Goal: Information Seeking & Learning: Learn about a topic

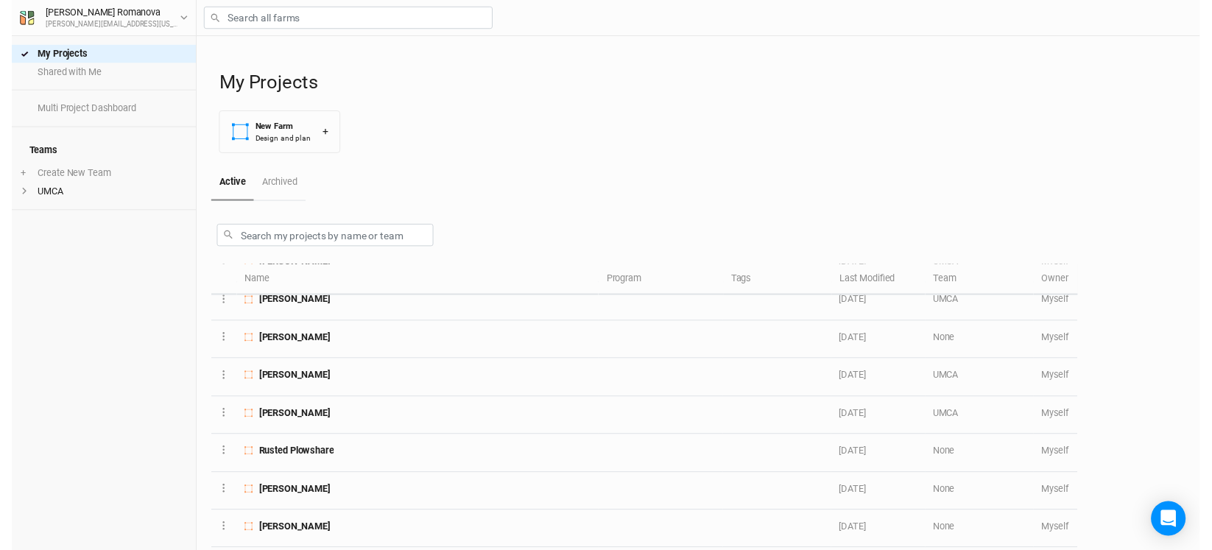
scroll to position [515, 0]
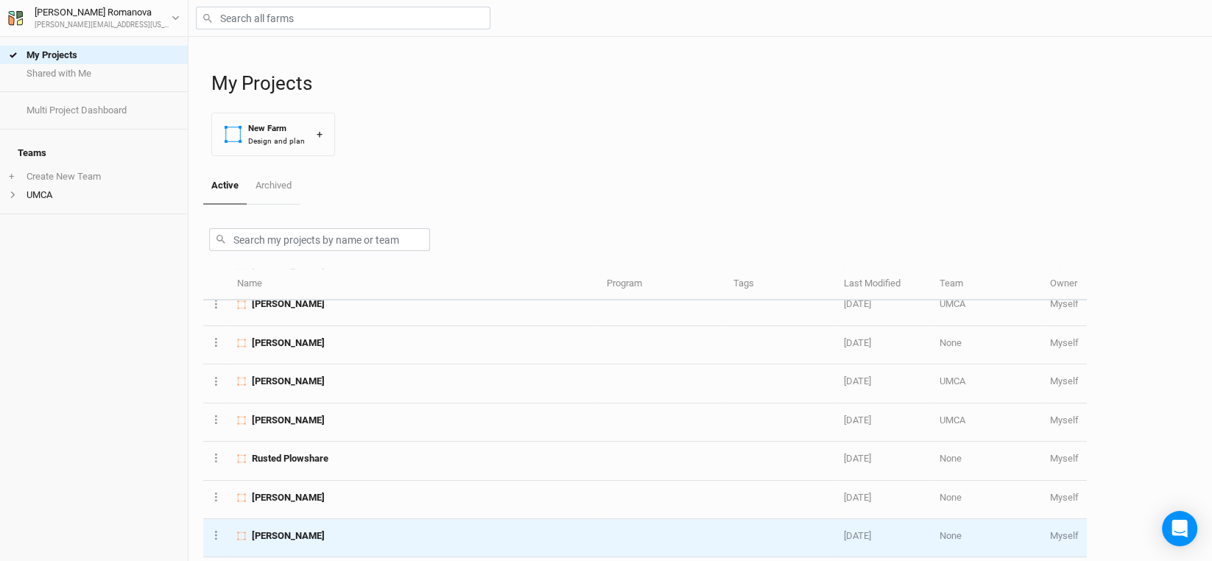
click at [307, 529] on span "[PERSON_NAME]" at bounding box center [288, 535] width 73 height 13
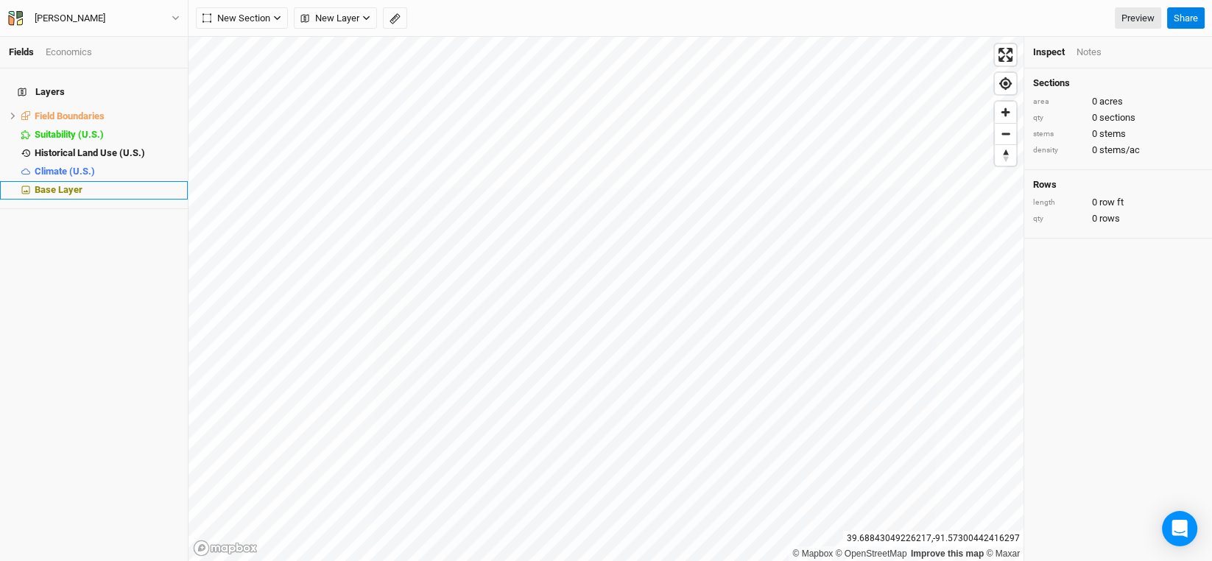
click at [57, 184] on span "Base Layer" at bounding box center [59, 189] width 48 height 11
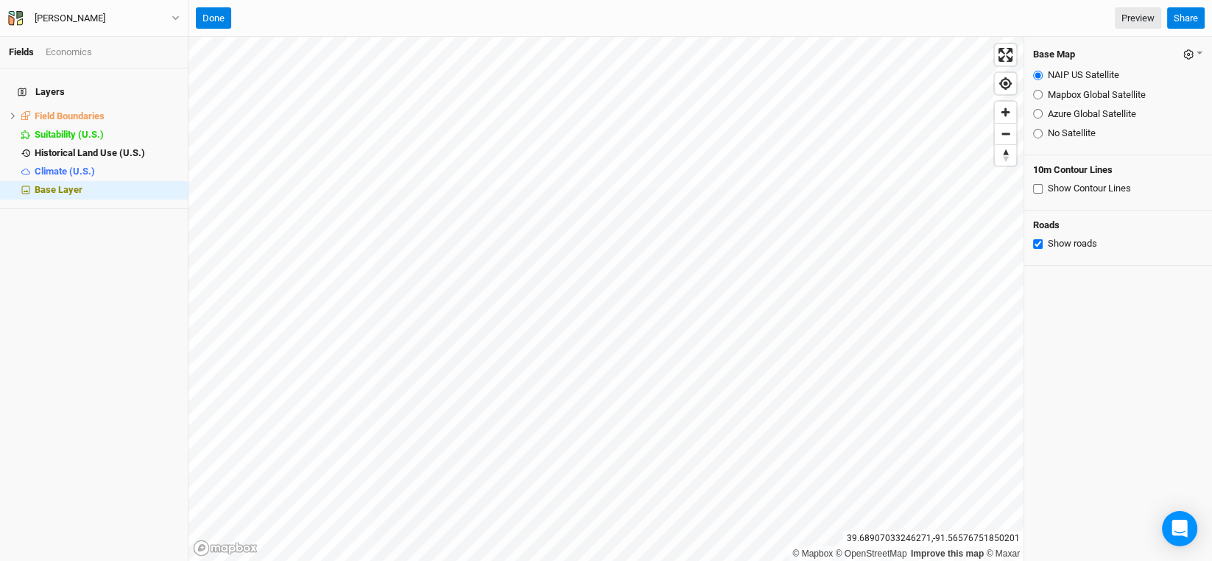
click at [1039, 115] on input "Azure Global Satellite" at bounding box center [1038, 114] width 10 height 10
radio input "true"
click at [1035, 77] on input "NAIP US Satellite" at bounding box center [1038, 76] width 10 height 10
radio input "true"
click at [1044, 113] on div "Azure Global Satellite" at bounding box center [1118, 113] width 170 height 13
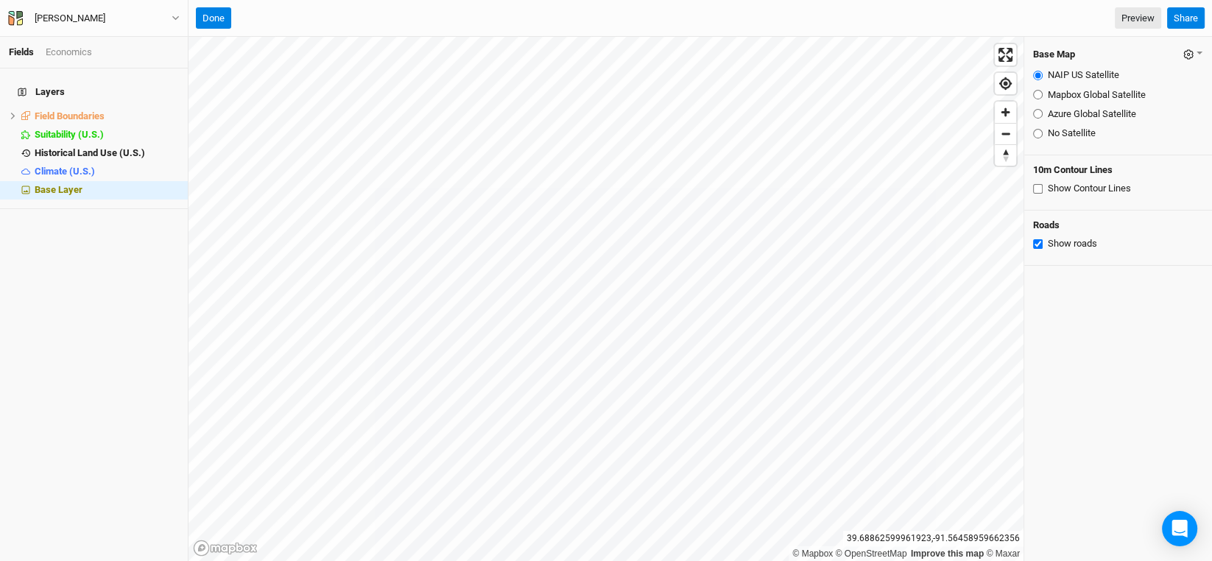
click at [1037, 116] on input "Azure Global Satellite" at bounding box center [1038, 114] width 10 height 10
radio input "true"
click at [1036, 76] on input "NAIP US Satellite" at bounding box center [1038, 76] width 10 height 10
radio input "true"
click at [1035, 113] on input "Azure Global Satellite" at bounding box center [1038, 114] width 10 height 10
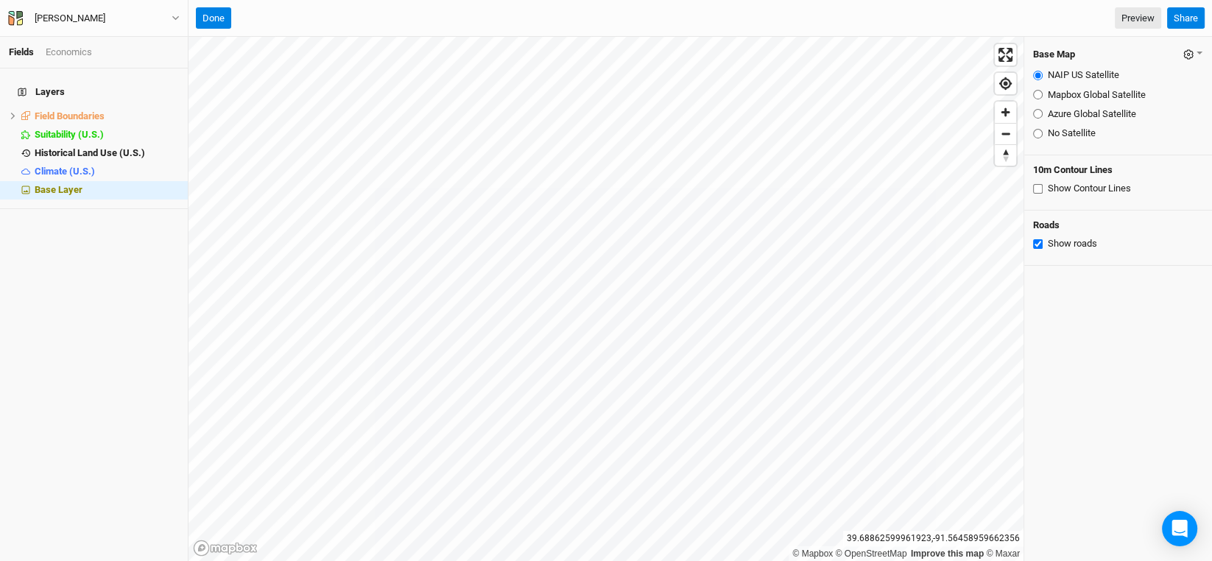
radio input "true"
click at [1037, 74] on input "NAIP US Satellite" at bounding box center [1038, 76] width 10 height 10
radio input "true"
click at [112, 283] on div "Layers Field Boundaries hide Suitability (U.S.) hide Historical Land Use (U.S.)…" at bounding box center [94, 314] width 188 height 493
click at [206, 15] on button "Done" at bounding box center [213, 18] width 35 height 22
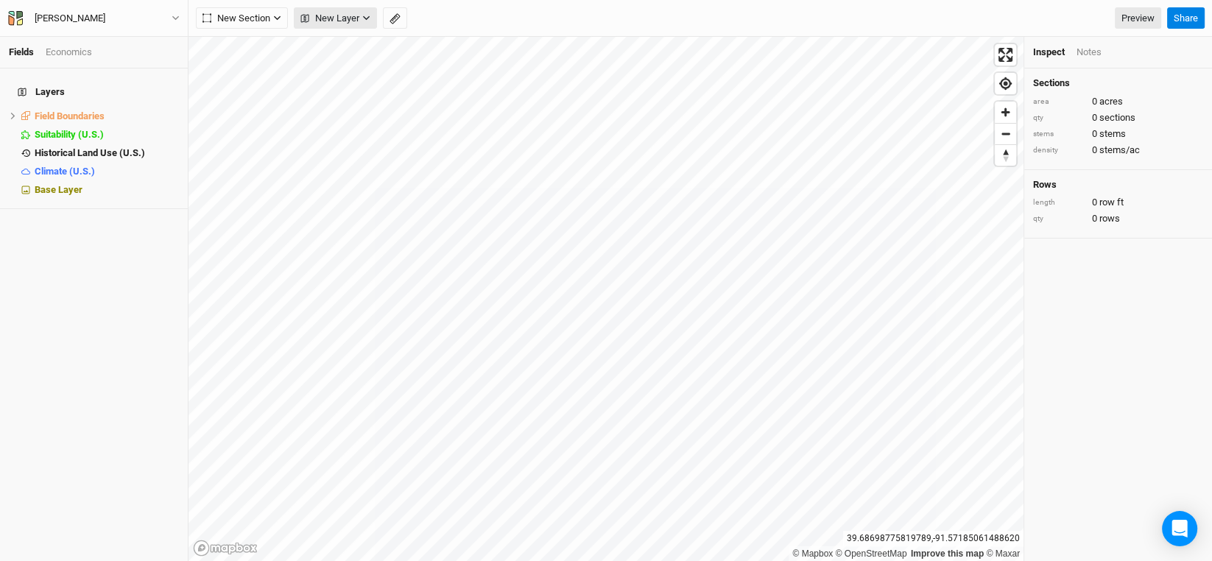
click at [365, 19] on icon "button" at bounding box center [366, 18] width 8 height 8
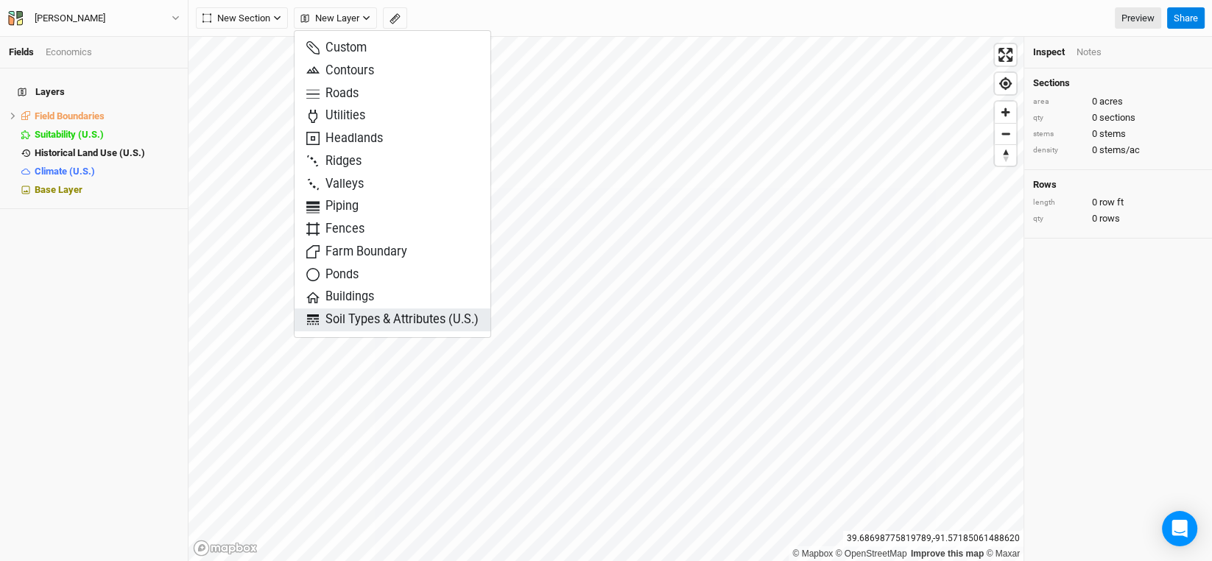
click at [373, 319] on span "Soil Types & Attributes (U.S.)" at bounding box center [392, 319] width 172 height 17
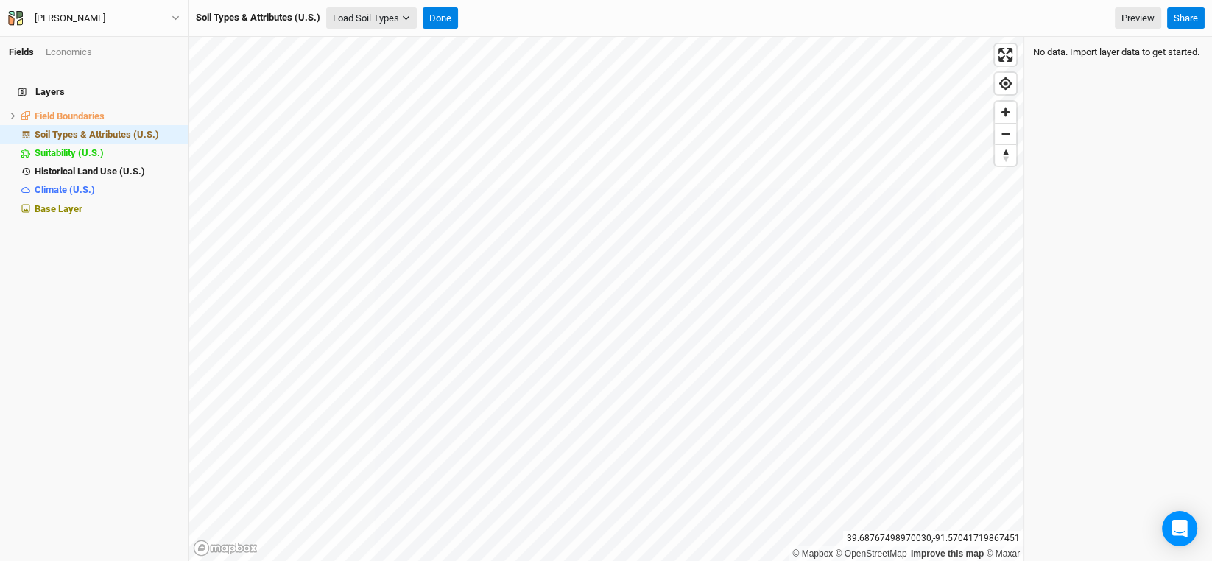
click at [368, 13] on button "Load Soil Types" at bounding box center [371, 18] width 91 height 22
click at [368, 40] on button "Load for Current View" at bounding box center [386, 43] width 116 height 19
click at [420, 13] on button "Done" at bounding box center [413, 18] width 35 height 22
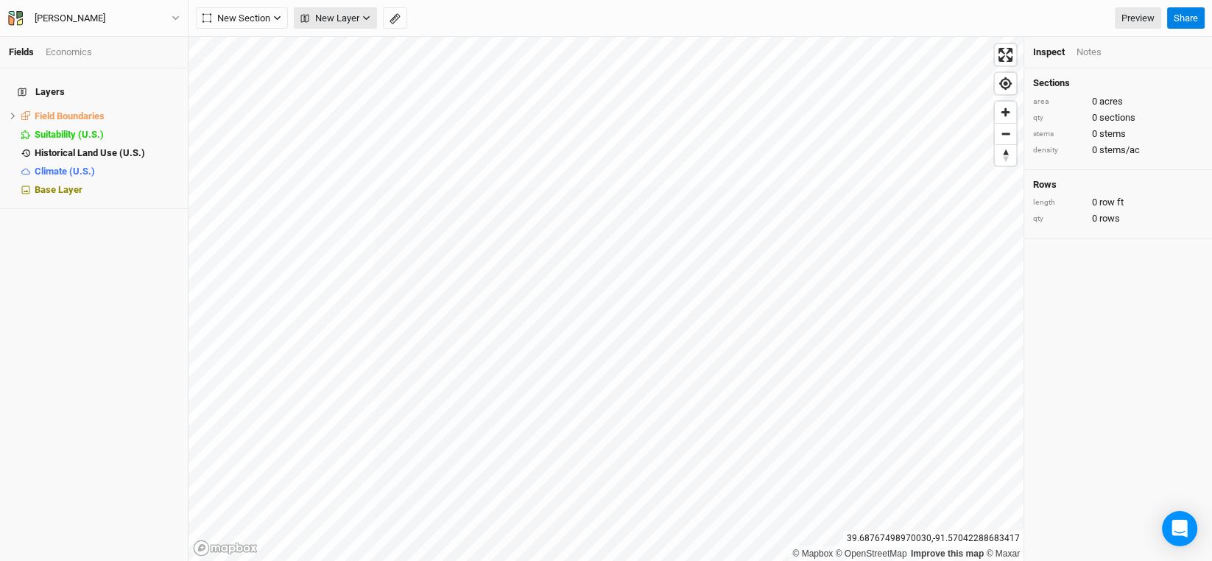
click at [349, 18] on span "New Layer" at bounding box center [329, 18] width 59 height 15
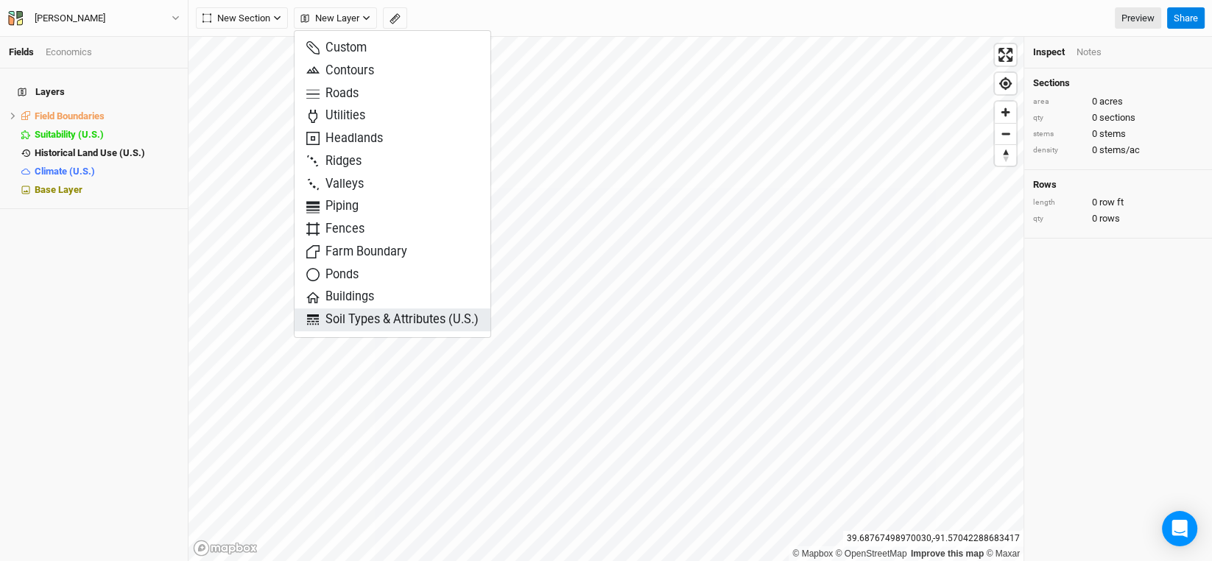
click at [380, 316] on span "Soil Types & Attributes (U.S.)" at bounding box center [392, 319] width 172 height 17
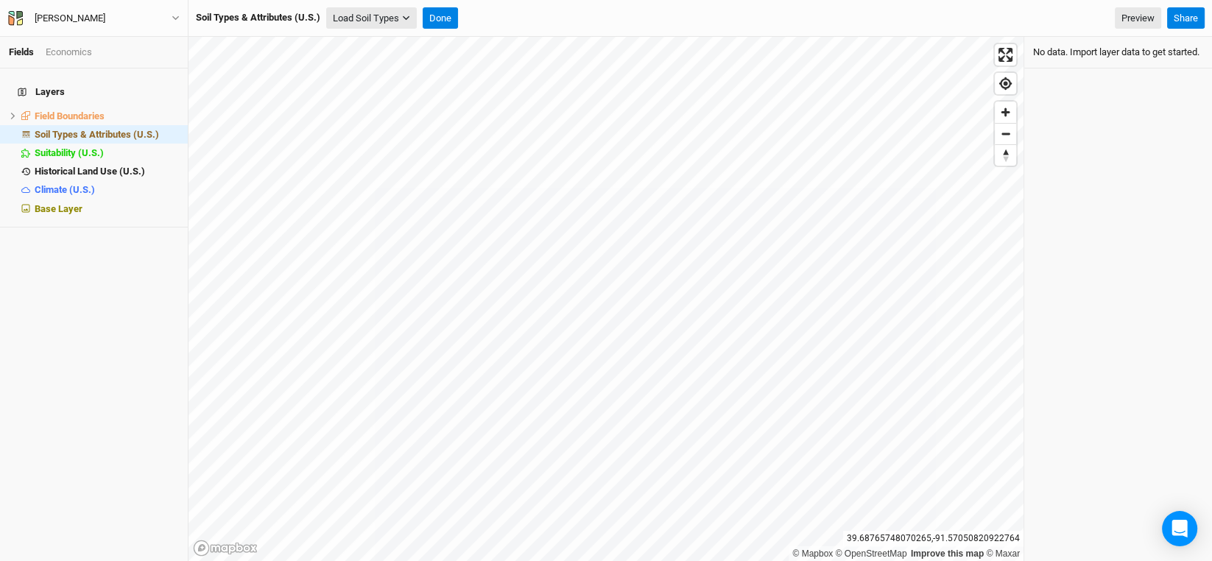
click at [373, 18] on button "Load Soil Types" at bounding box center [371, 18] width 91 height 22
click at [389, 47] on button "Load for Current View" at bounding box center [386, 43] width 116 height 19
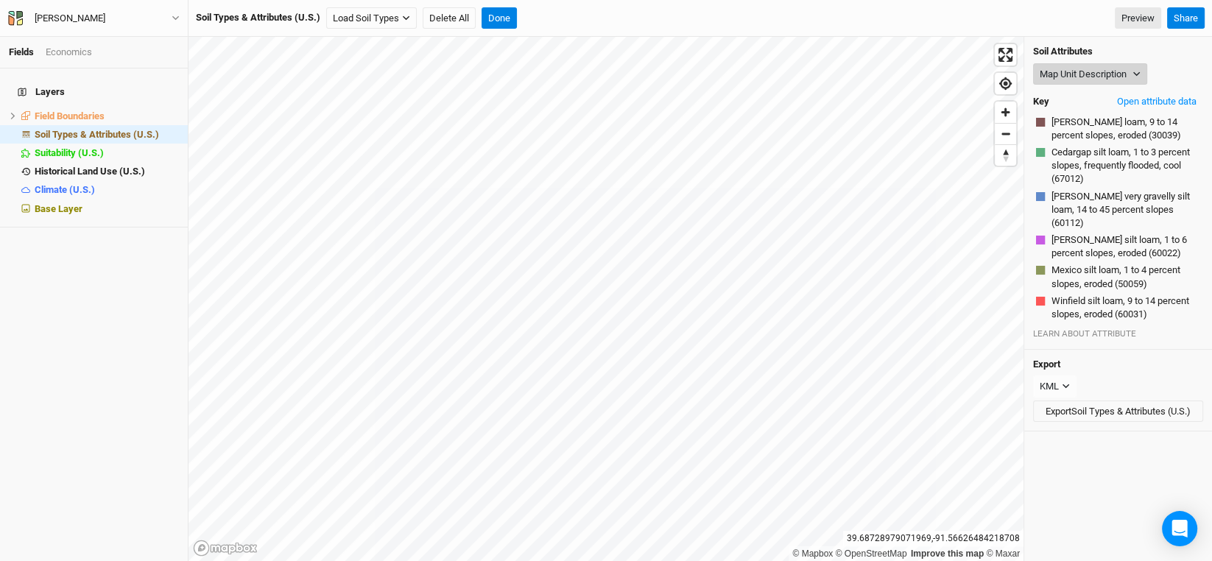
click at [1114, 74] on button "Map Unit Description" at bounding box center [1090, 74] width 114 height 22
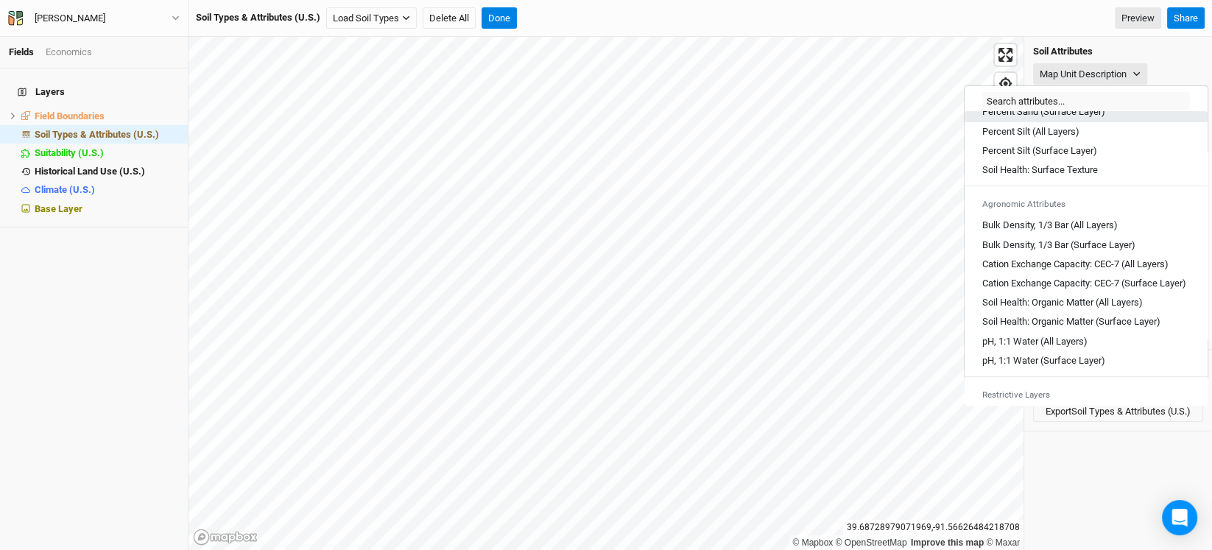
scroll to position [220, 0]
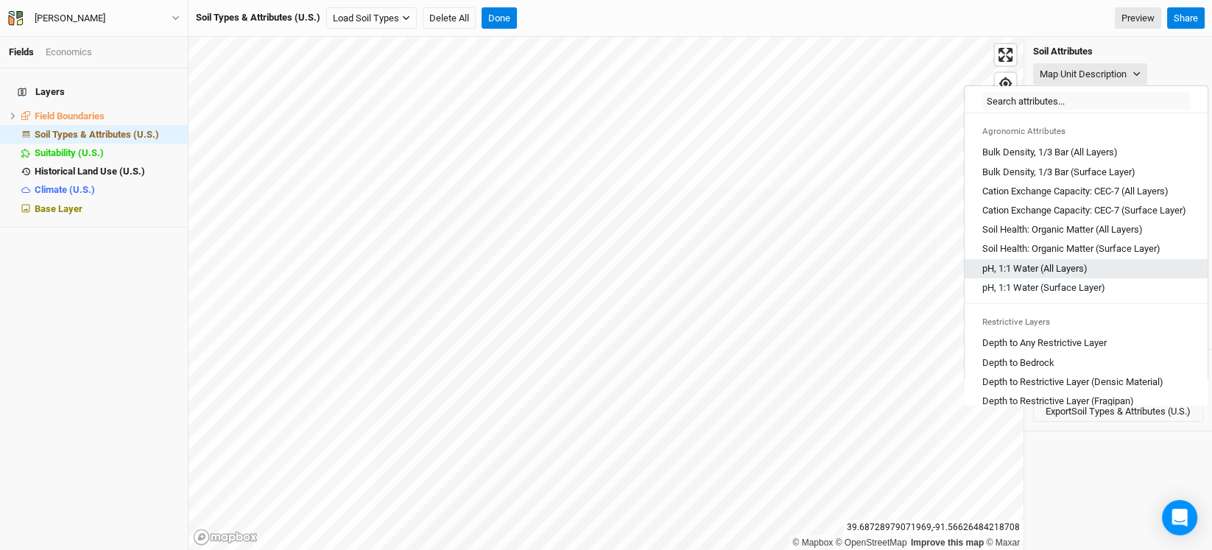
click at [1096, 275] on div "pH, 1:1 Water (All Layers)" at bounding box center [1086, 268] width 208 height 13
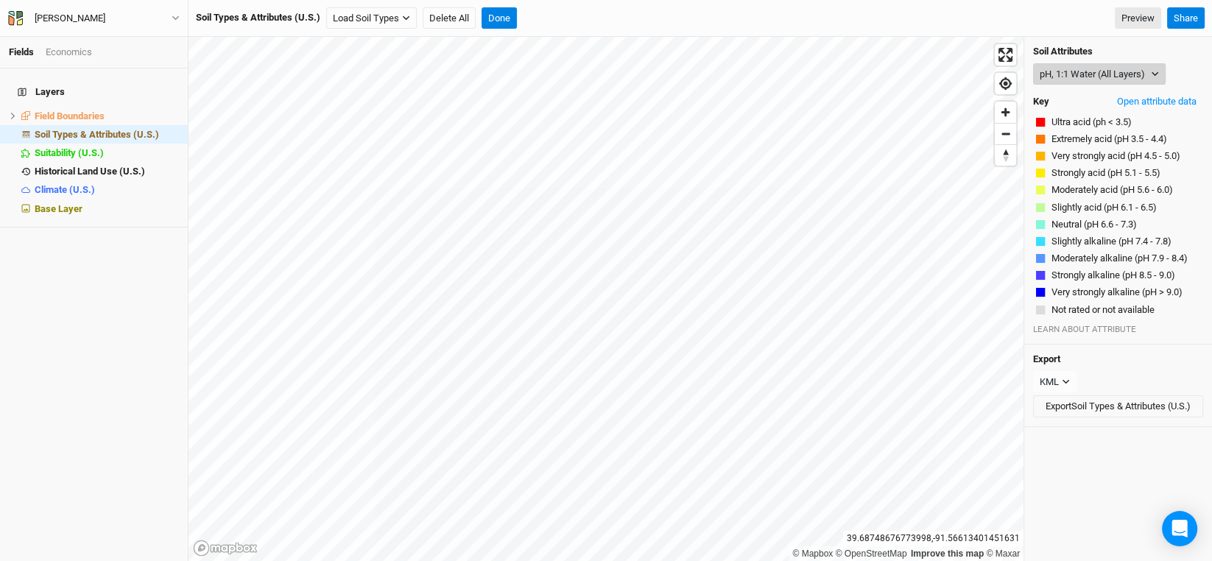
click at [1155, 73] on icon "button" at bounding box center [1155, 74] width 7 height 4
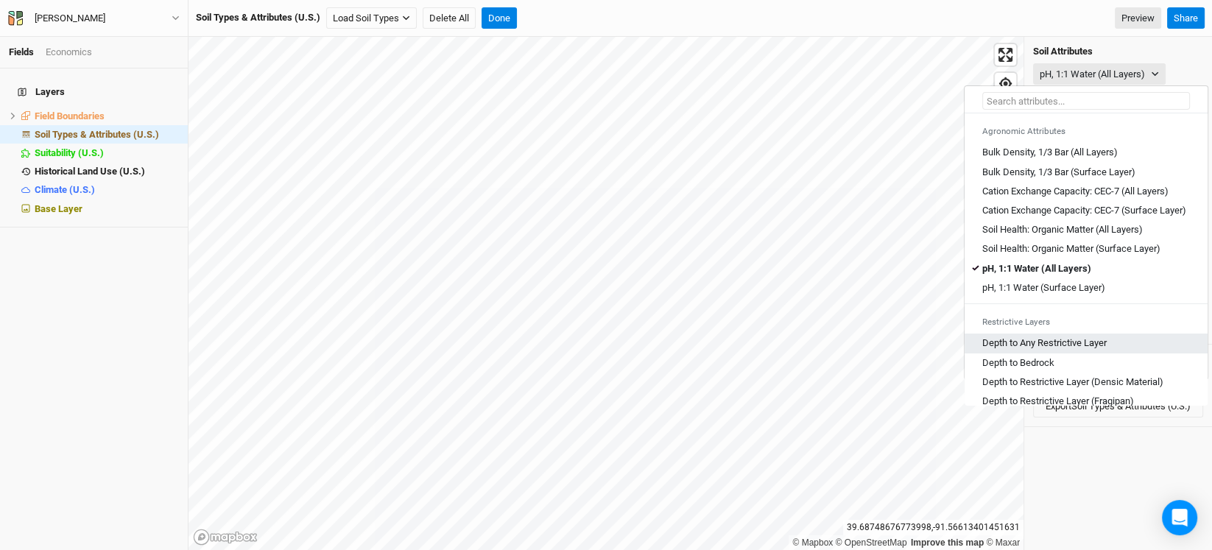
click at [1047, 350] on Layer "Depth to Any Restrictive Layer" at bounding box center [1044, 342] width 124 height 13
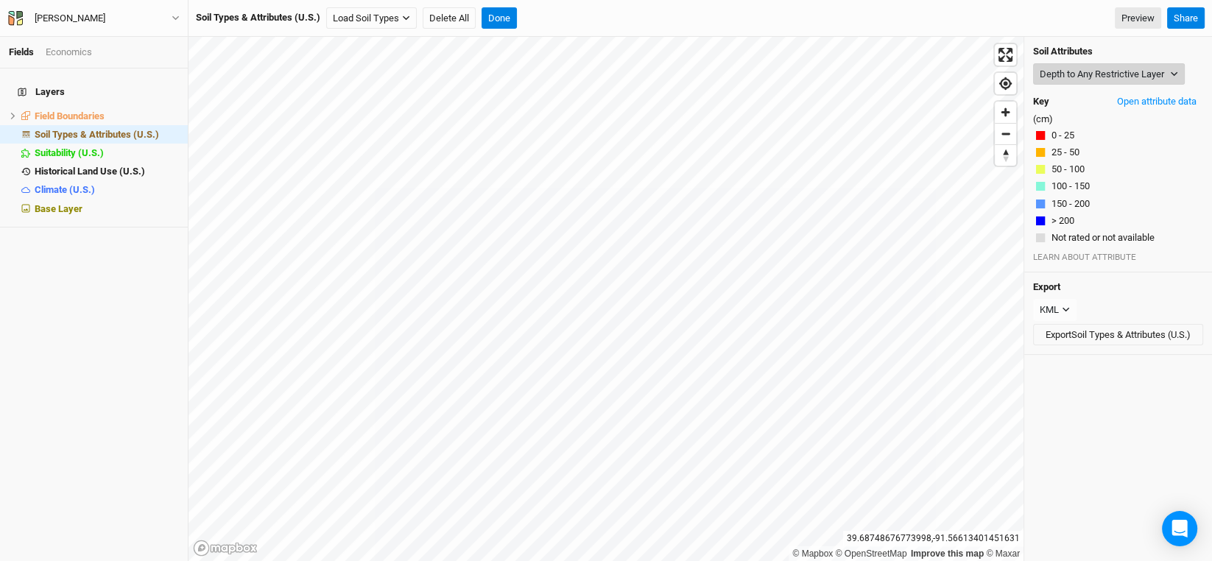
click at [1073, 77] on button "Depth to Any Restrictive Layer" at bounding box center [1109, 74] width 152 height 22
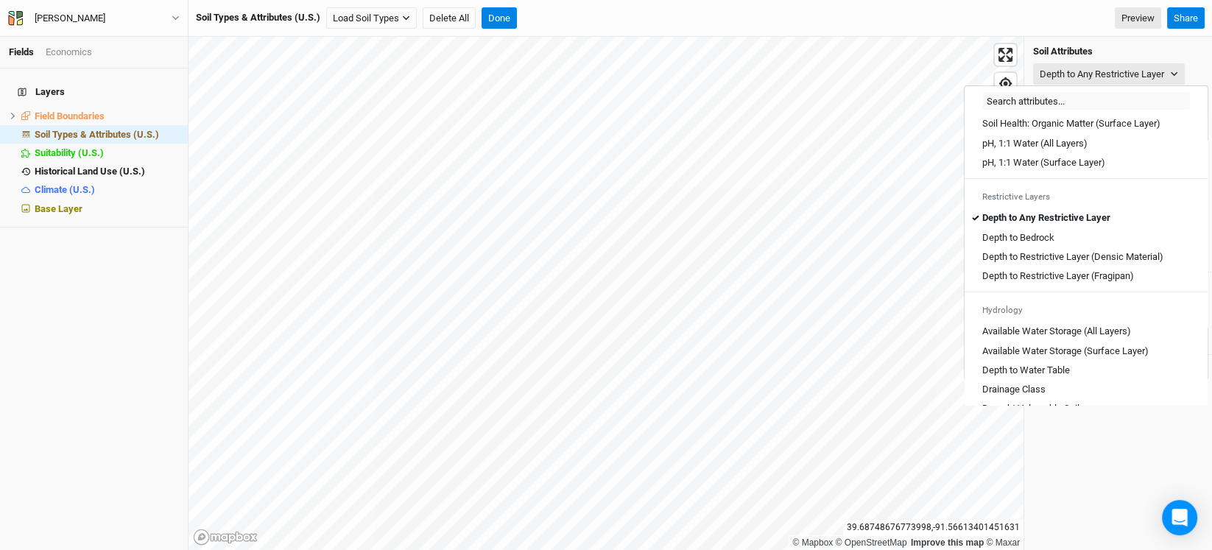
scroll to position [368, 0]
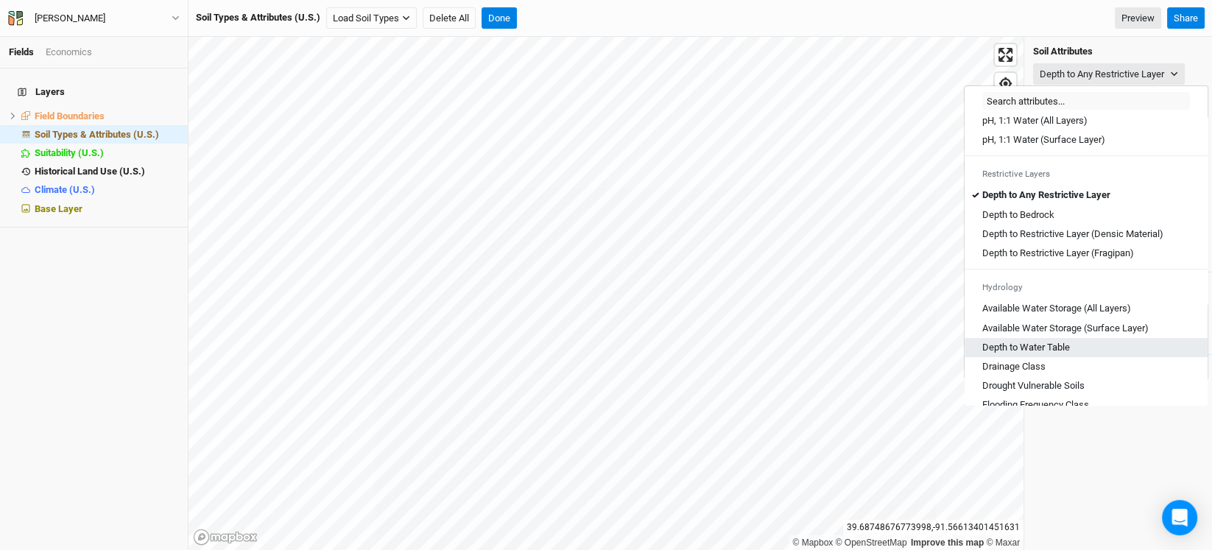
click at [1039, 354] on Table "Depth to Water Table" at bounding box center [1026, 347] width 88 height 13
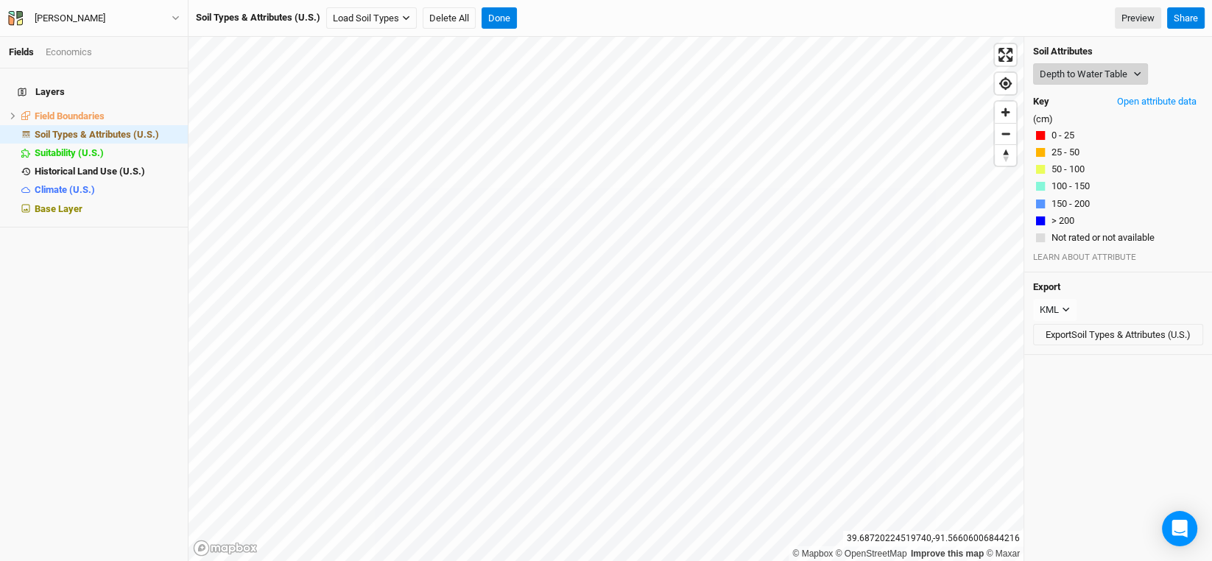
click at [1129, 70] on button "Depth to Water Table" at bounding box center [1090, 74] width 115 height 22
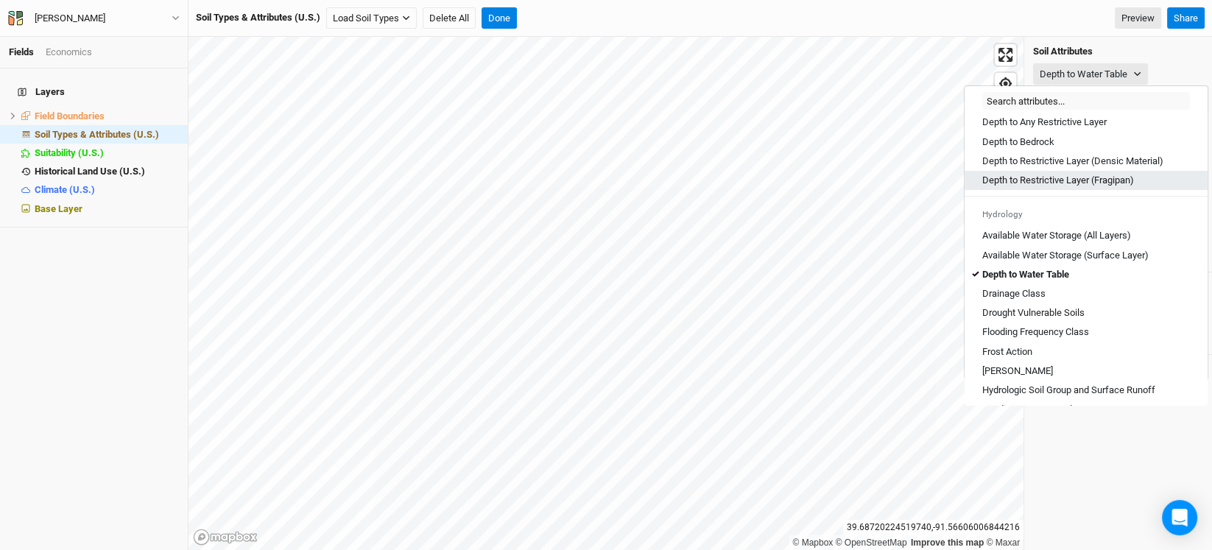
scroll to position [442, 0]
click at [1032, 300] on Class "Drainage Class" at bounding box center [1013, 292] width 63 height 13
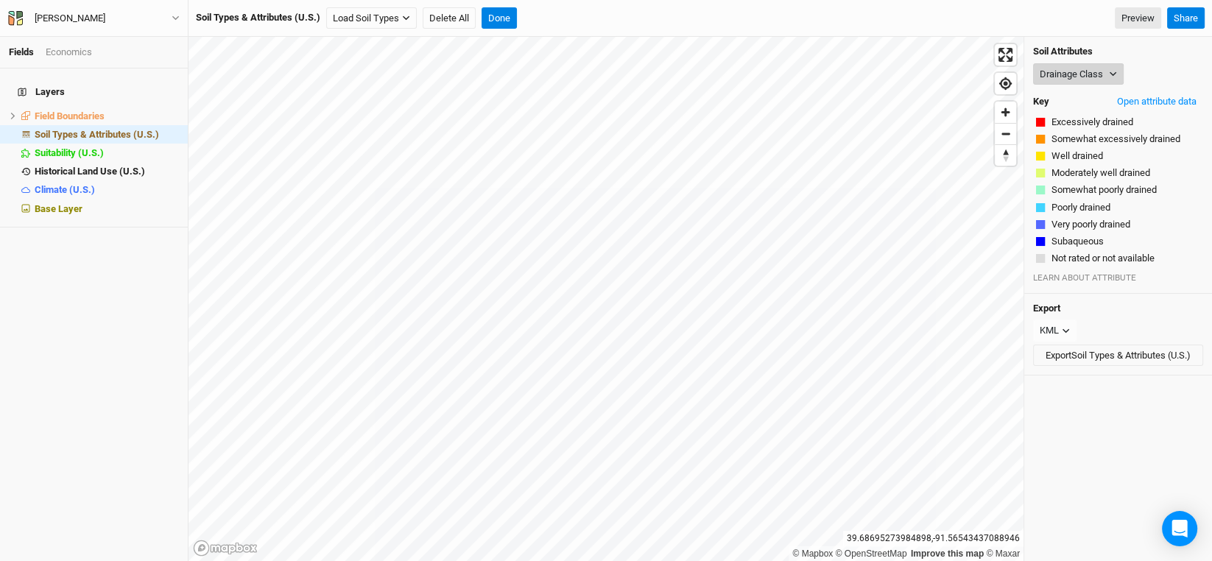
click at [1105, 72] on button "Drainage Class" at bounding box center [1078, 74] width 91 height 22
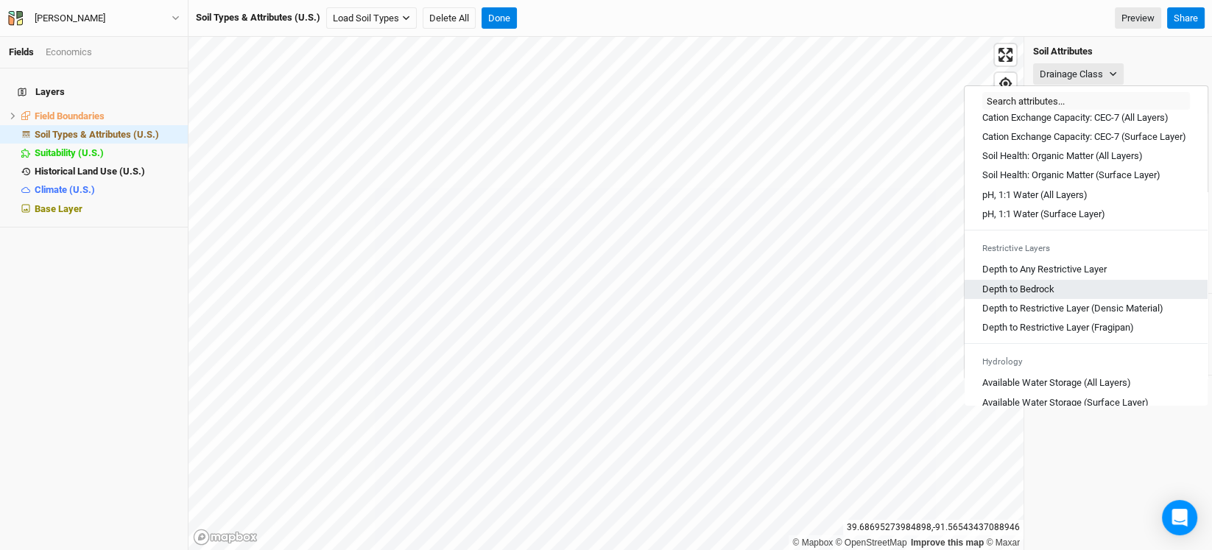
scroll to position [368, 0]
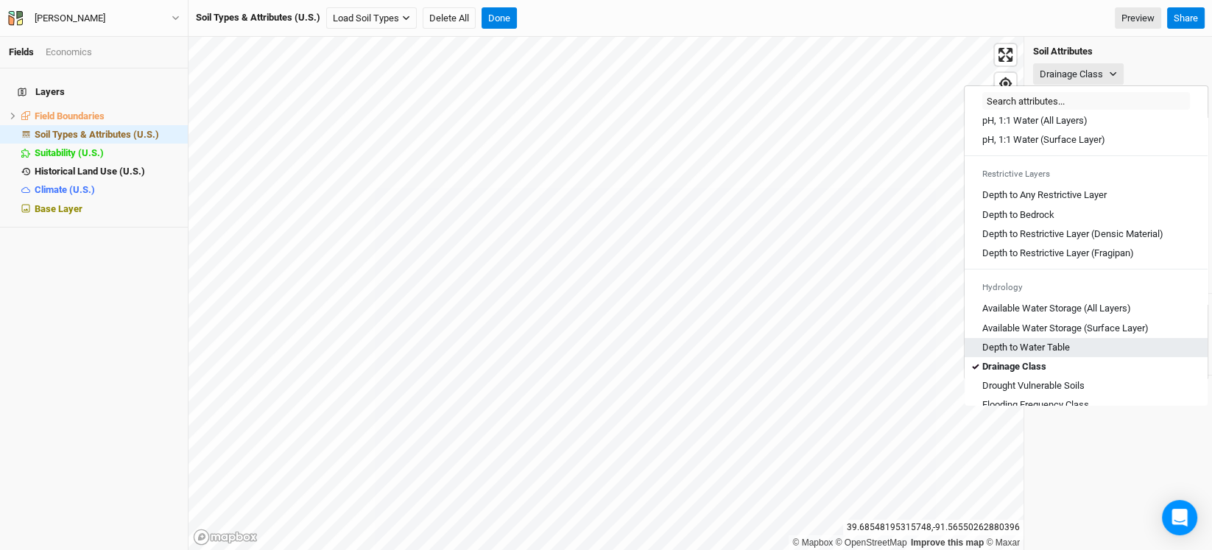
click at [1029, 354] on Table "Depth to Water Table" at bounding box center [1026, 347] width 88 height 13
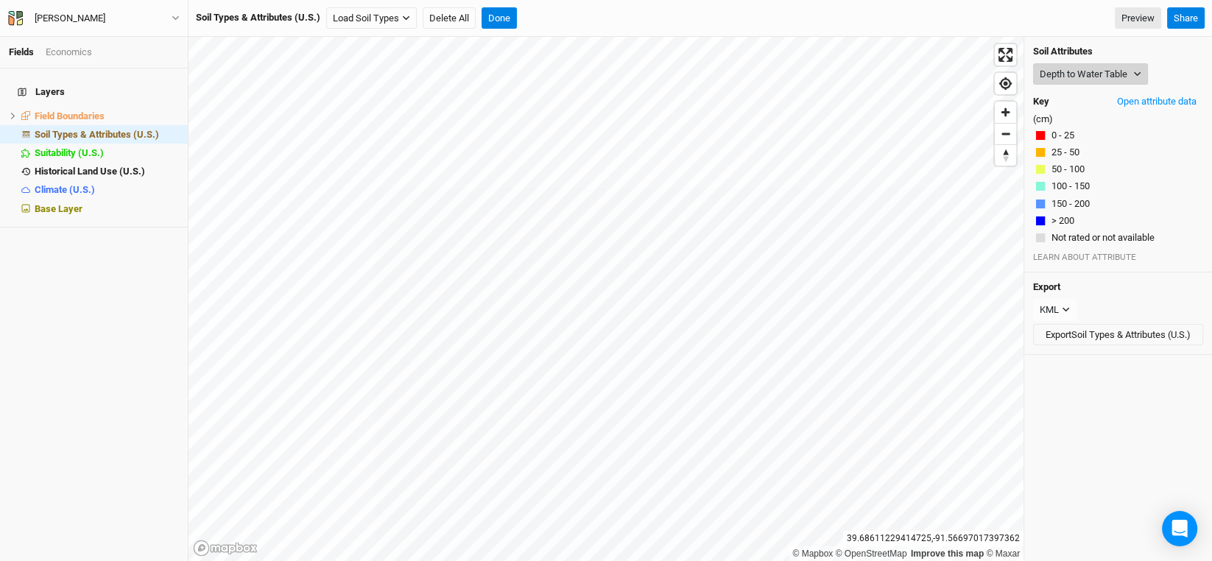
click at [1133, 71] on icon "button" at bounding box center [1137, 74] width 8 height 8
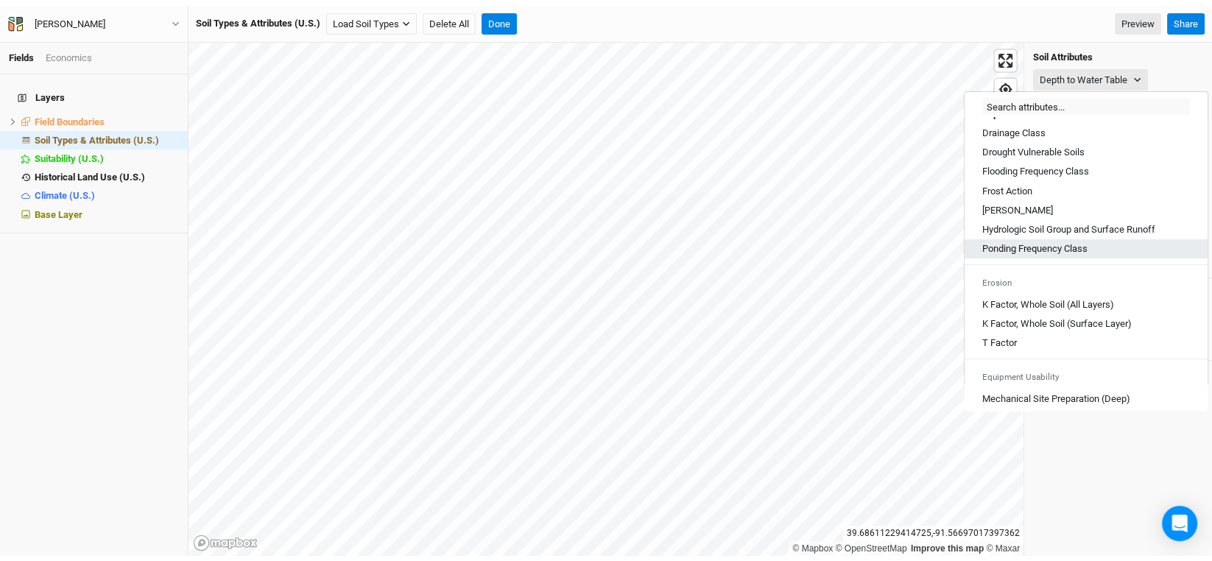
scroll to position [662, 0]
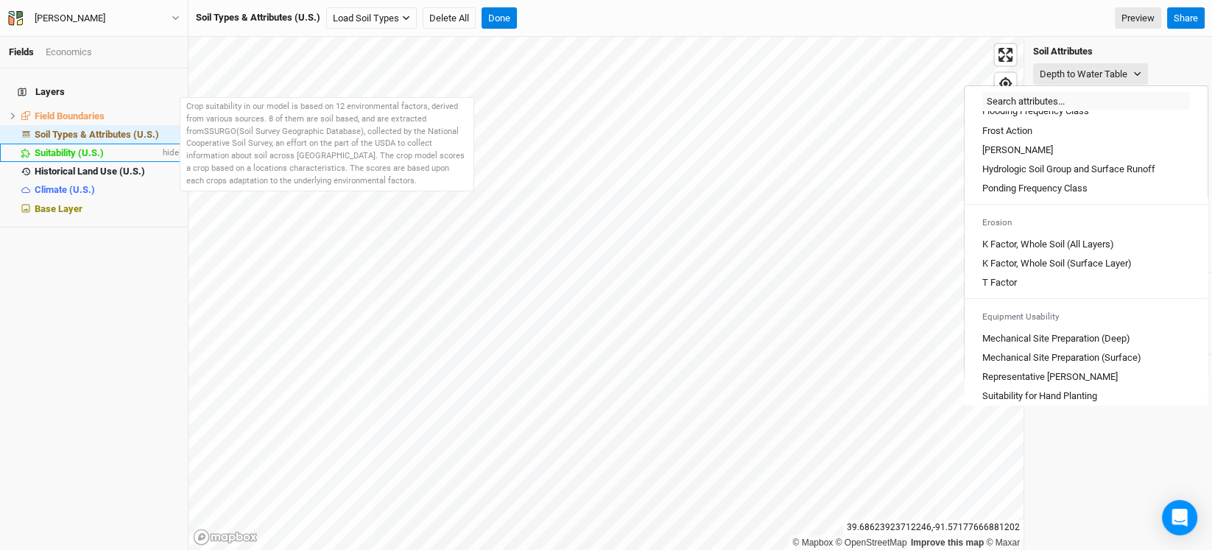
click at [82, 147] on span "Suitability (U.S.)" at bounding box center [69, 152] width 69 height 11
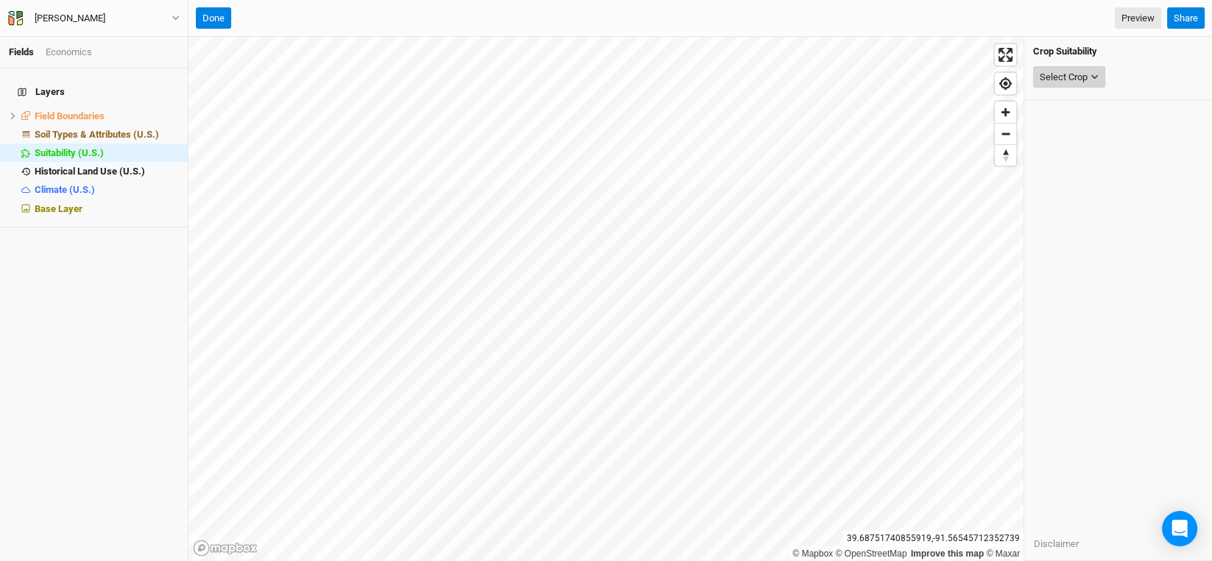
click at [1082, 76] on div "Select Crop" at bounding box center [1064, 77] width 48 height 15
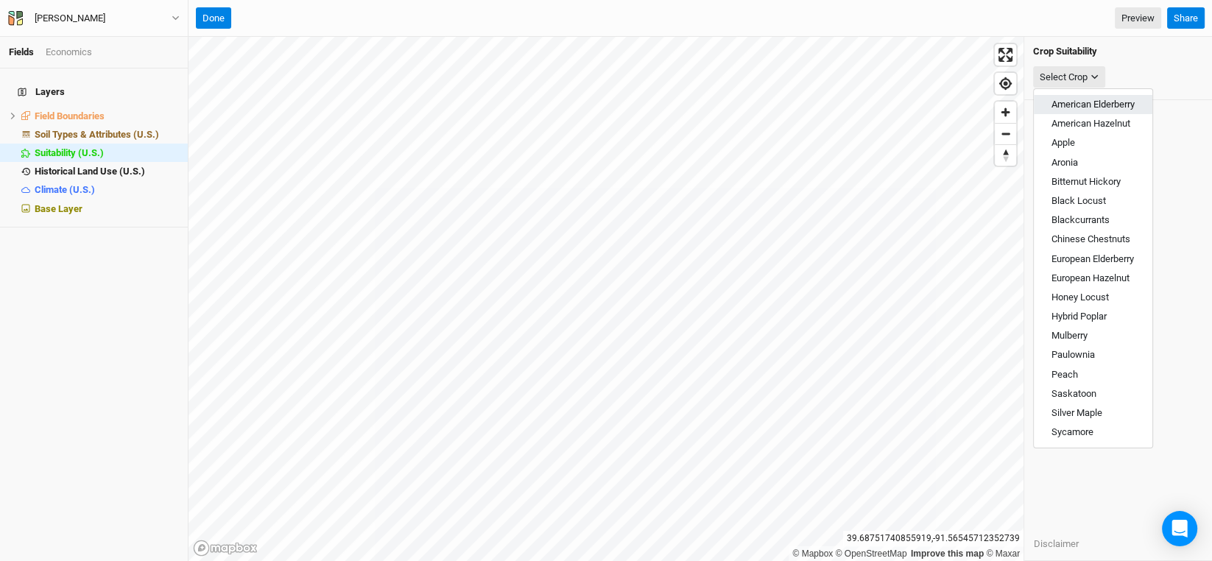
click at [1083, 103] on span "American Elderberry" at bounding box center [1092, 104] width 83 height 11
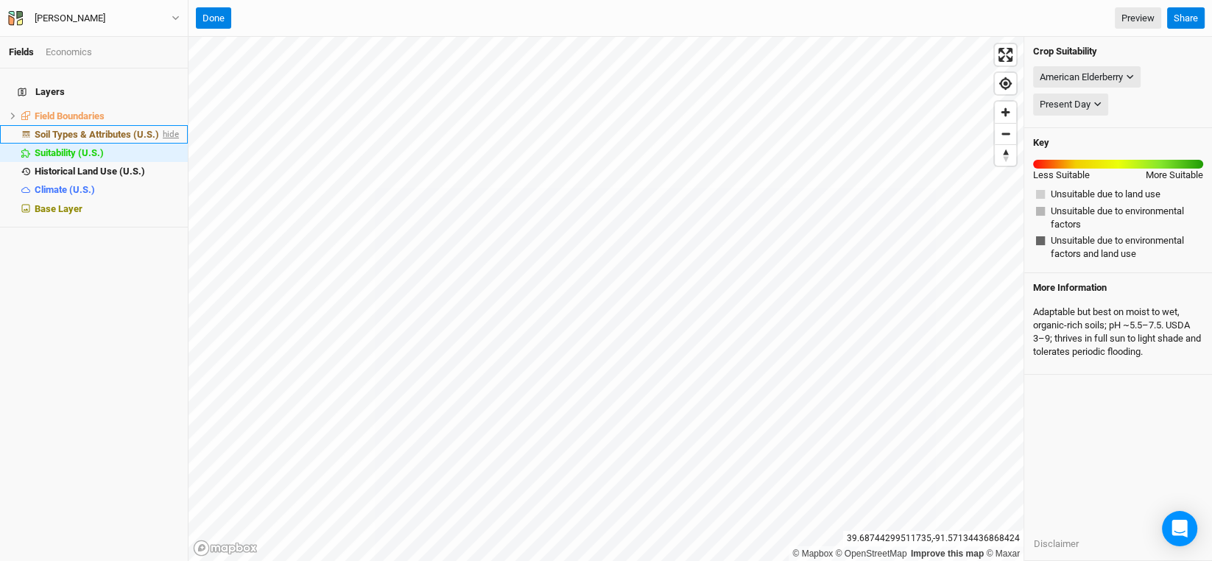
click at [162, 125] on span "hide" at bounding box center [169, 134] width 19 height 18
click at [162, 125] on span "show" at bounding box center [167, 134] width 24 height 18
click at [162, 125] on span "hide" at bounding box center [169, 134] width 19 height 18
click at [162, 125] on span "show" at bounding box center [167, 134] width 24 height 18
click at [162, 125] on span "hide" at bounding box center [169, 134] width 19 height 18
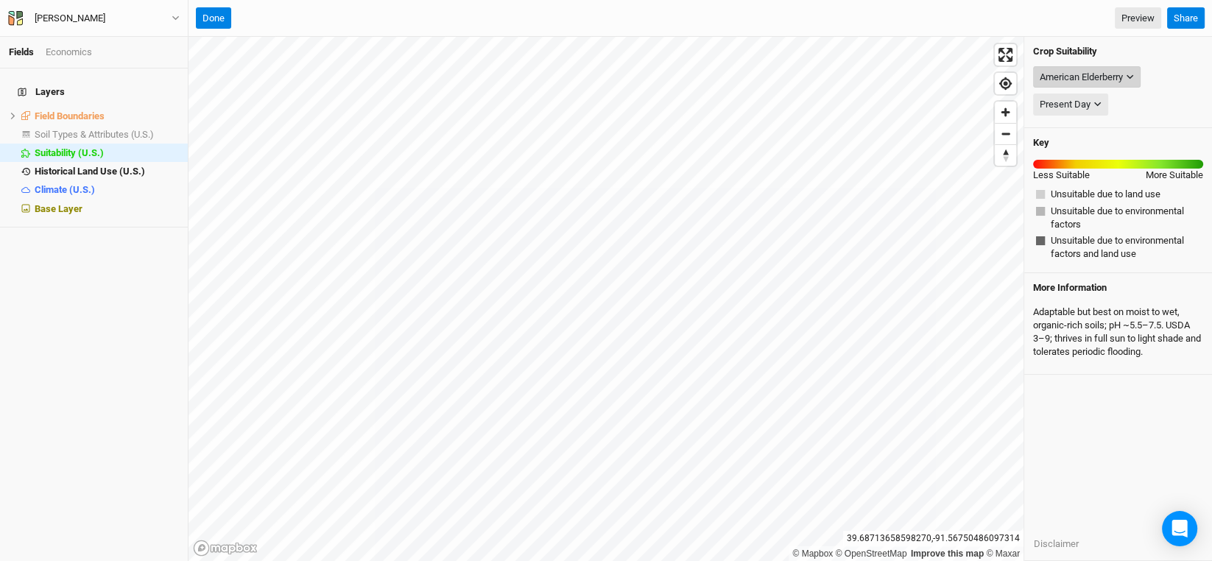
click at [1139, 76] on button "American Elderberry" at bounding box center [1086, 77] width 107 height 22
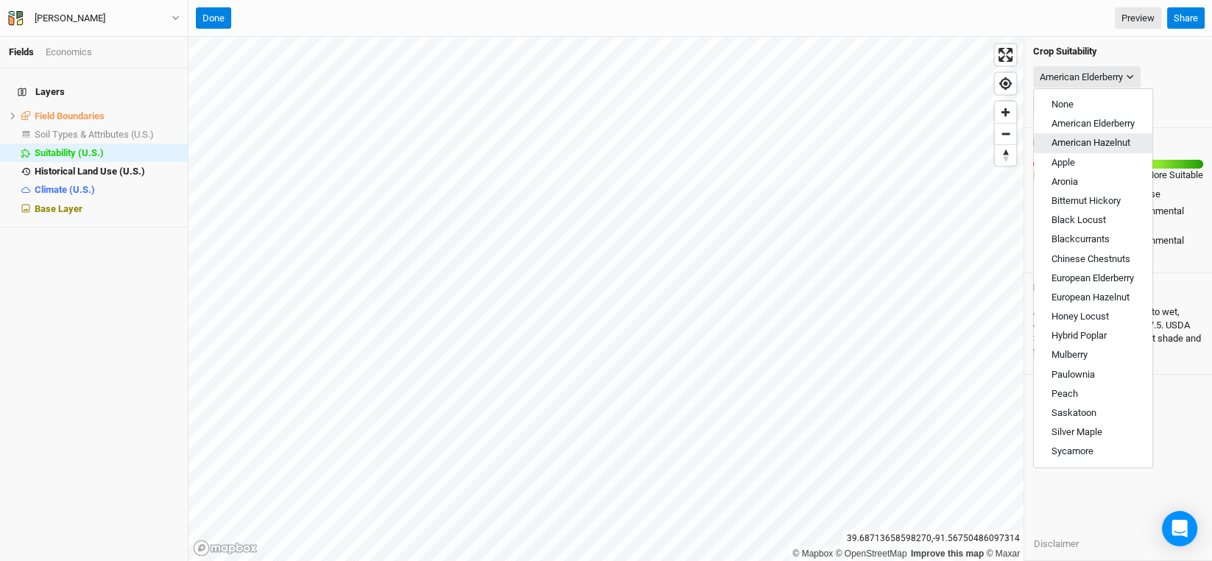
click at [1096, 142] on span "American Hazelnut" at bounding box center [1090, 142] width 79 height 11
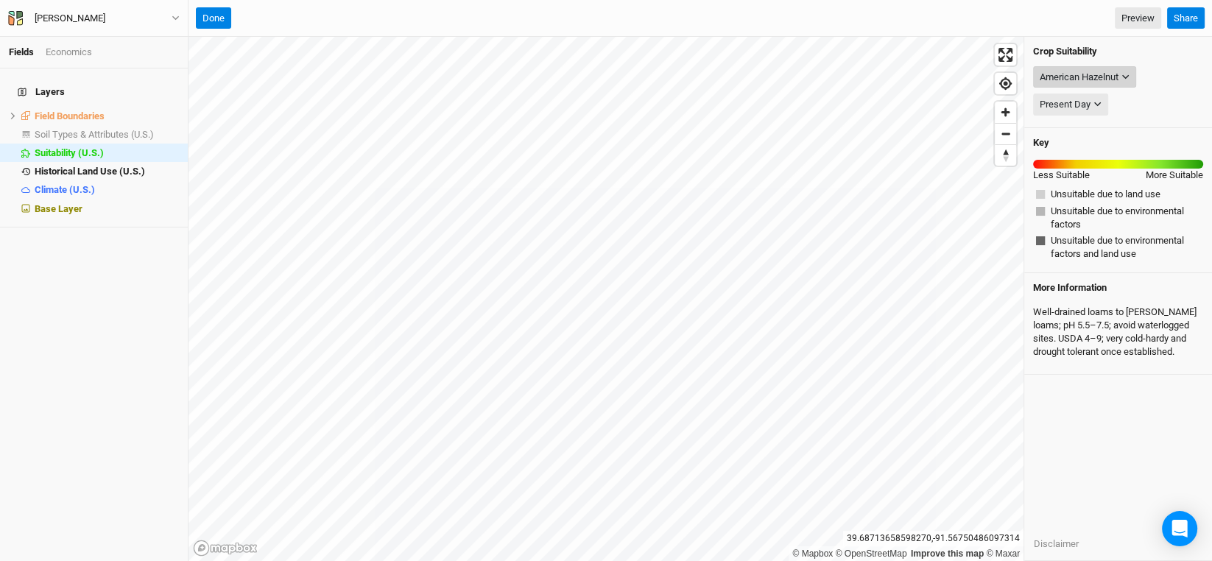
click at [1111, 77] on div "American Hazelnut" at bounding box center [1079, 77] width 79 height 15
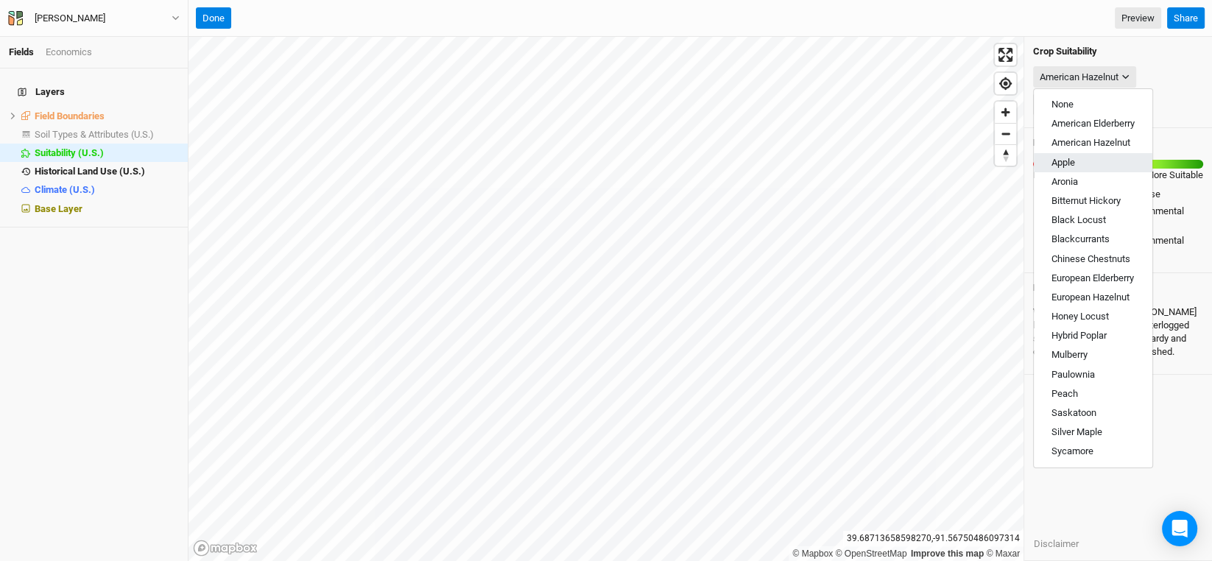
click at [1077, 160] on button "Apple" at bounding box center [1093, 162] width 119 height 19
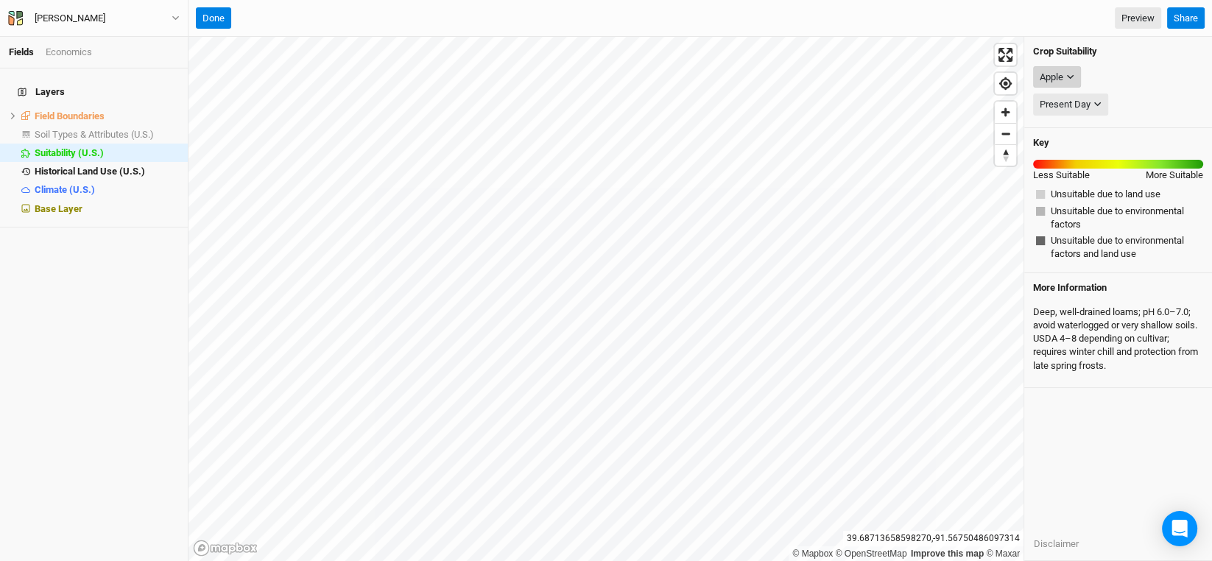
click at [1074, 77] on button "Apple" at bounding box center [1057, 77] width 48 height 22
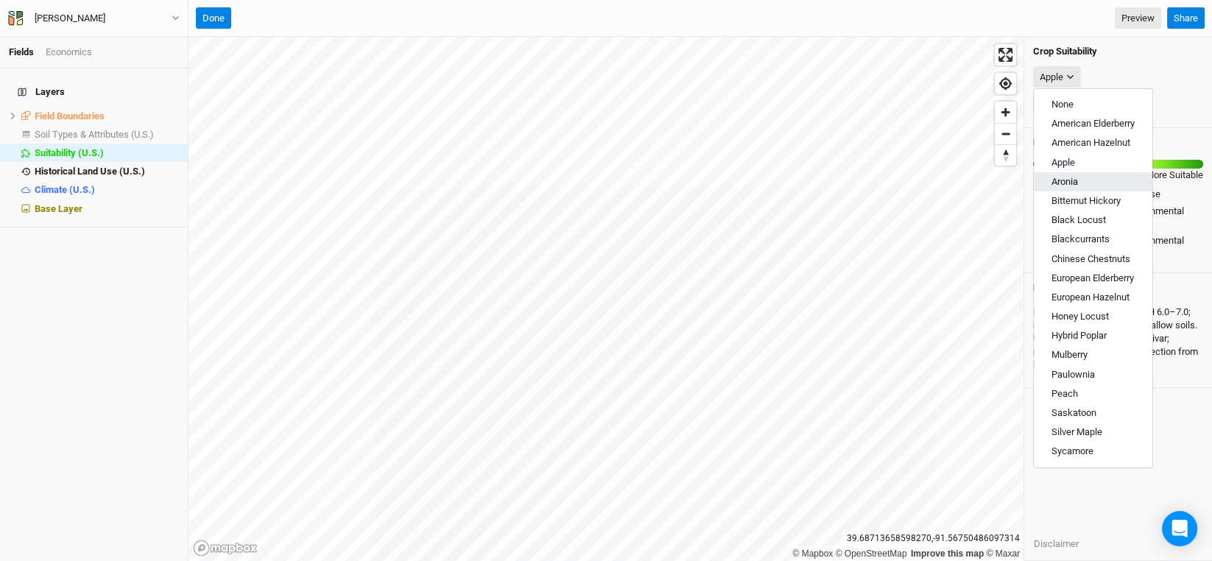
click at [1077, 176] on span "Aronia" at bounding box center [1064, 181] width 27 height 11
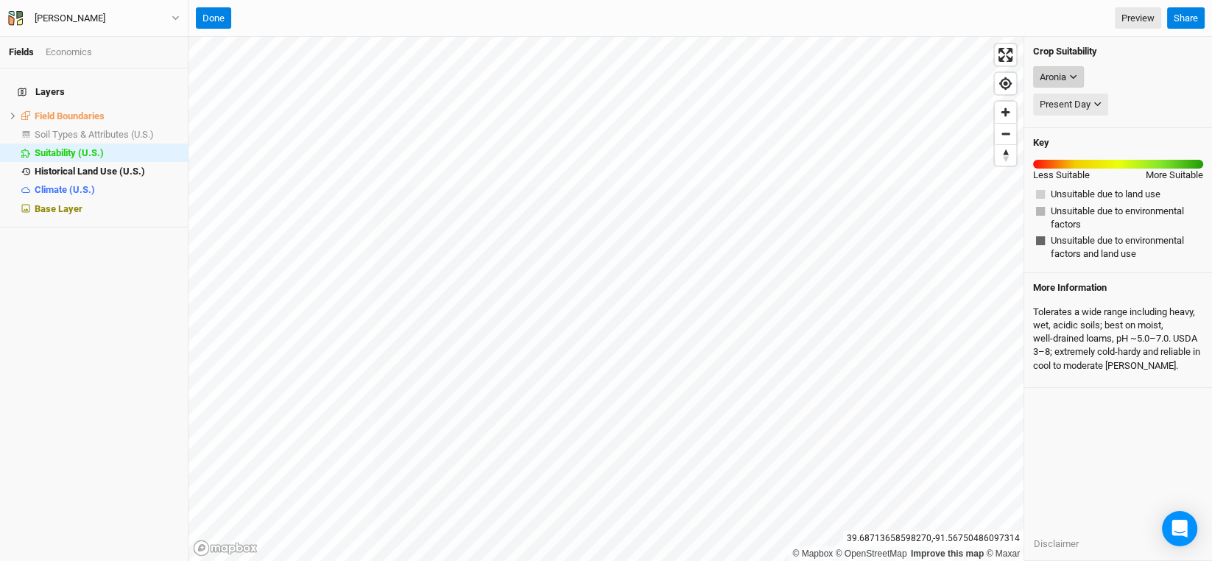
click at [1074, 79] on icon "button" at bounding box center [1073, 77] width 8 height 8
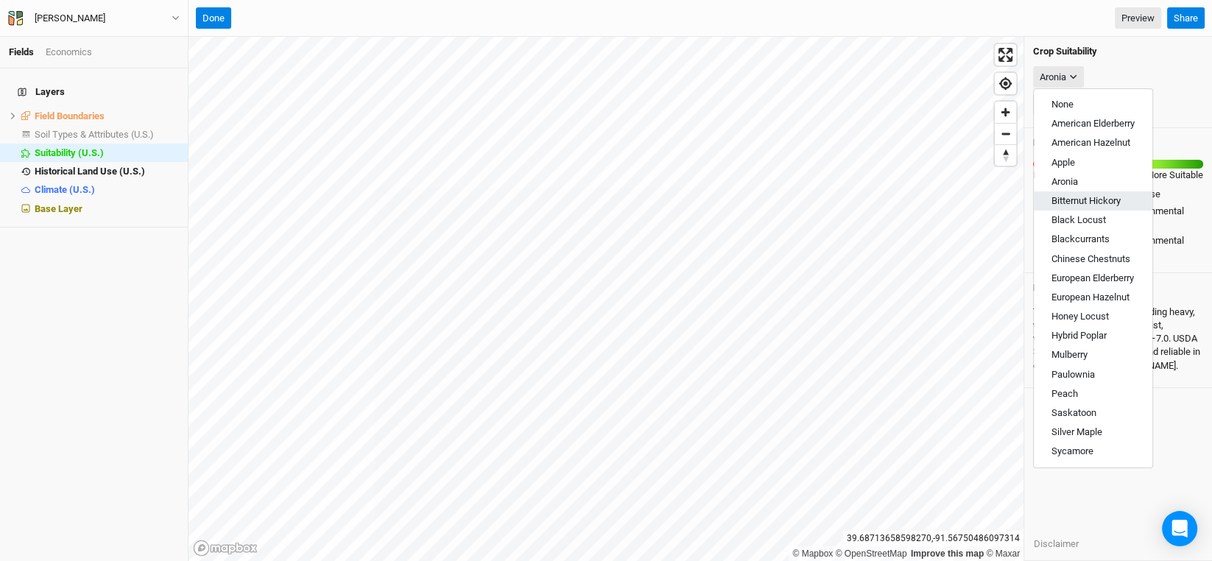
click at [1086, 191] on button "Bitternut Hickory" at bounding box center [1093, 200] width 119 height 19
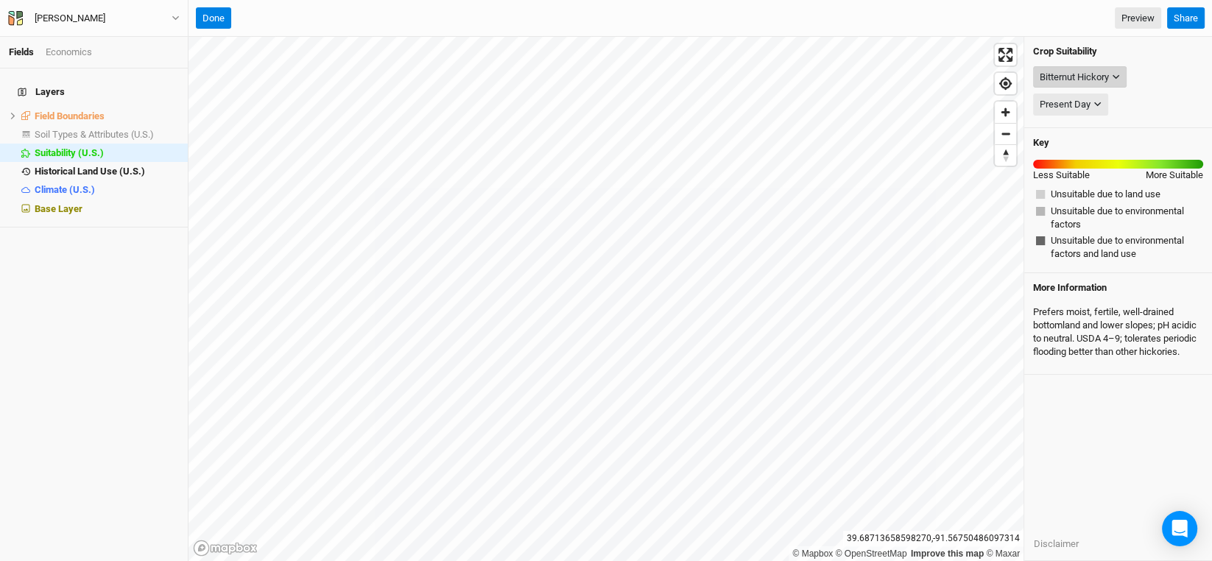
click at [1097, 79] on div "Bitternut Hickory" at bounding box center [1074, 77] width 69 height 15
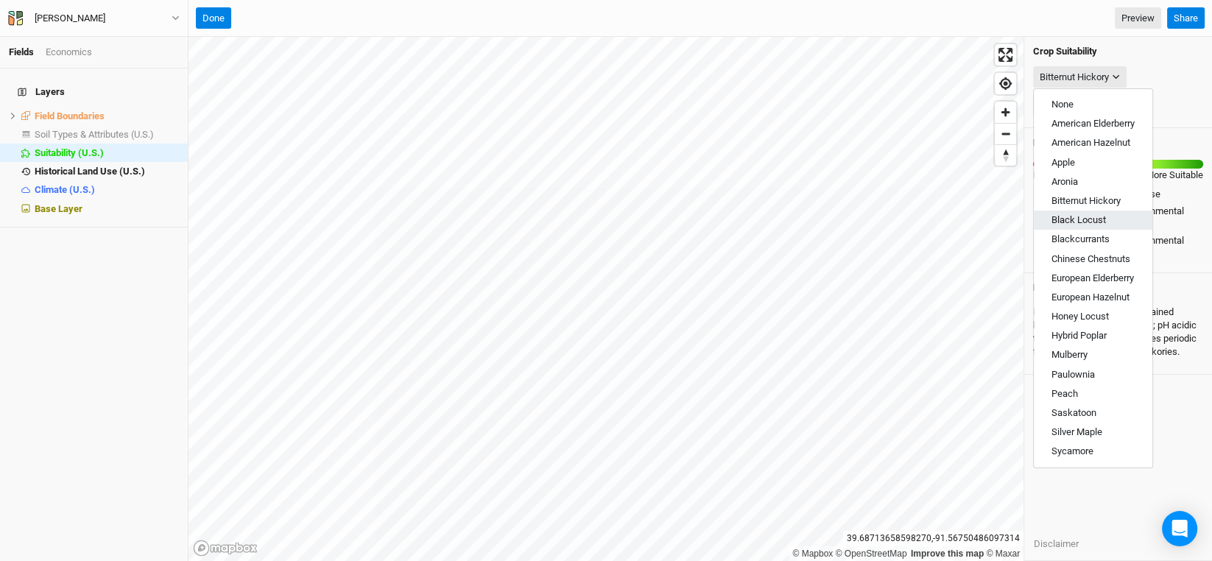
click at [1084, 225] on span "Black Locust" at bounding box center [1078, 219] width 54 height 11
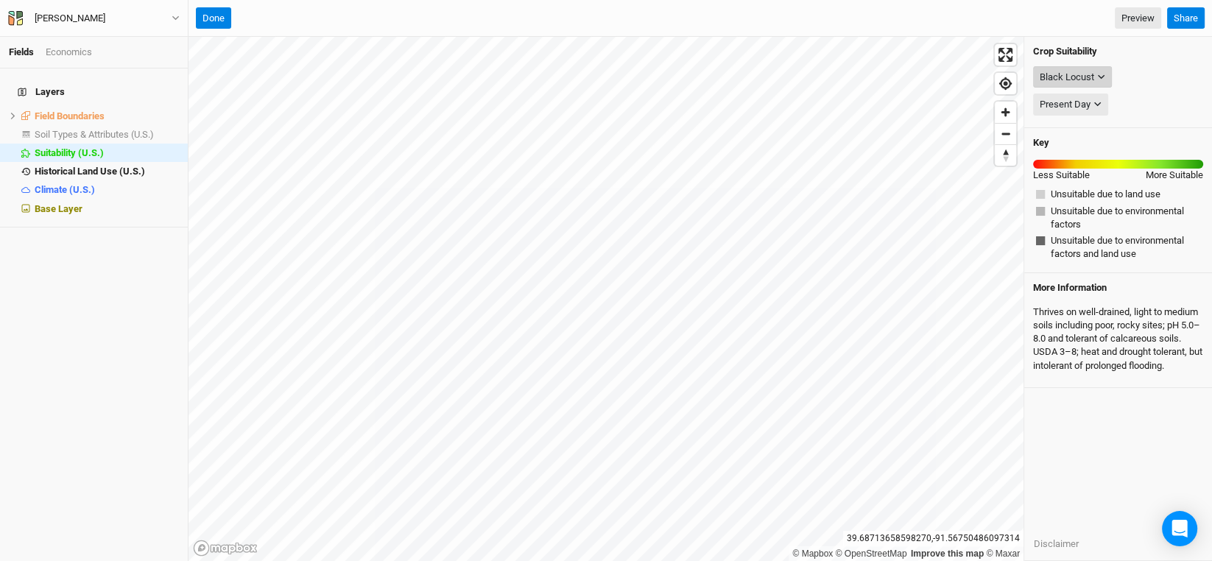
click at [1090, 74] on div "Black Locust" at bounding box center [1067, 77] width 54 height 15
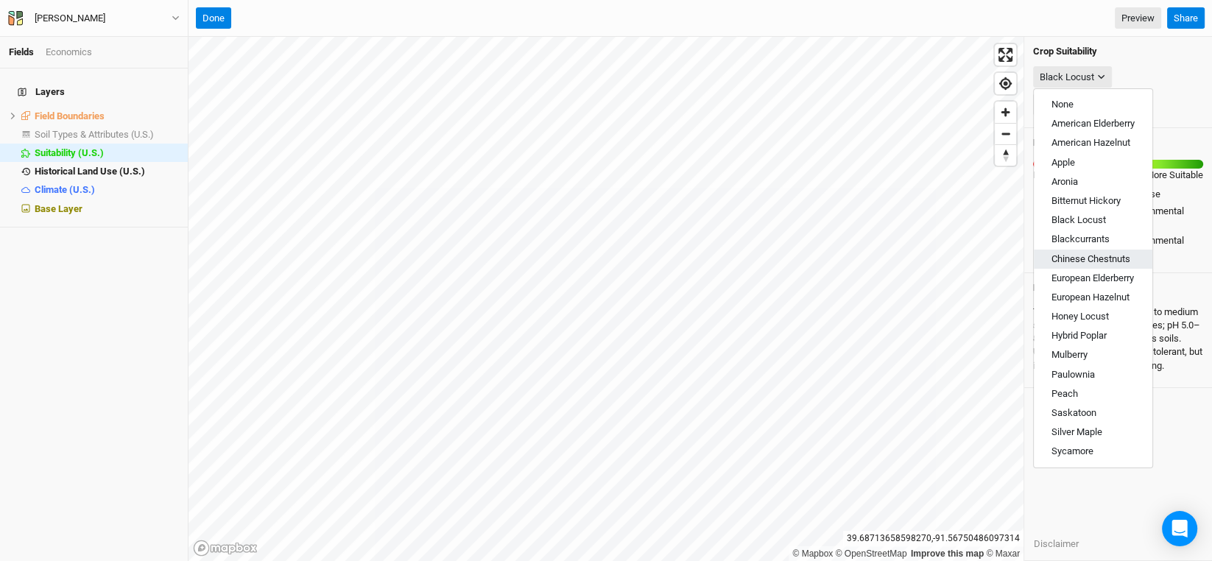
click at [1103, 255] on span "Chinese Chestnuts" at bounding box center [1090, 258] width 79 height 11
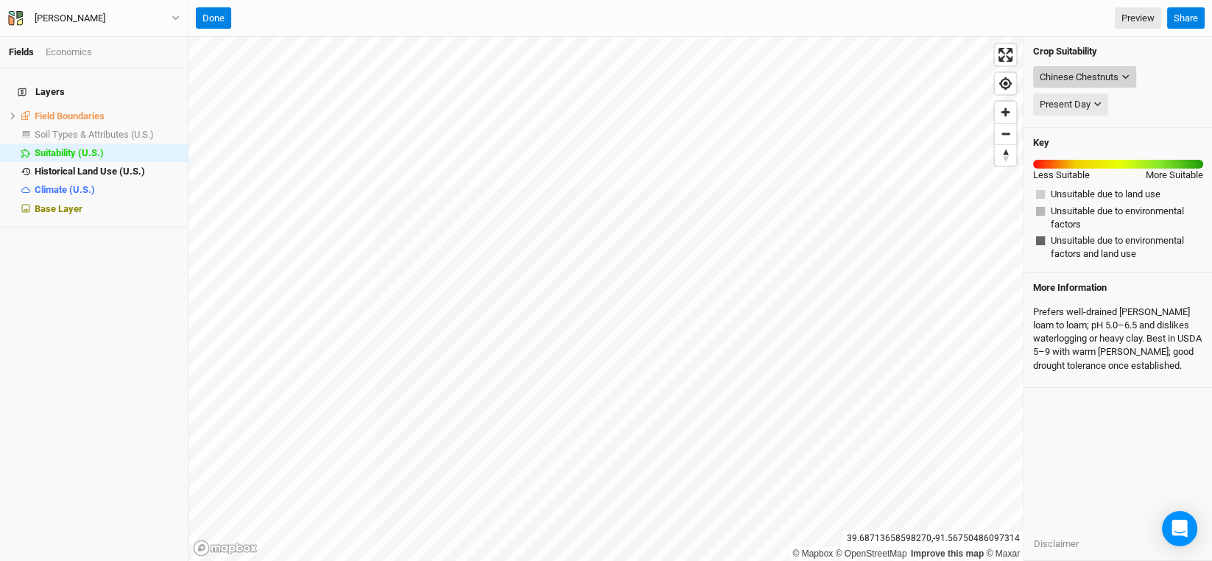
click at [1077, 70] on div "Chinese Chestnuts" at bounding box center [1079, 77] width 79 height 15
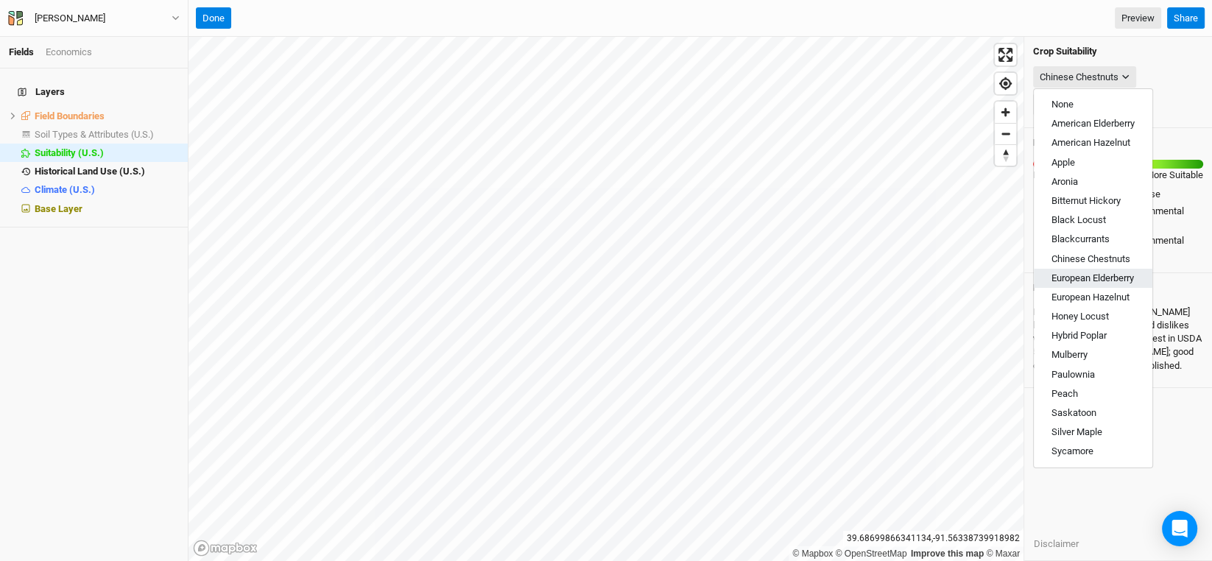
click at [1110, 275] on span "European Elderberry" at bounding box center [1092, 277] width 82 height 11
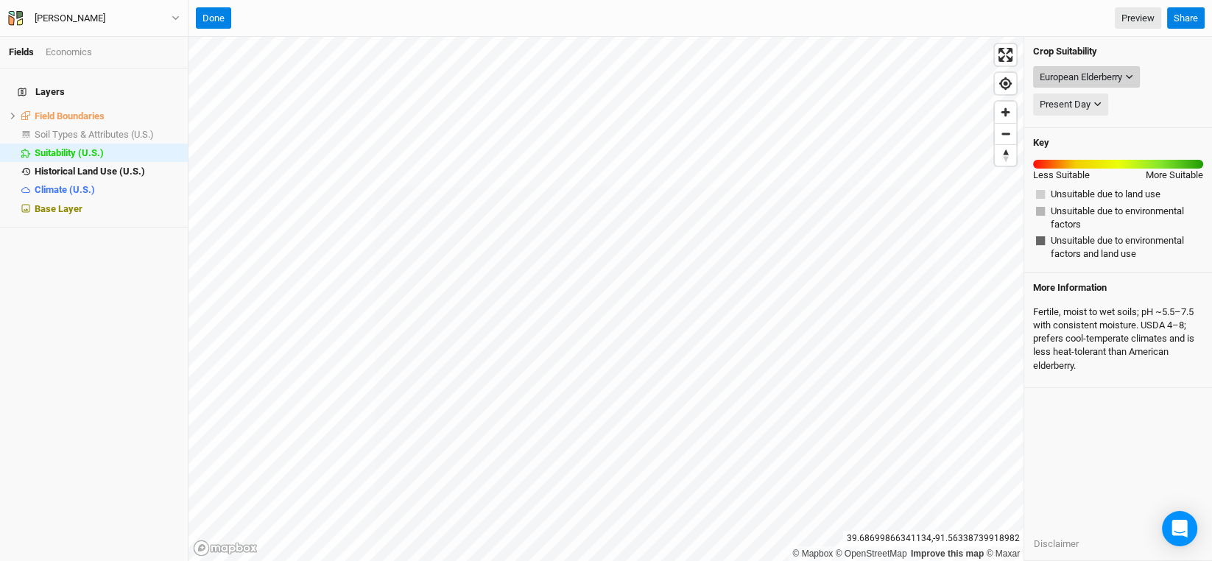
click at [1104, 77] on div "European Elderberry" at bounding box center [1081, 77] width 82 height 15
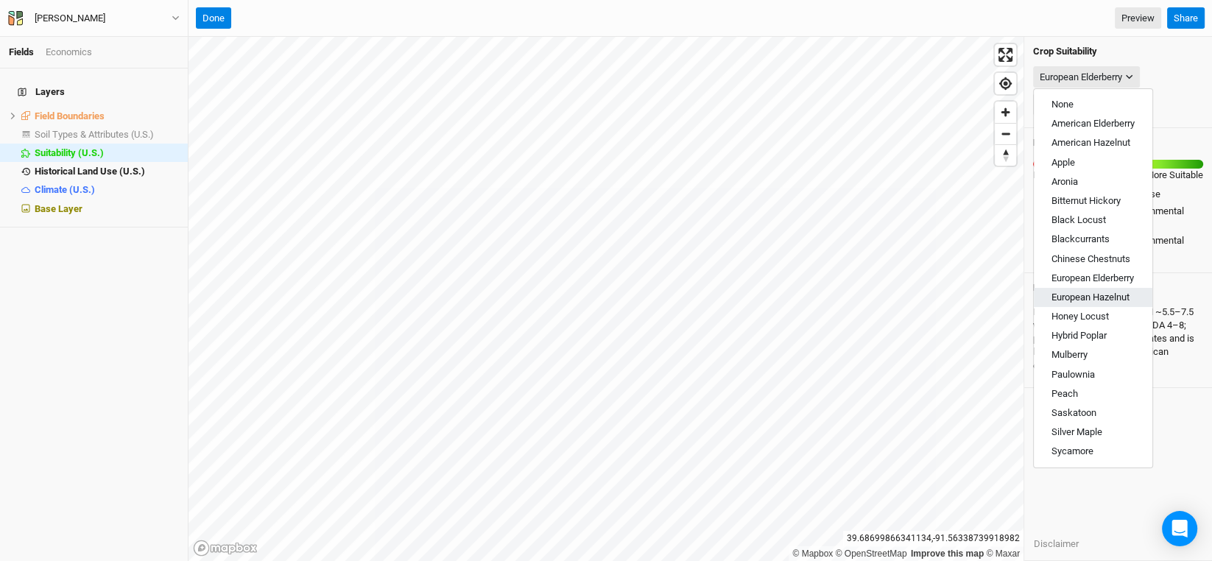
click at [1096, 298] on span "European Hazelnut" at bounding box center [1090, 297] width 78 height 11
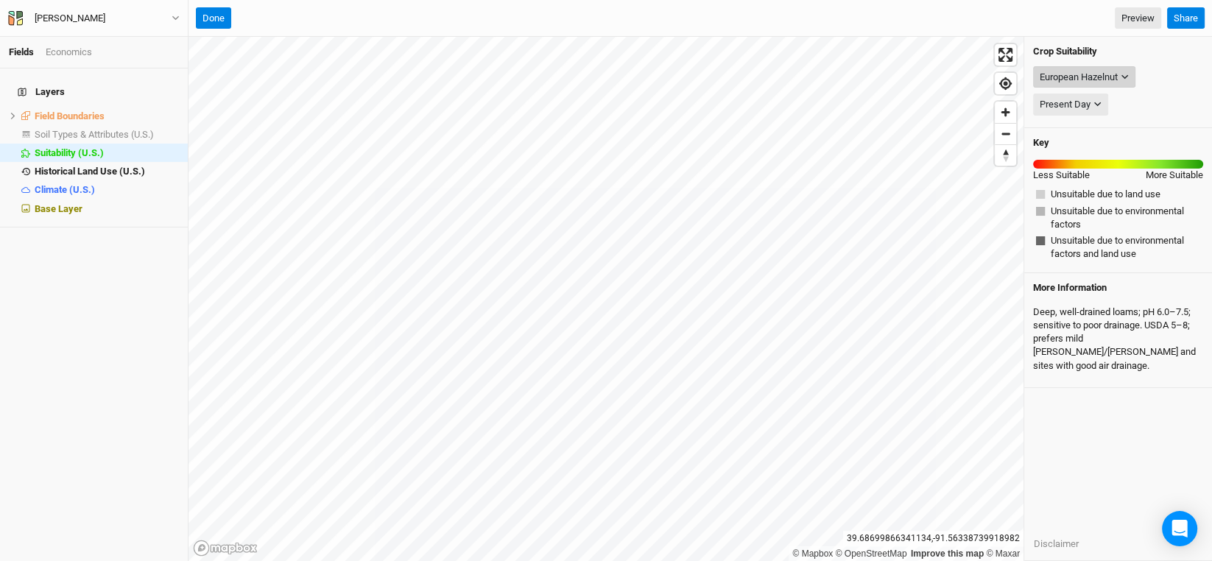
click at [1096, 68] on button "European Hazelnut" at bounding box center [1084, 77] width 102 height 22
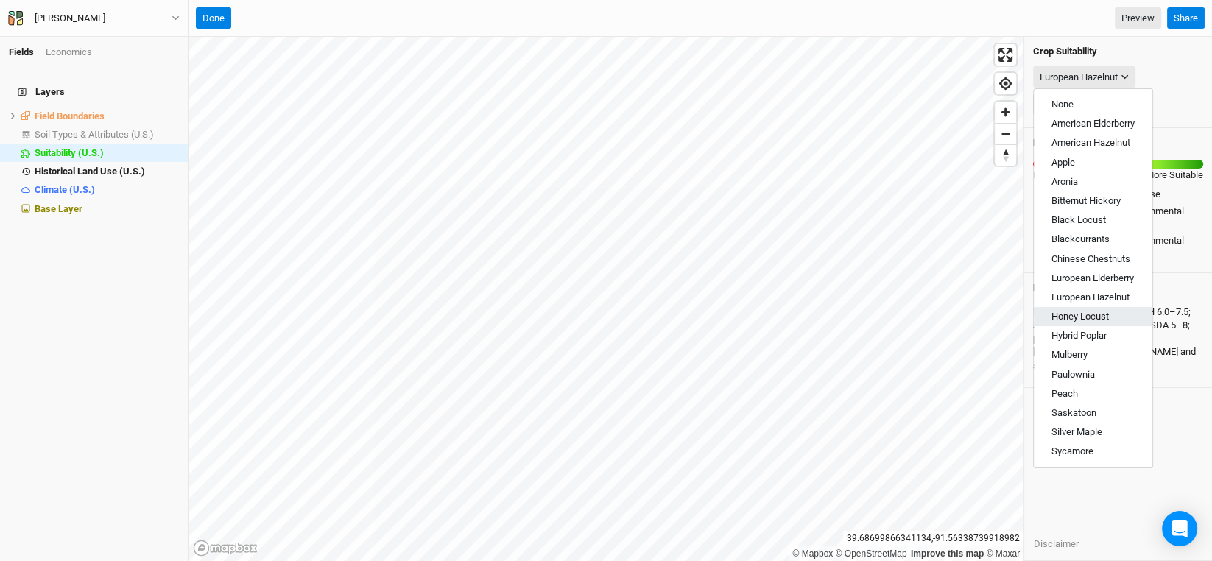
click at [1101, 319] on span "Honey Locust" at bounding box center [1079, 316] width 57 height 11
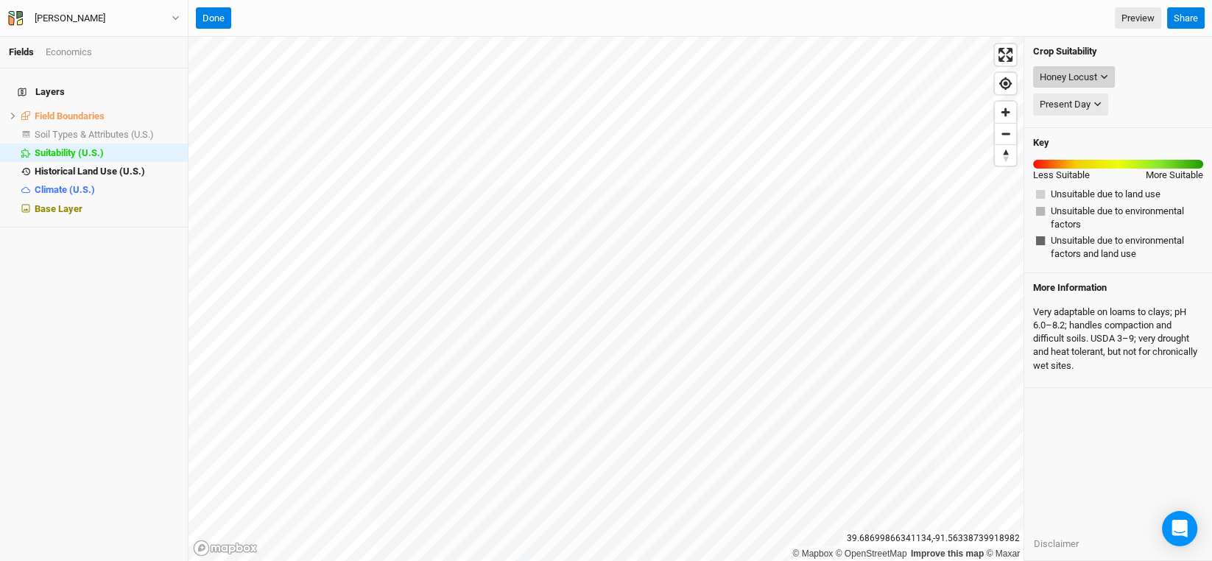
click at [1096, 78] on div "Honey Locust" at bounding box center [1068, 77] width 57 height 15
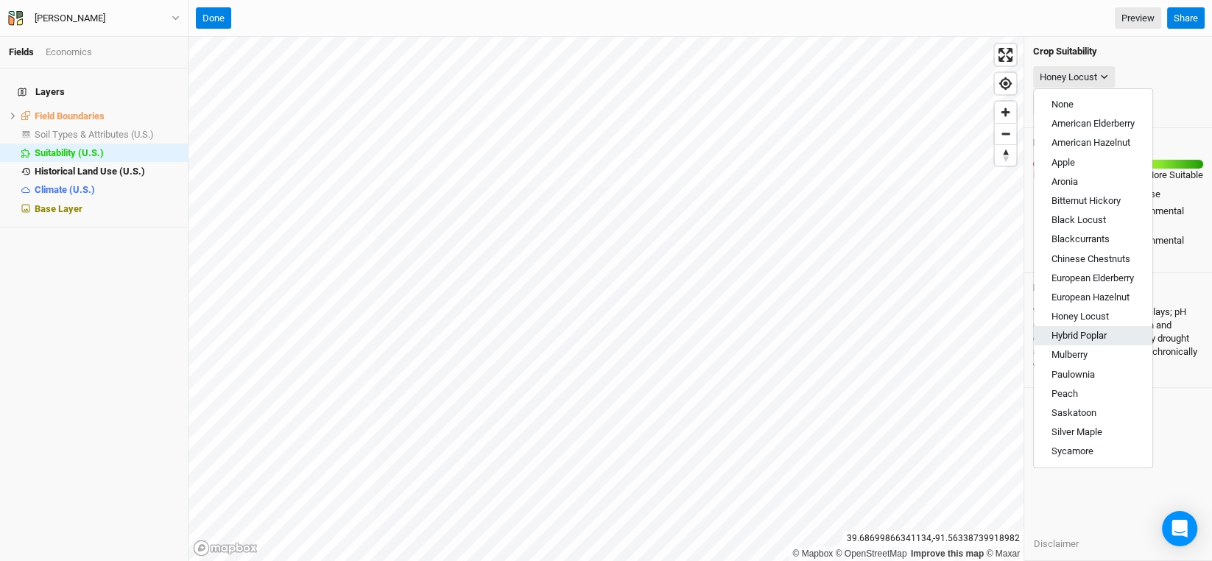
click at [1094, 328] on button "Hybrid Poplar" at bounding box center [1093, 335] width 119 height 19
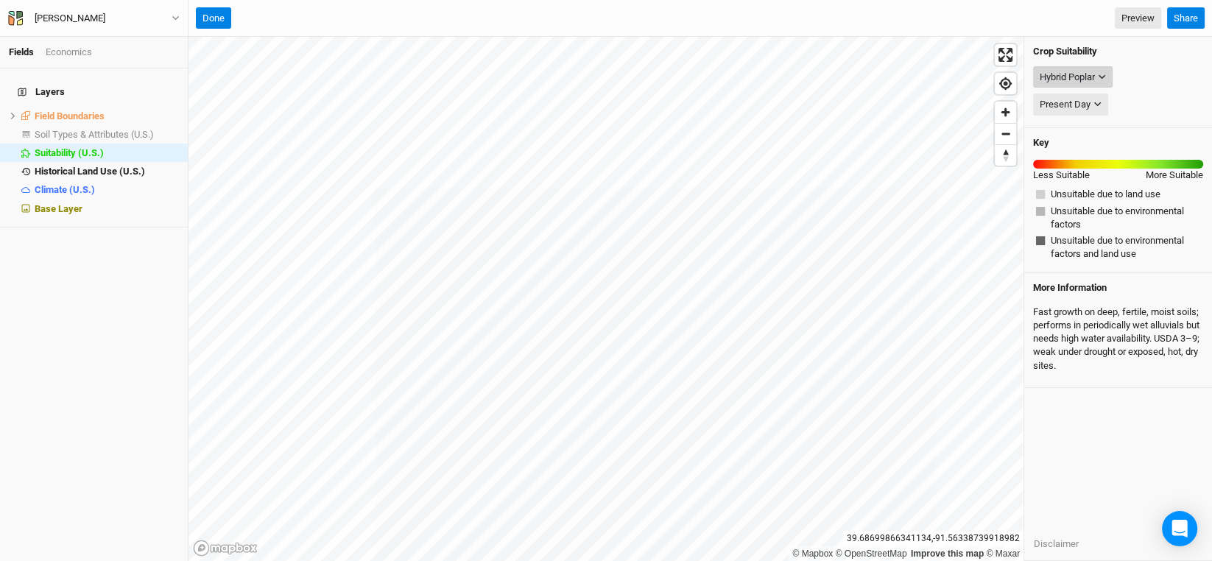
click at [1095, 78] on div "Hybrid Poplar" at bounding box center [1067, 77] width 55 height 15
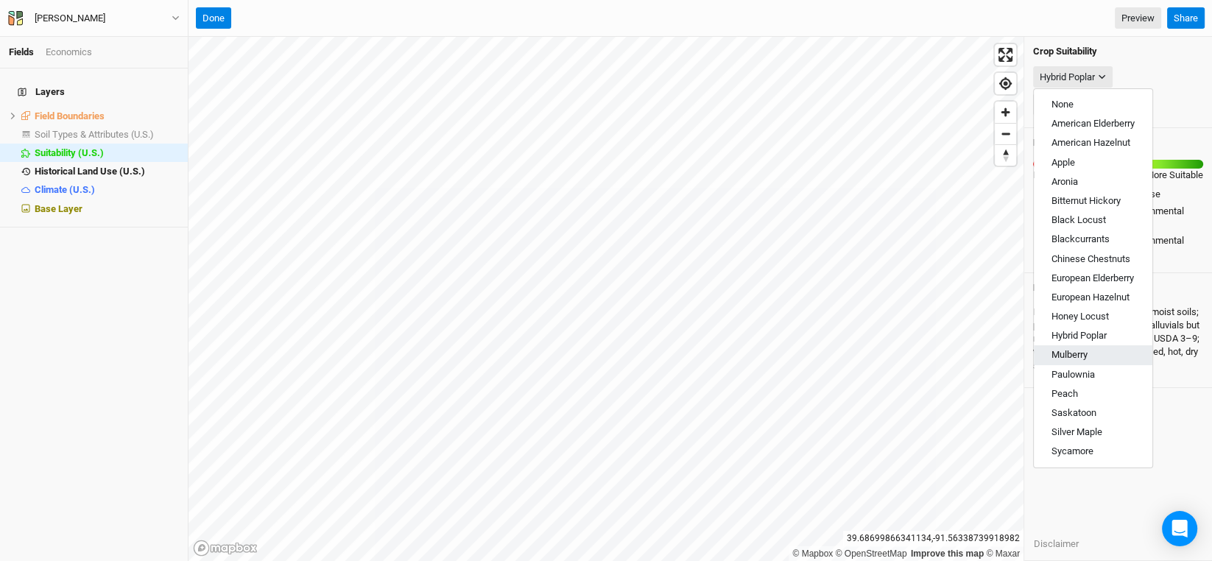
click at [1076, 362] on button "Mulberry" at bounding box center [1093, 354] width 119 height 19
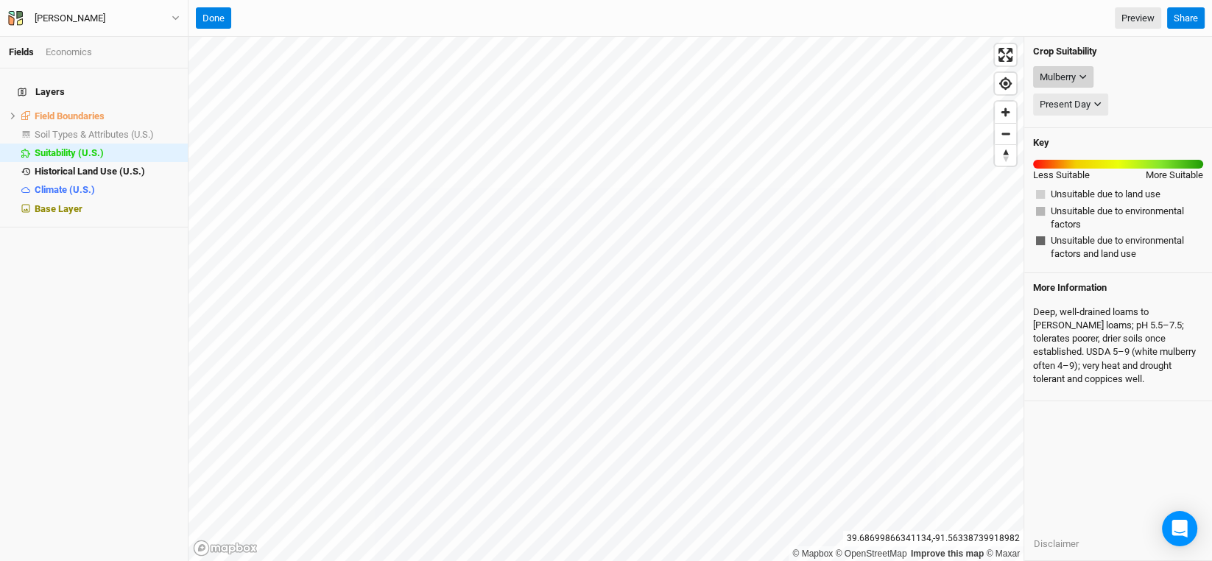
click at [1087, 77] on icon "button" at bounding box center [1083, 77] width 8 height 8
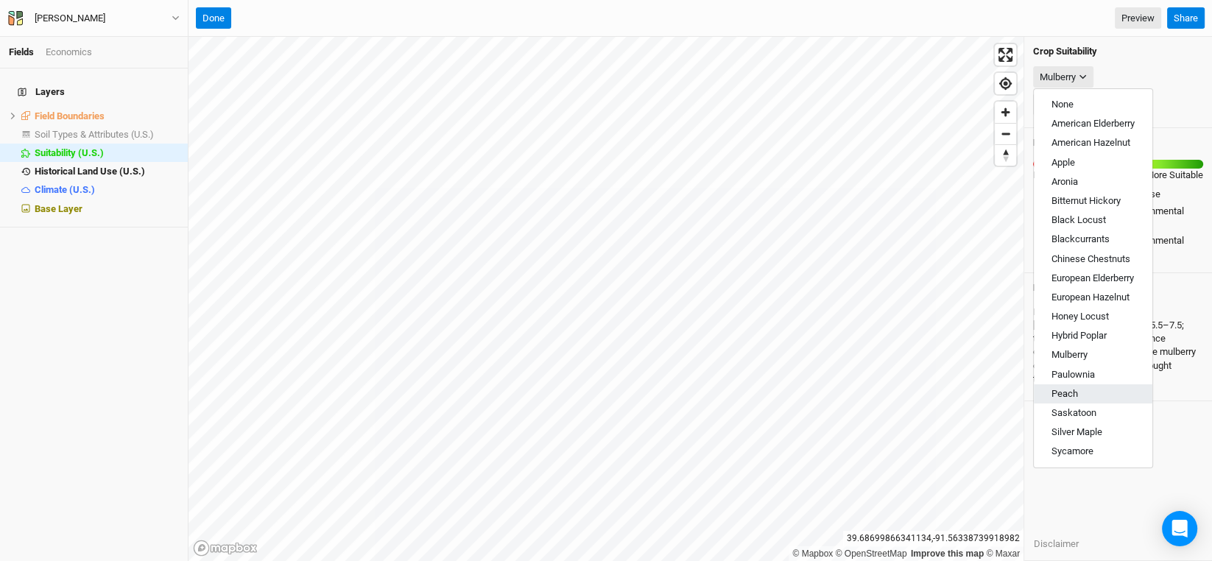
click at [1071, 388] on span "Peach" at bounding box center [1064, 393] width 27 height 11
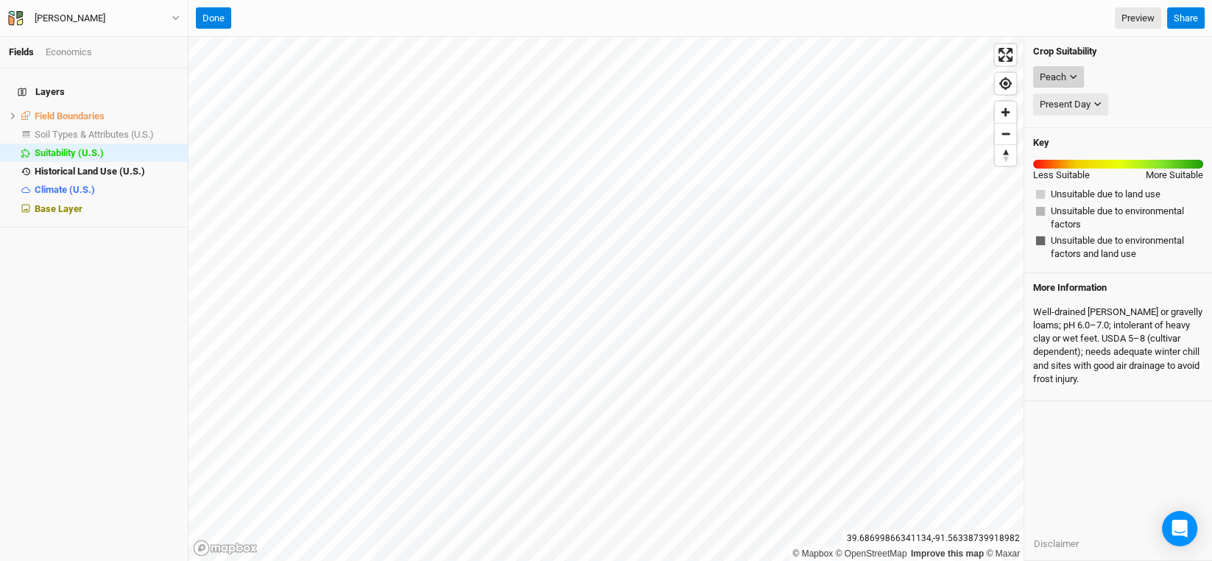
click at [1074, 73] on icon "button" at bounding box center [1073, 77] width 8 height 8
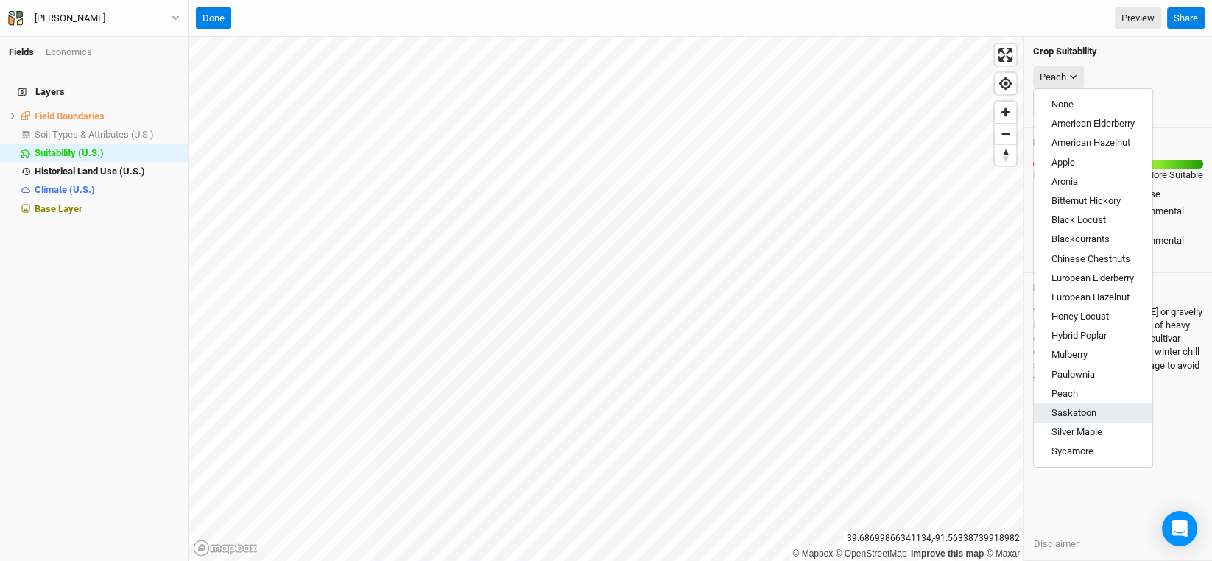
click at [1055, 409] on span "Saskatoon" at bounding box center [1073, 412] width 45 height 11
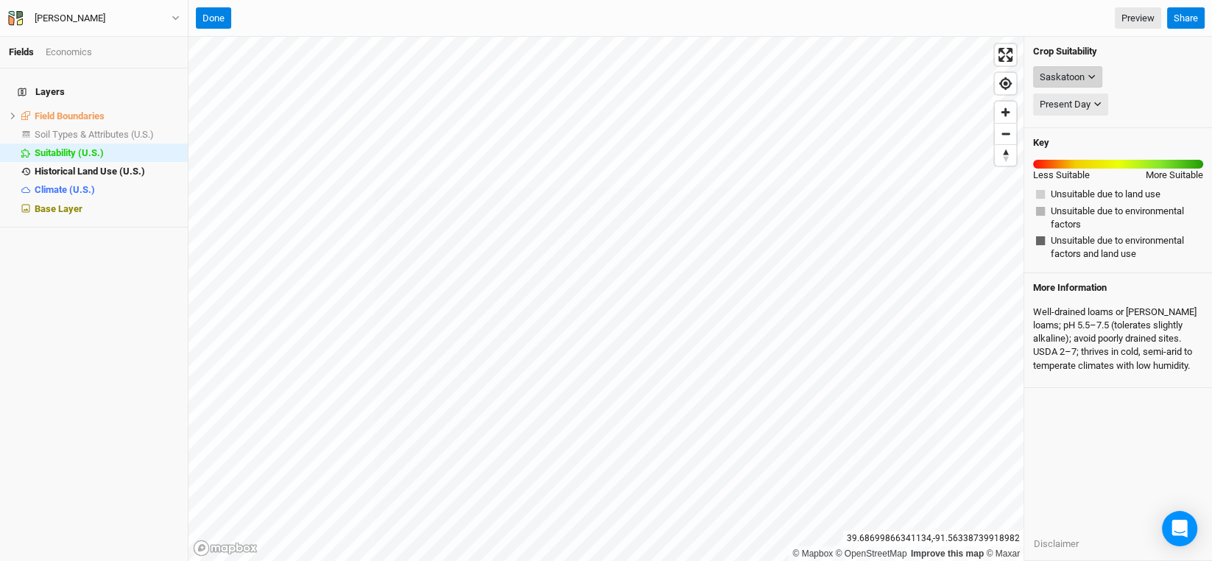
click at [1042, 72] on div "Saskatoon" at bounding box center [1062, 77] width 45 height 15
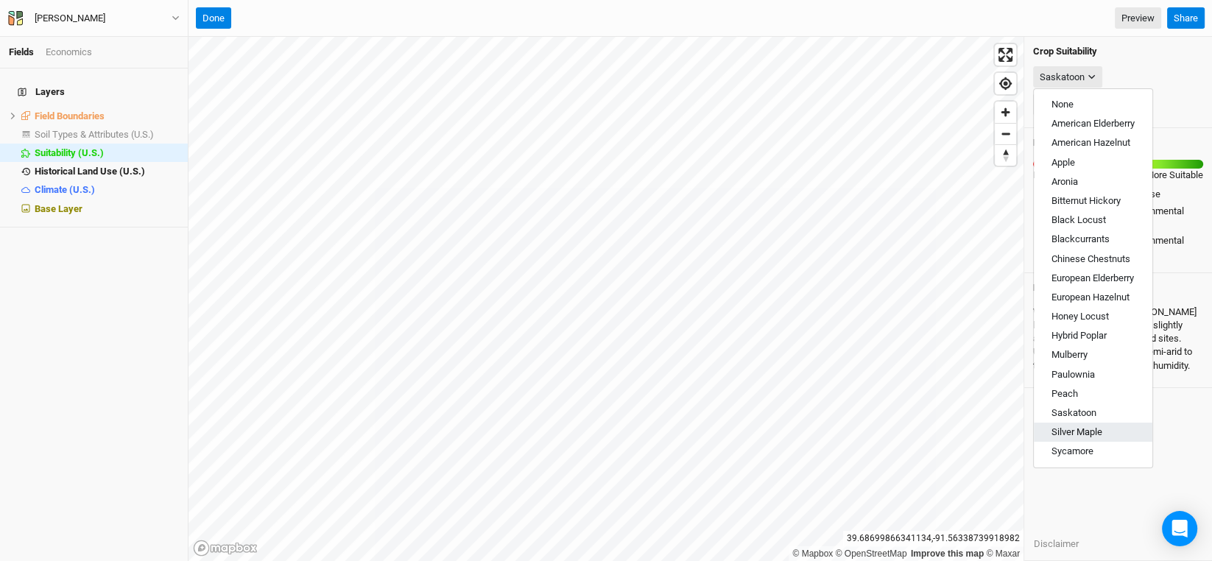
click at [1093, 433] on span "Silver Maple" at bounding box center [1076, 431] width 51 height 11
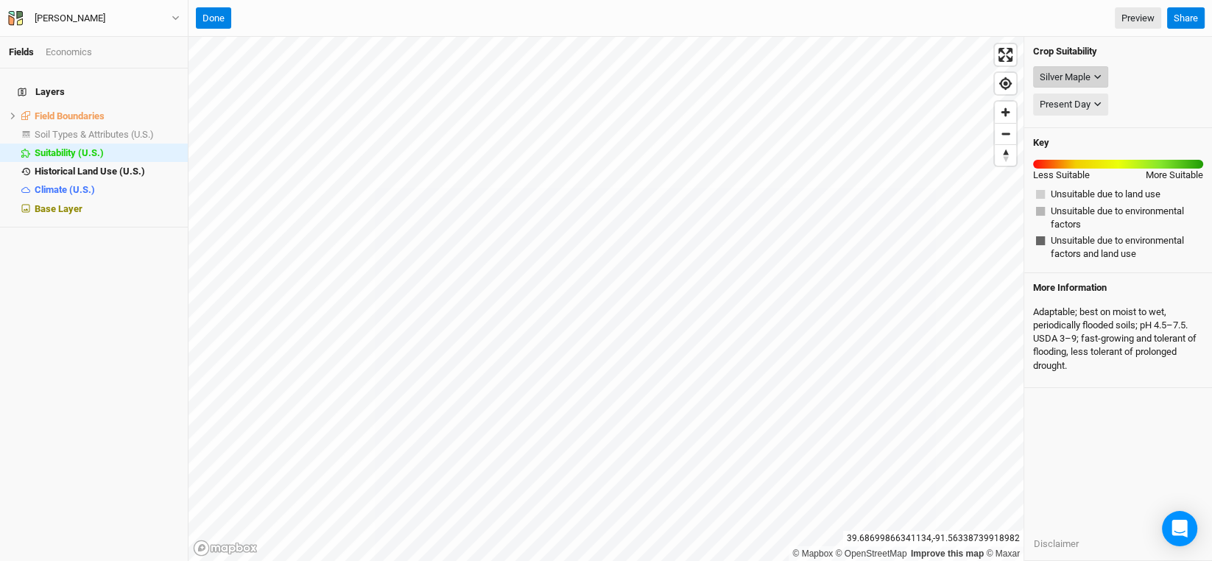
click at [1087, 82] on div "Silver Maple" at bounding box center [1065, 77] width 51 height 15
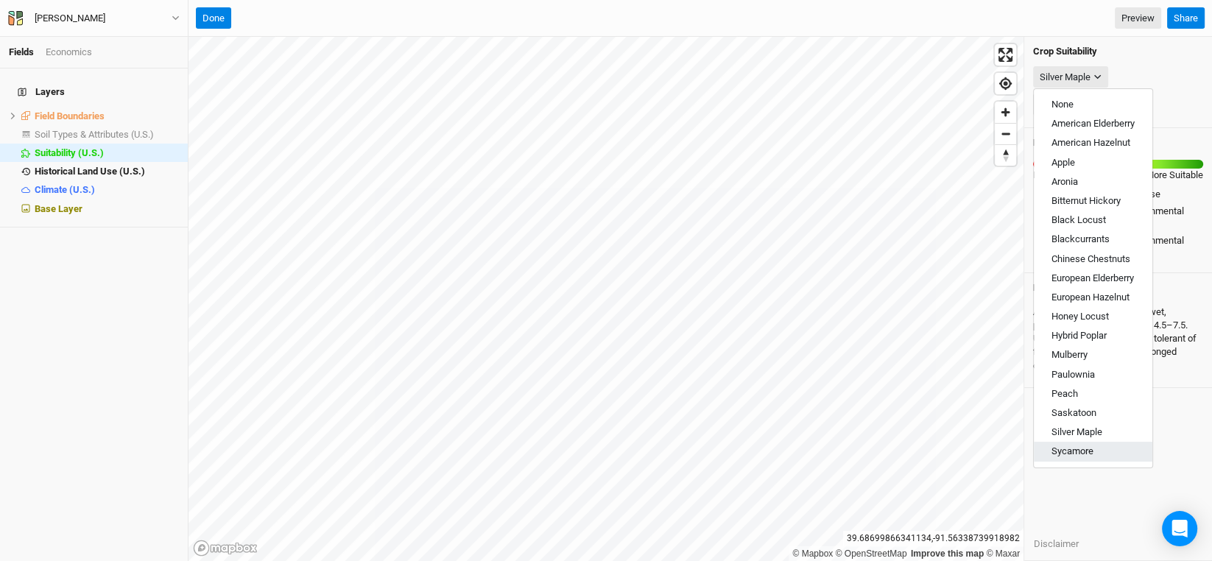
click at [1099, 451] on button "Sycamore" at bounding box center [1093, 451] width 119 height 19
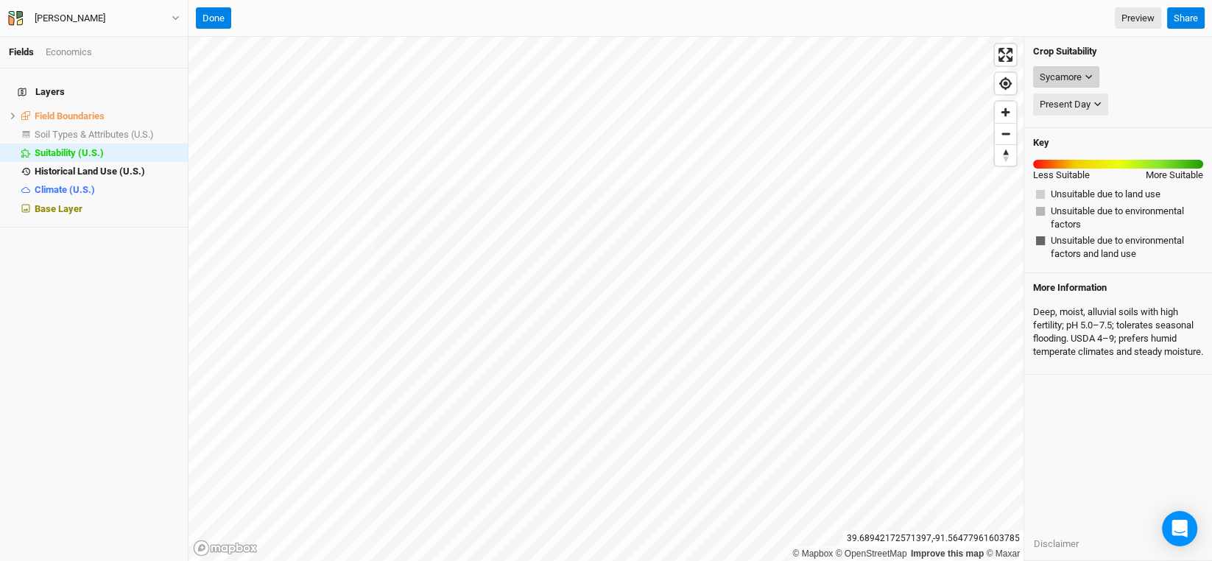
click at [1090, 73] on icon "button" at bounding box center [1089, 77] width 8 height 8
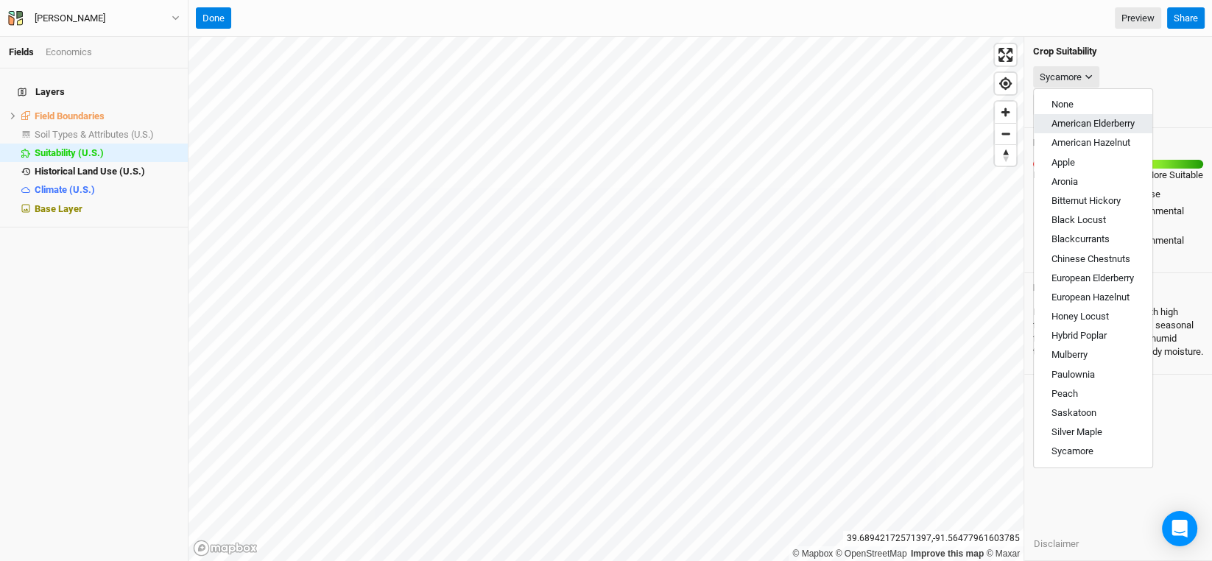
click at [1074, 116] on button "American Elderberry" at bounding box center [1093, 123] width 119 height 19
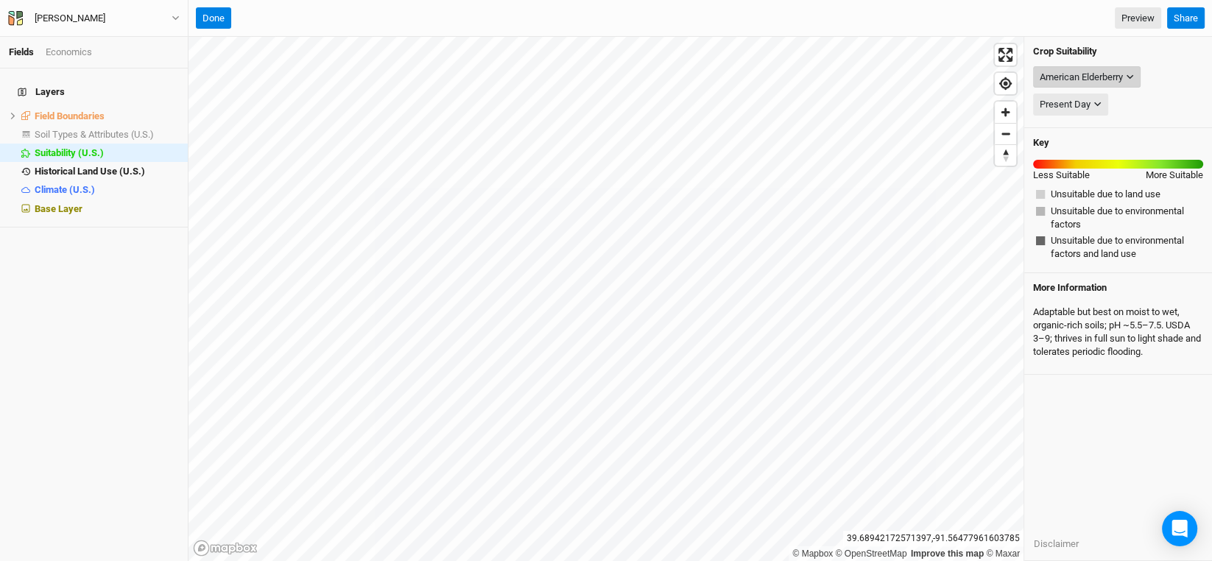
click at [1079, 67] on button "American Elderberry" at bounding box center [1086, 77] width 107 height 22
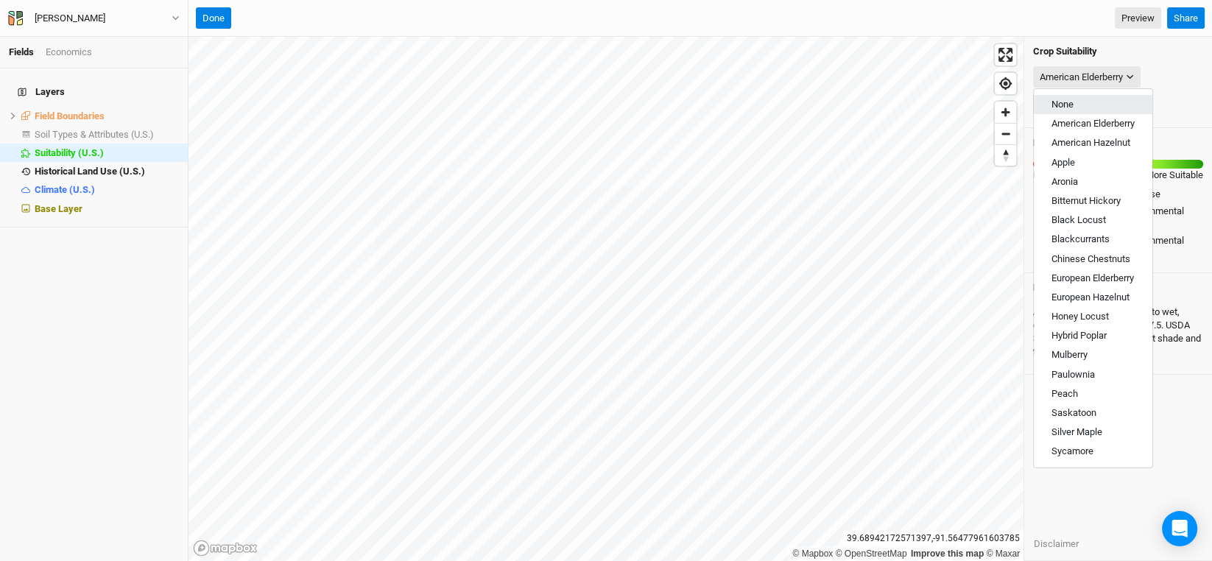
click at [1071, 99] on span "None" at bounding box center [1062, 104] width 22 height 11
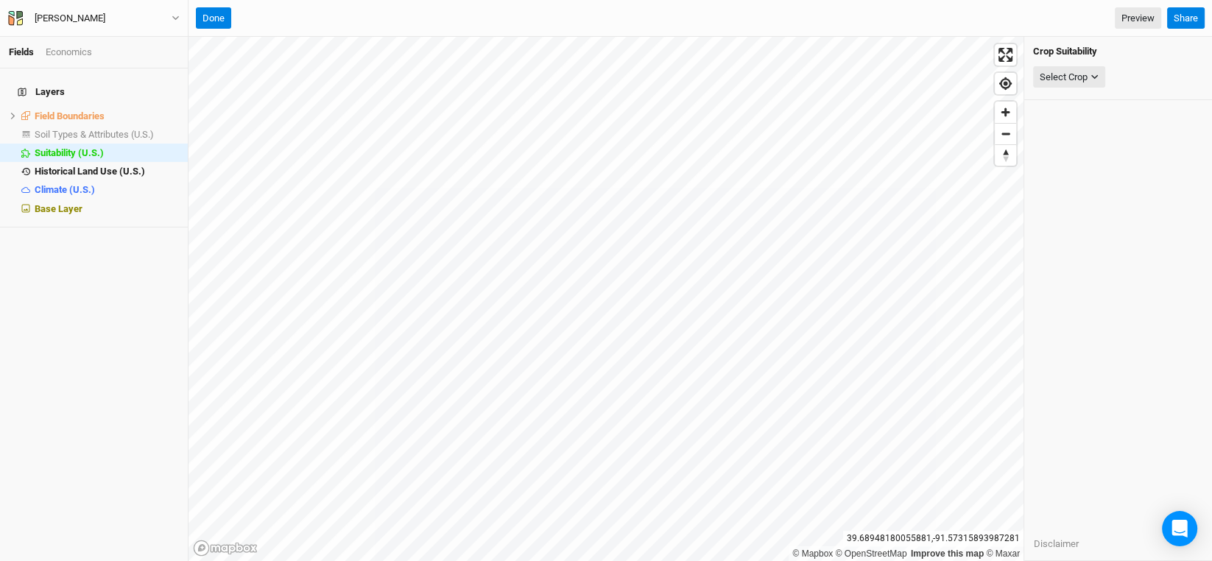
click at [109, 27] on div "[PERSON_NAME] Back Project Settings User settings Imperial Metric Keyboard Shor…" at bounding box center [94, 18] width 188 height 37
click at [169, 18] on button "[PERSON_NAME]" at bounding box center [93, 18] width 173 height 16
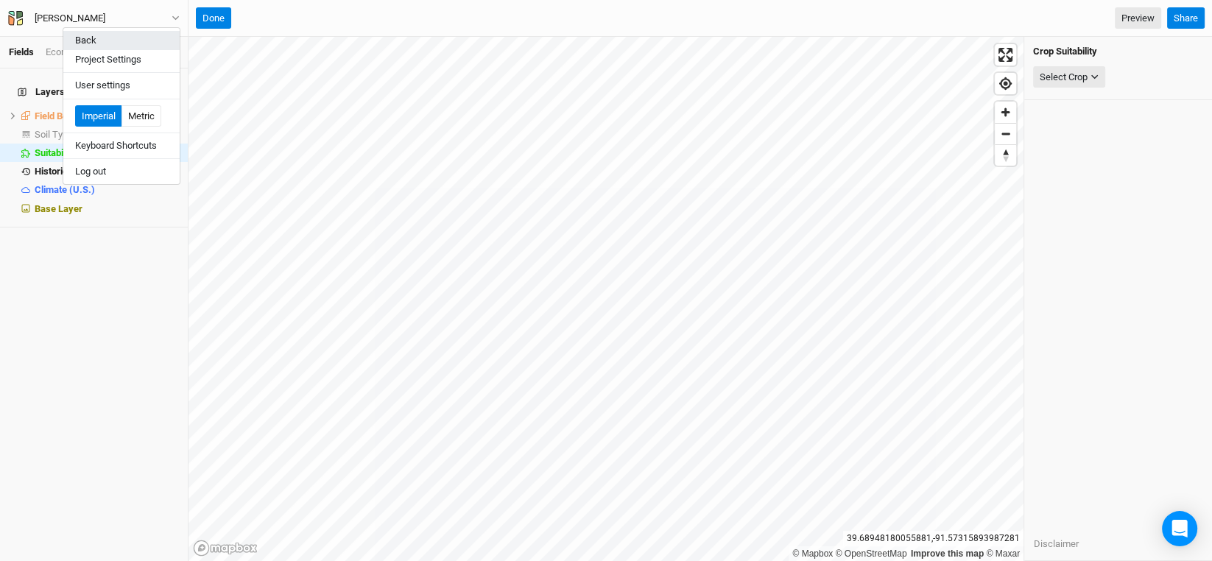
click at [94, 33] on button "Back" at bounding box center [121, 40] width 116 height 19
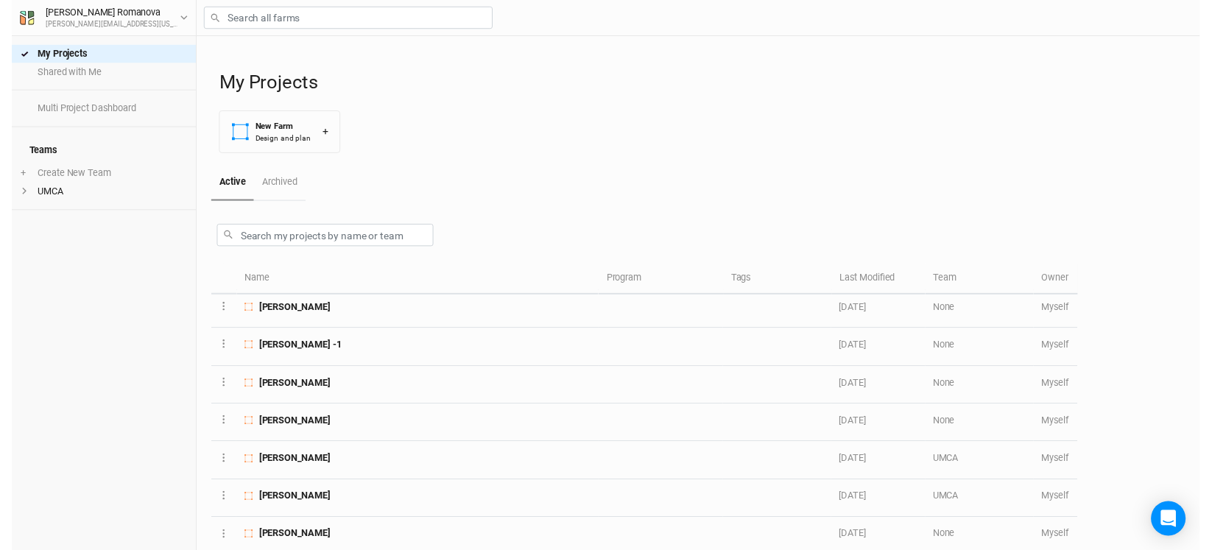
scroll to position [368, 0]
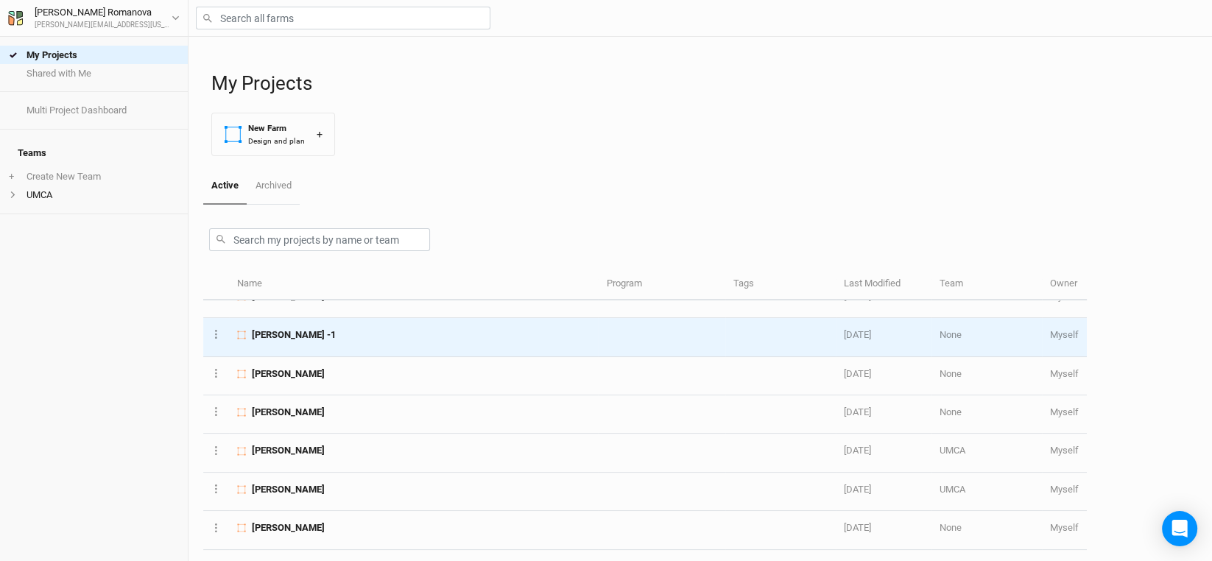
click at [296, 328] on span "[PERSON_NAME] -1" at bounding box center [294, 334] width 84 height 13
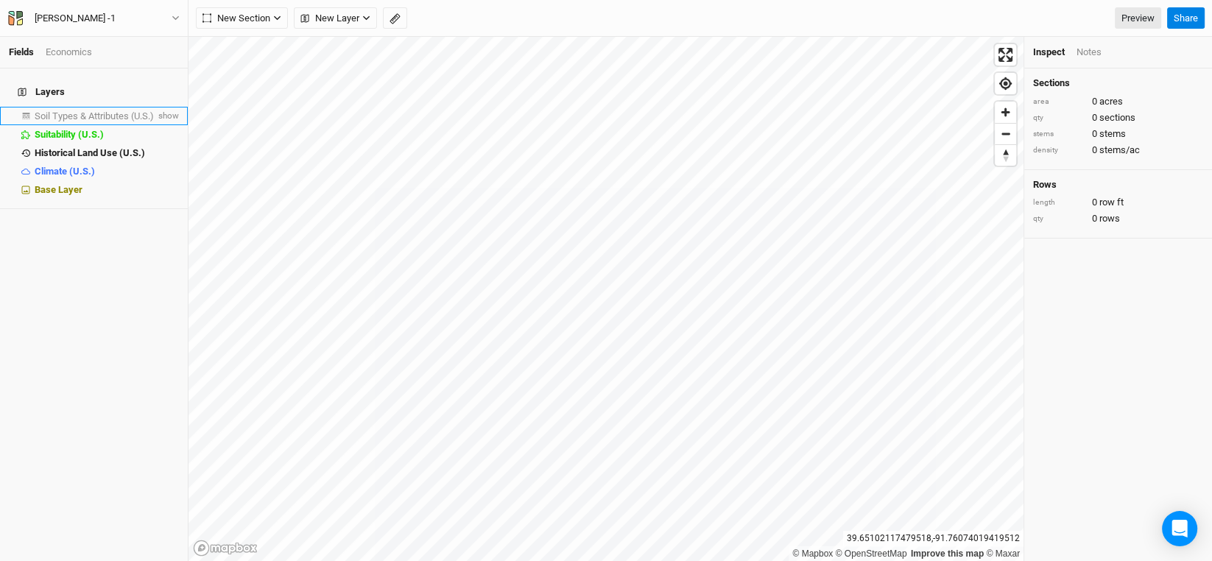
click at [118, 110] on span "Soil Types & Attributes (U.S.)" at bounding box center [94, 115] width 119 height 11
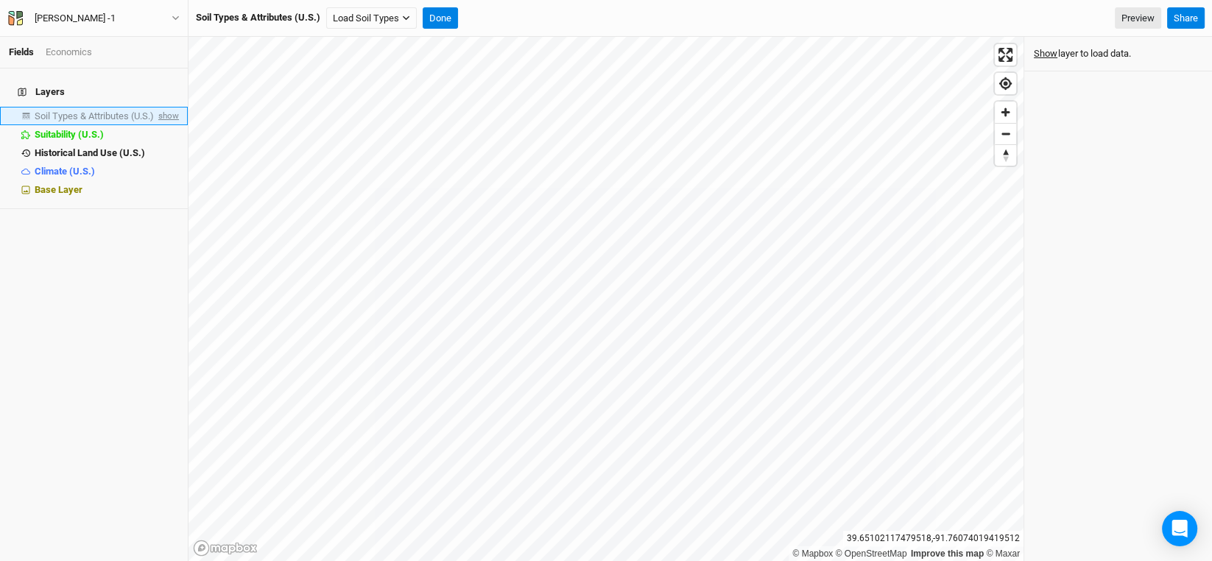
click at [155, 107] on span "show" at bounding box center [167, 116] width 24 height 18
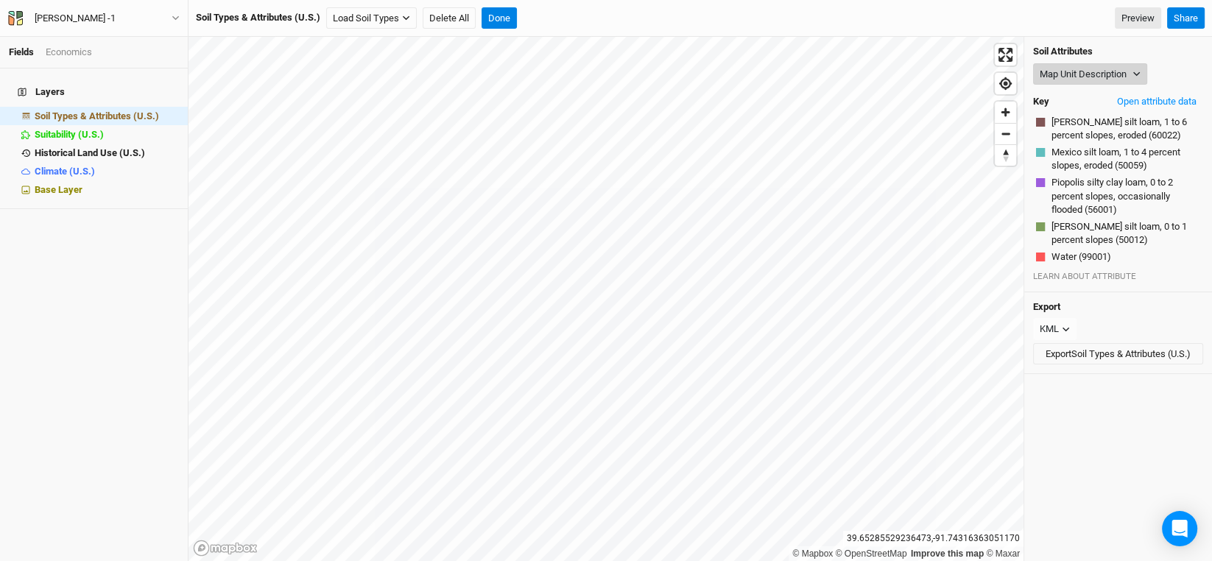
click at [1121, 75] on button "Map Unit Description" at bounding box center [1090, 74] width 114 height 22
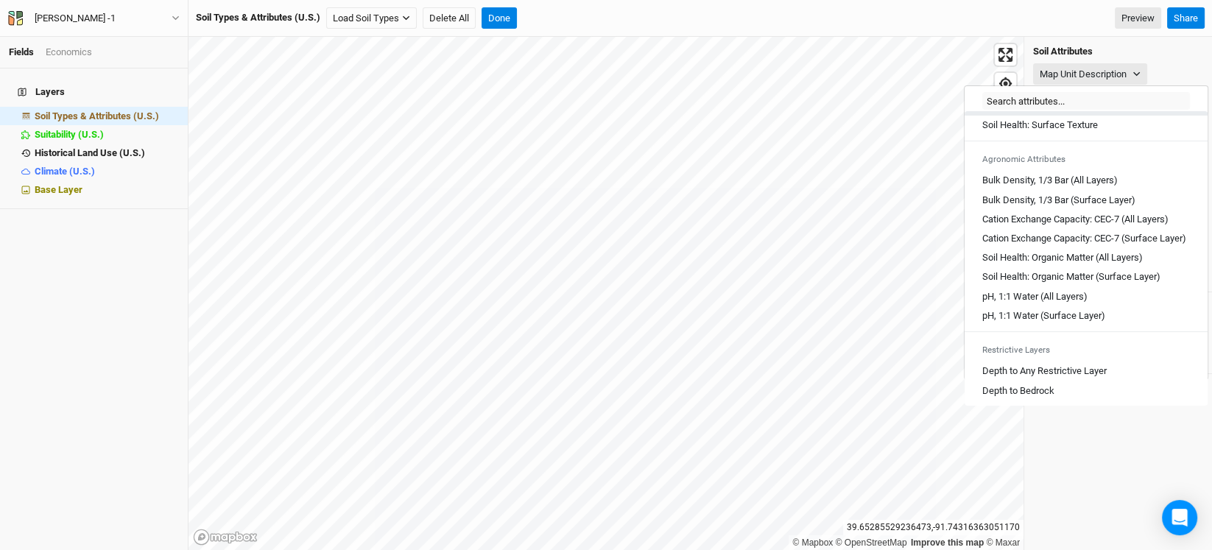
scroll to position [220, 0]
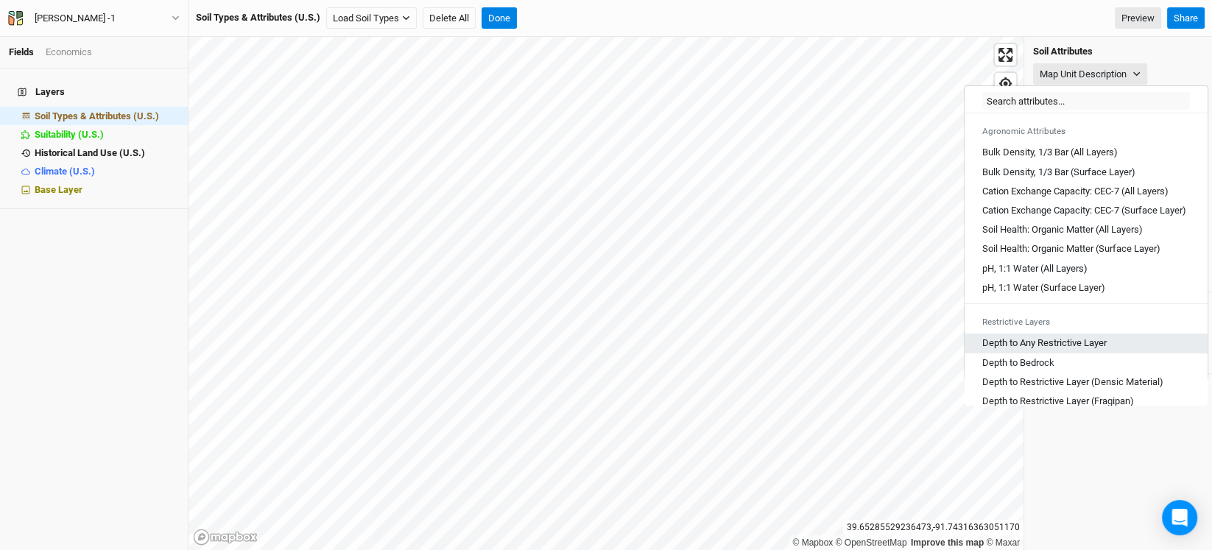
click at [1050, 350] on Layer "Depth to Any Restrictive Layer" at bounding box center [1044, 342] width 124 height 13
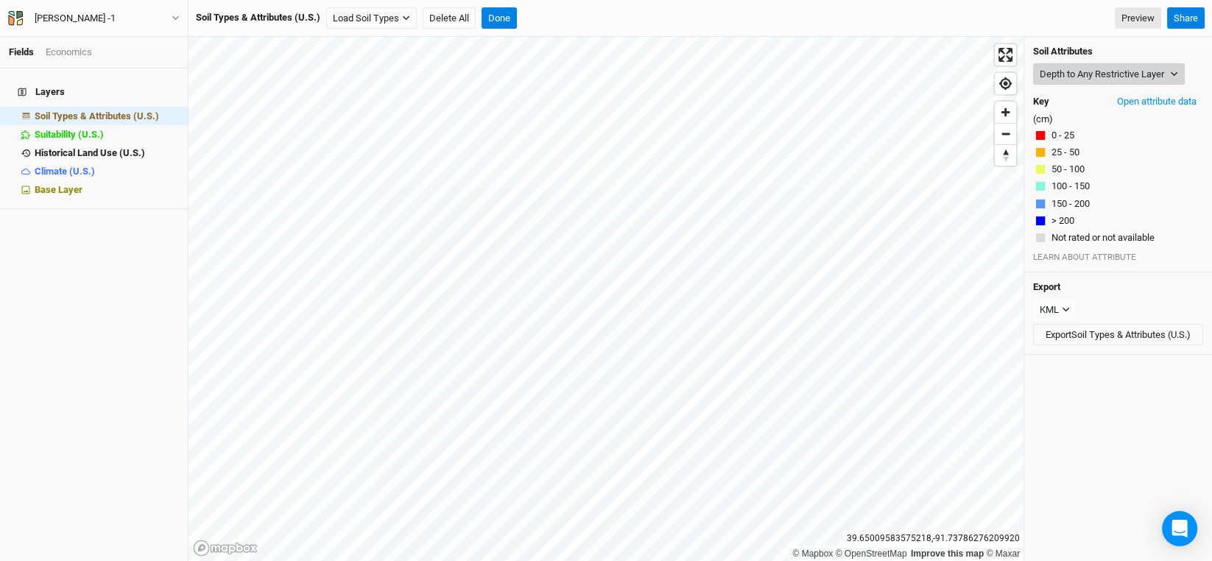
click at [1132, 68] on button "Depth to Any Restrictive Layer" at bounding box center [1109, 74] width 152 height 22
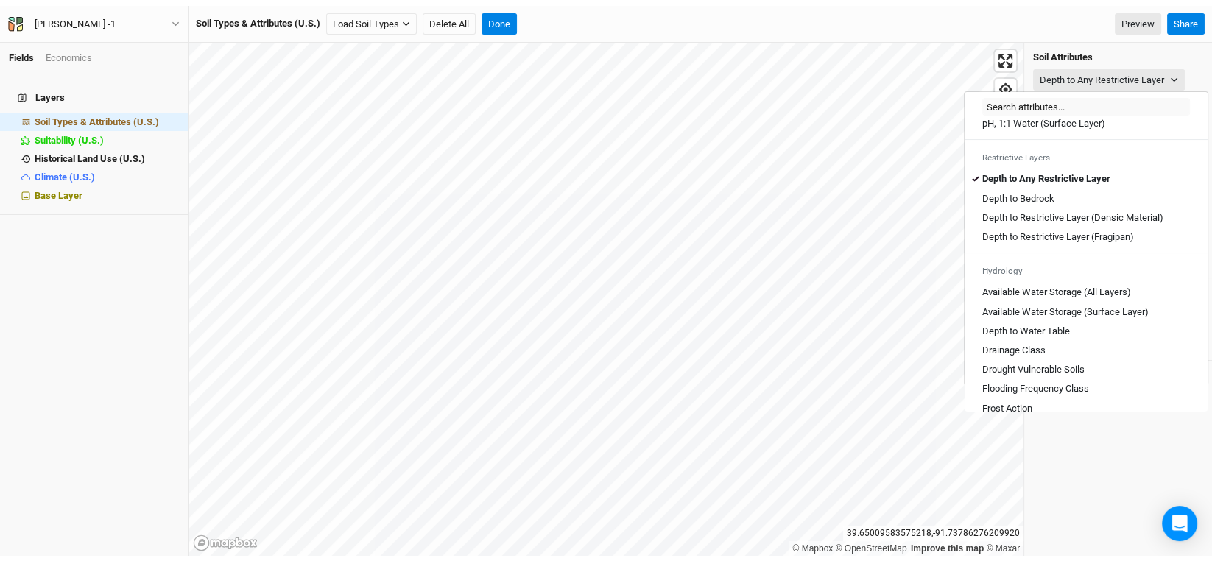
scroll to position [368, 0]
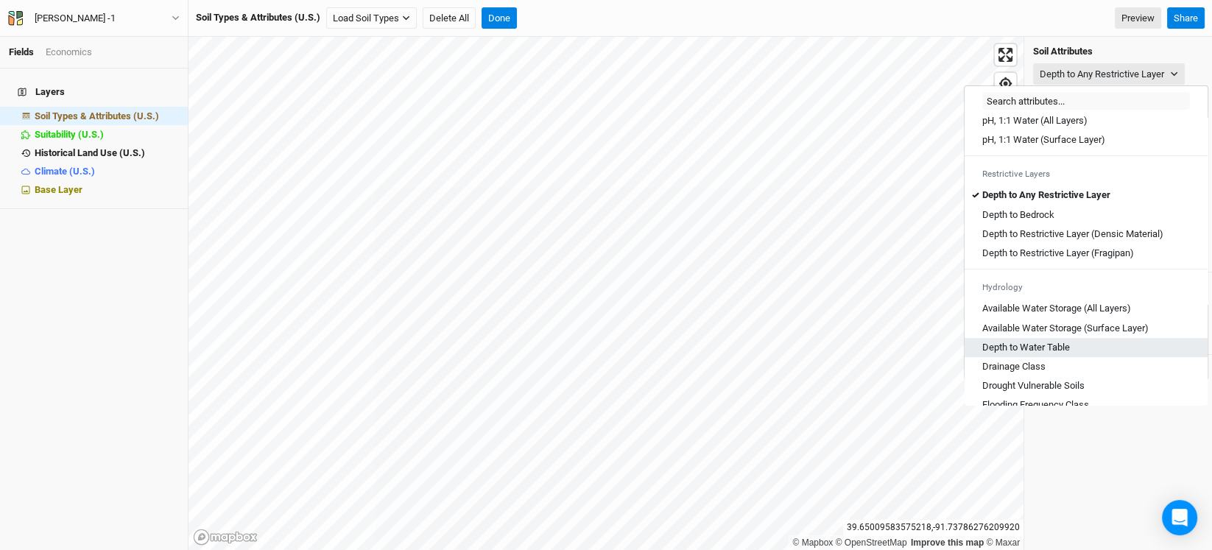
click at [1048, 353] on Table "Depth to Water Table" at bounding box center [1026, 347] width 88 height 13
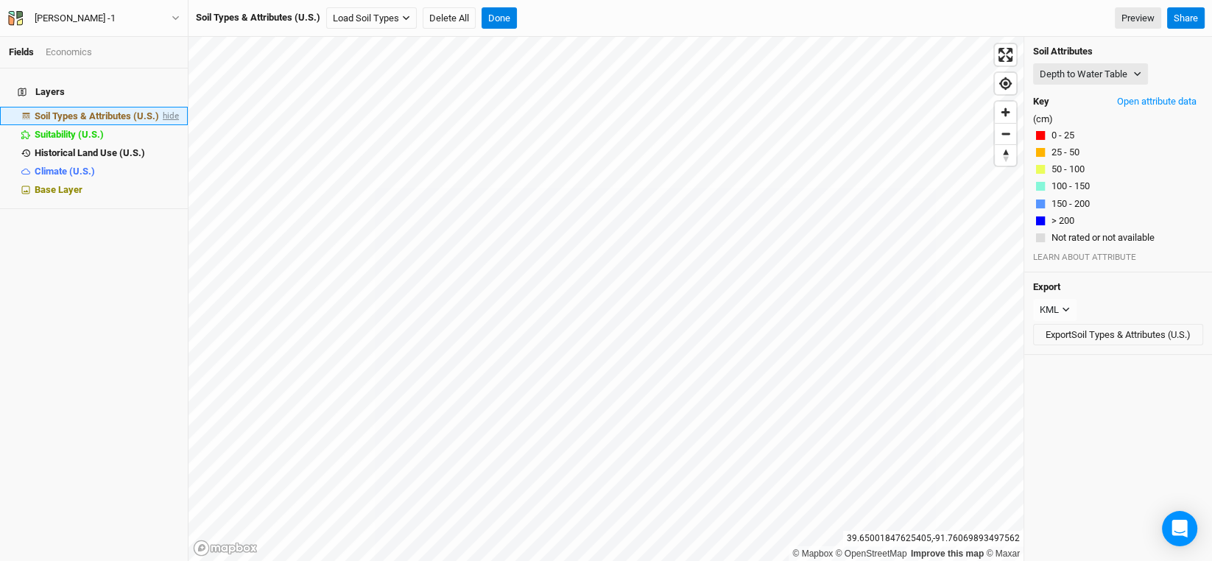
click at [165, 107] on span "hide" at bounding box center [169, 116] width 19 height 18
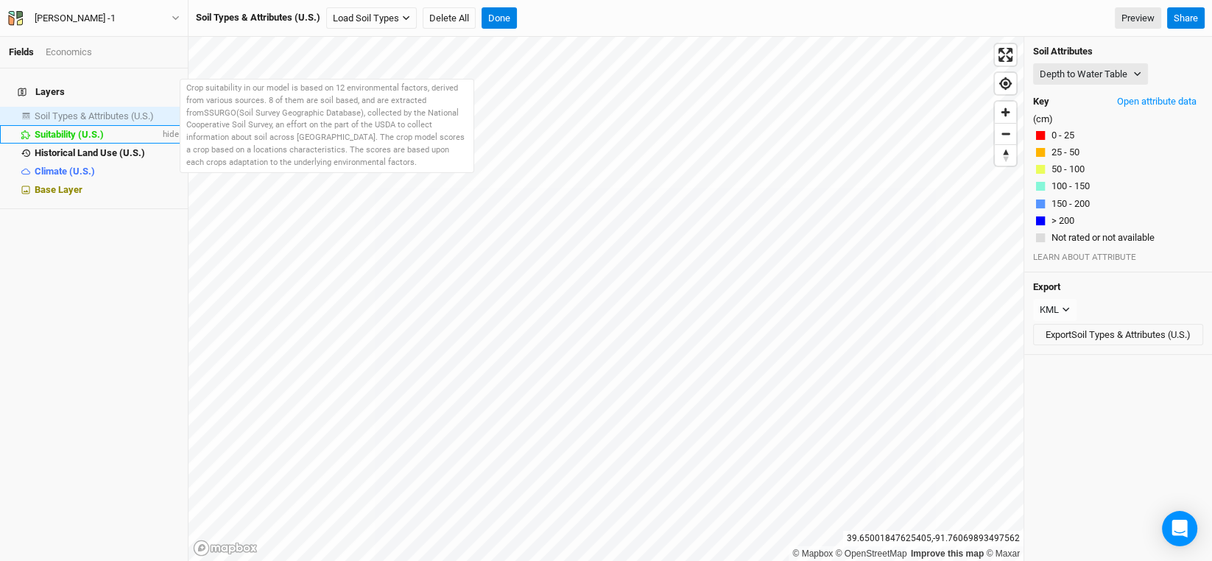
click at [76, 129] on span "Suitability (U.S.)" at bounding box center [69, 134] width 69 height 11
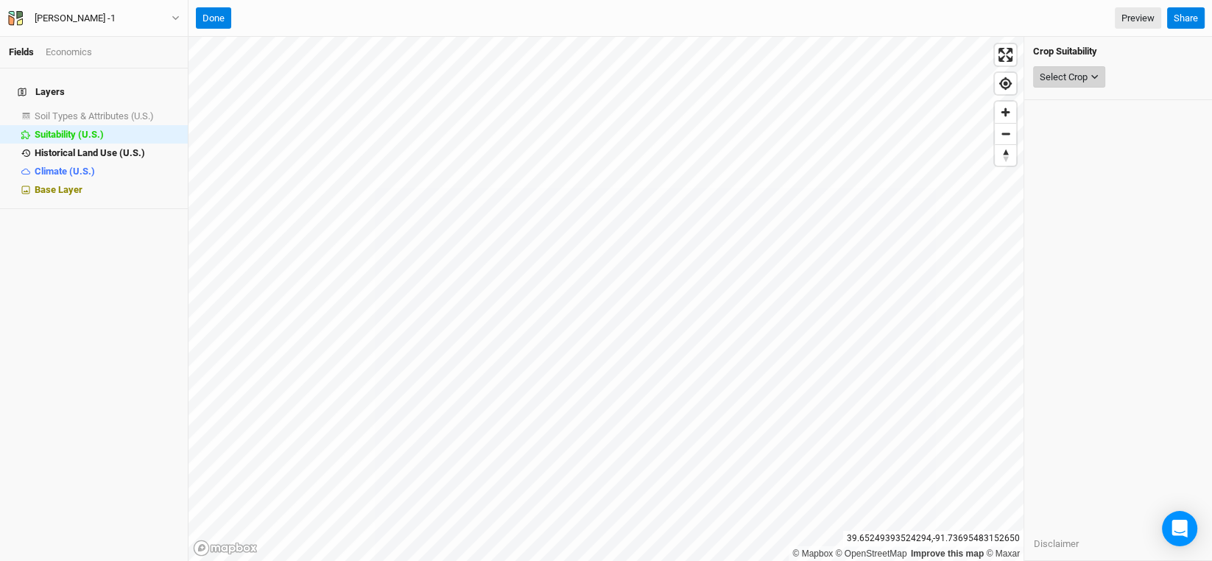
click at [1096, 71] on button "Select Crop" at bounding box center [1069, 77] width 72 height 22
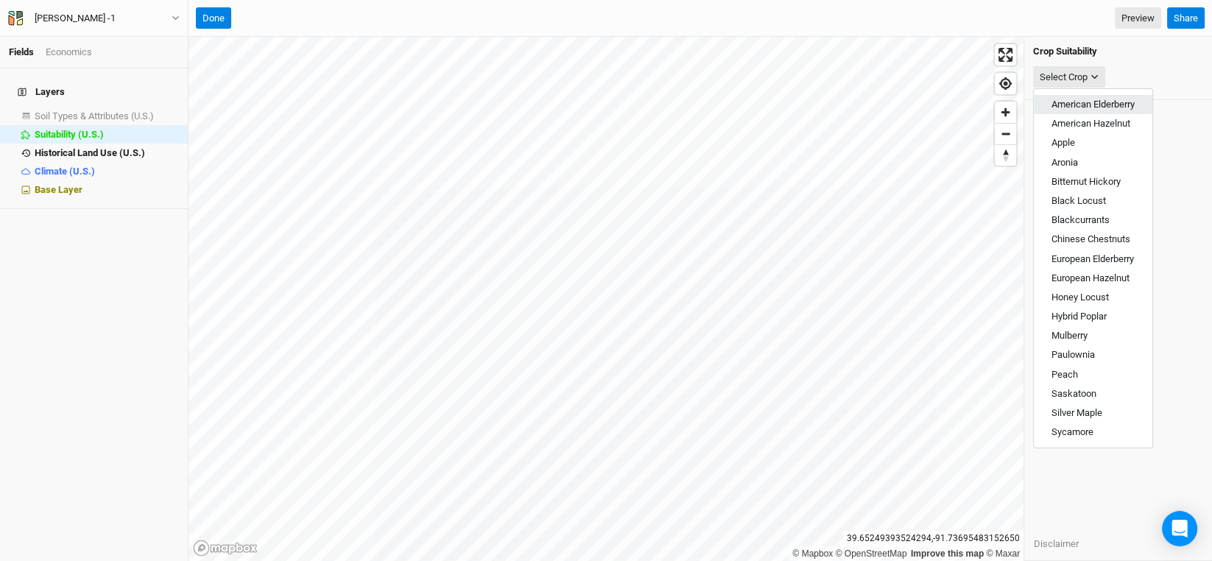
click at [1098, 99] on span "American Elderberry" at bounding box center [1092, 104] width 83 height 11
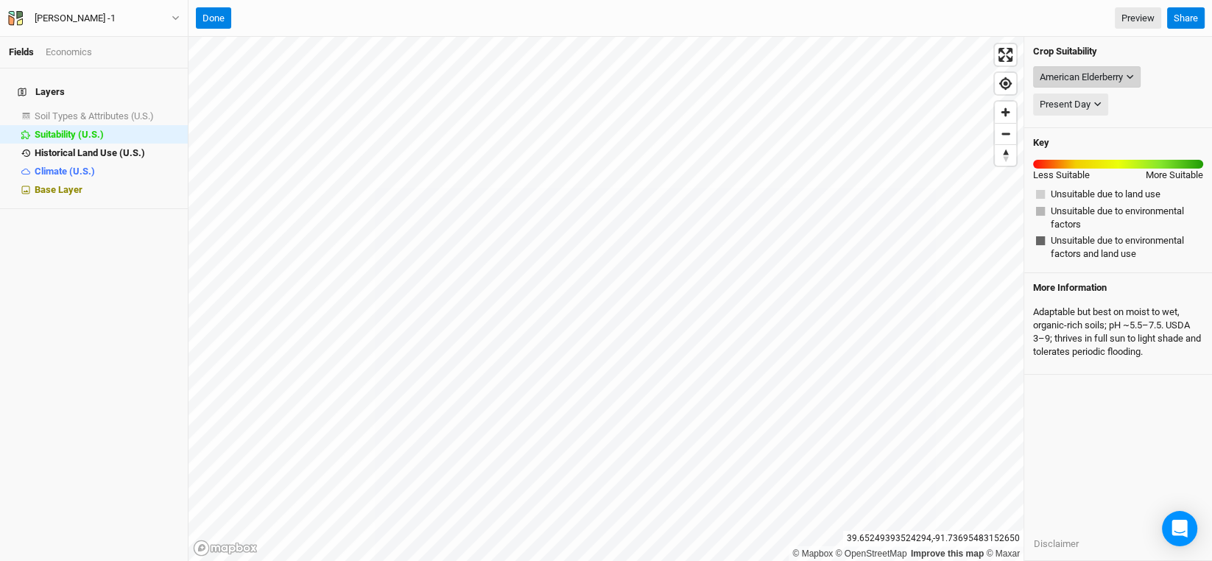
click at [1103, 73] on div "American Elderberry" at bounding box center [1081, 77] width 83 height 15
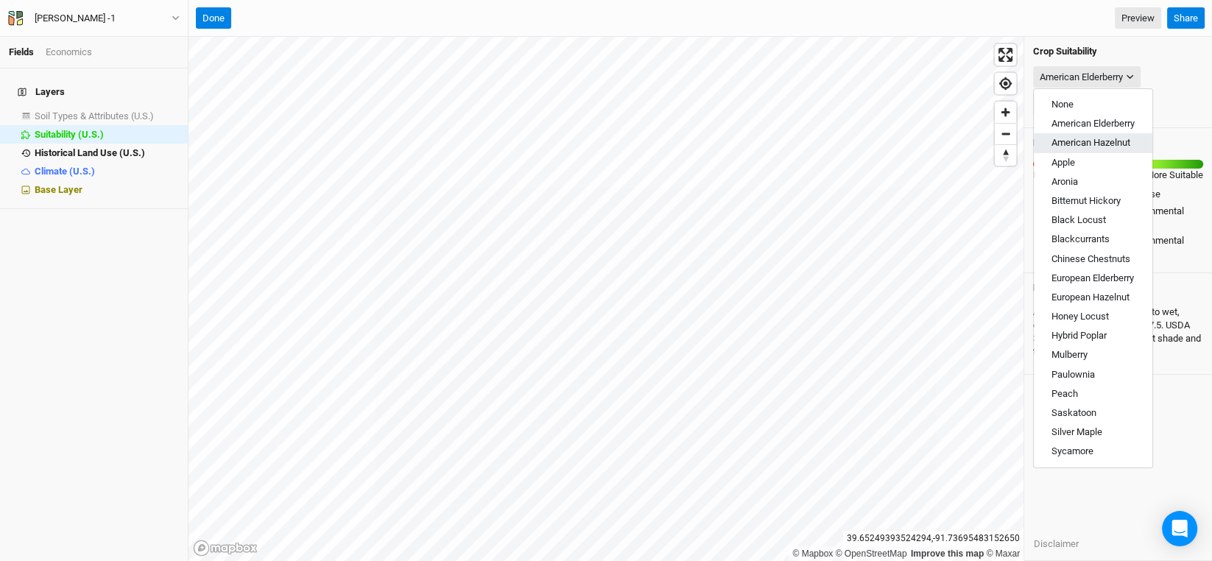
click at [1104, 134] on button "American Hazelnut" at bounding box center [1093, 142] width 119 height 19
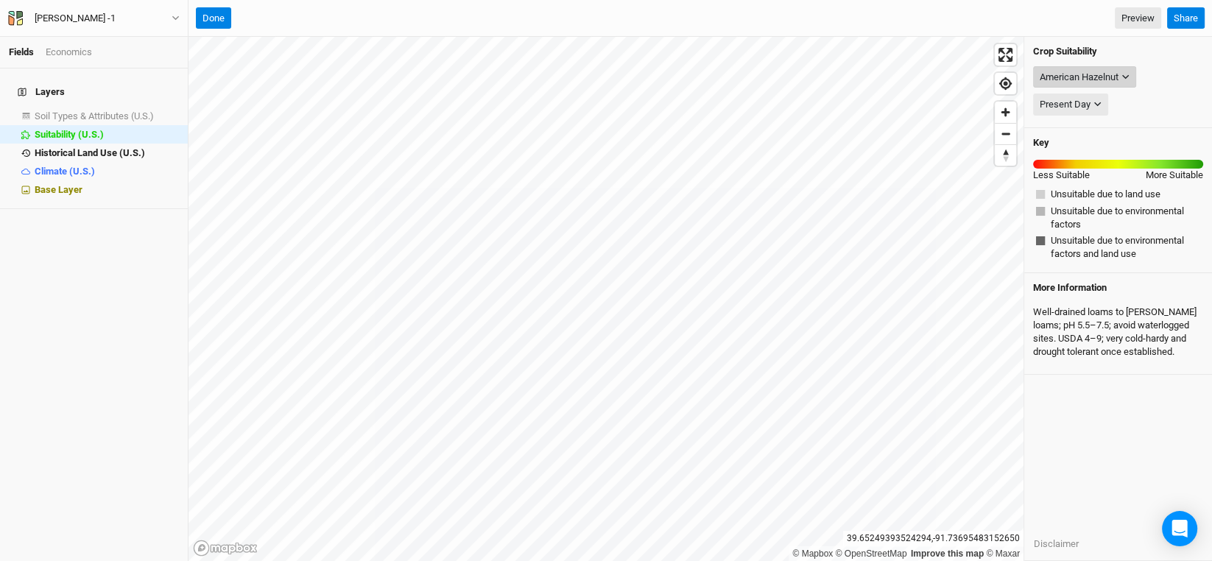
click at [1123, 73] on icon "button" at bounding box center [1125, 77] width 8 height 8
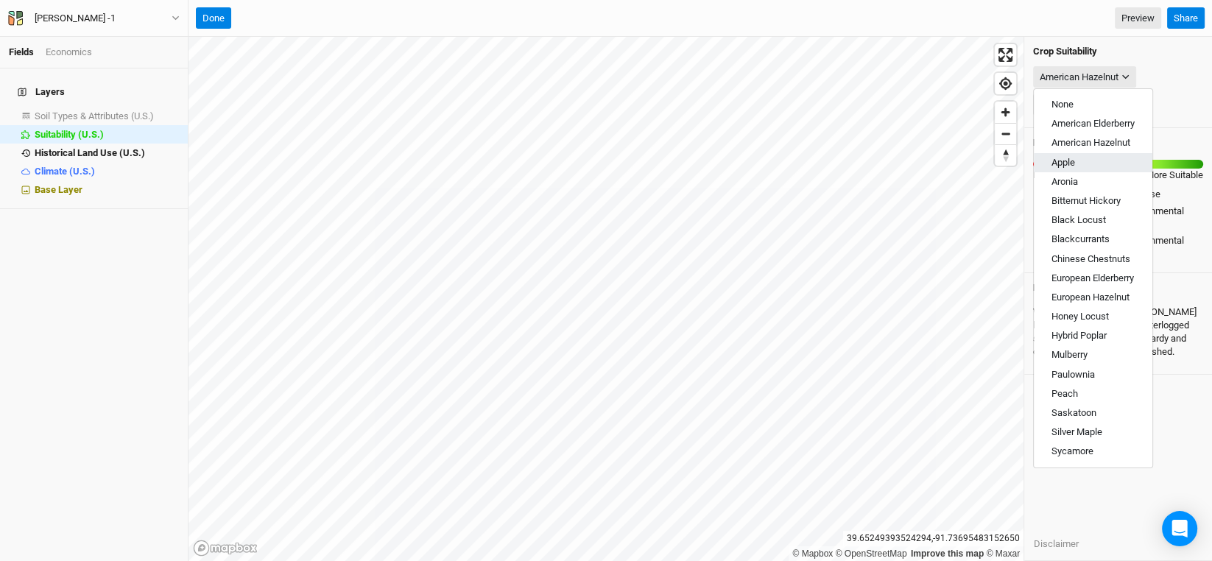
click at [1092, 163] on button "Apple" at bounding box center [1093, 162] width 119 height 19
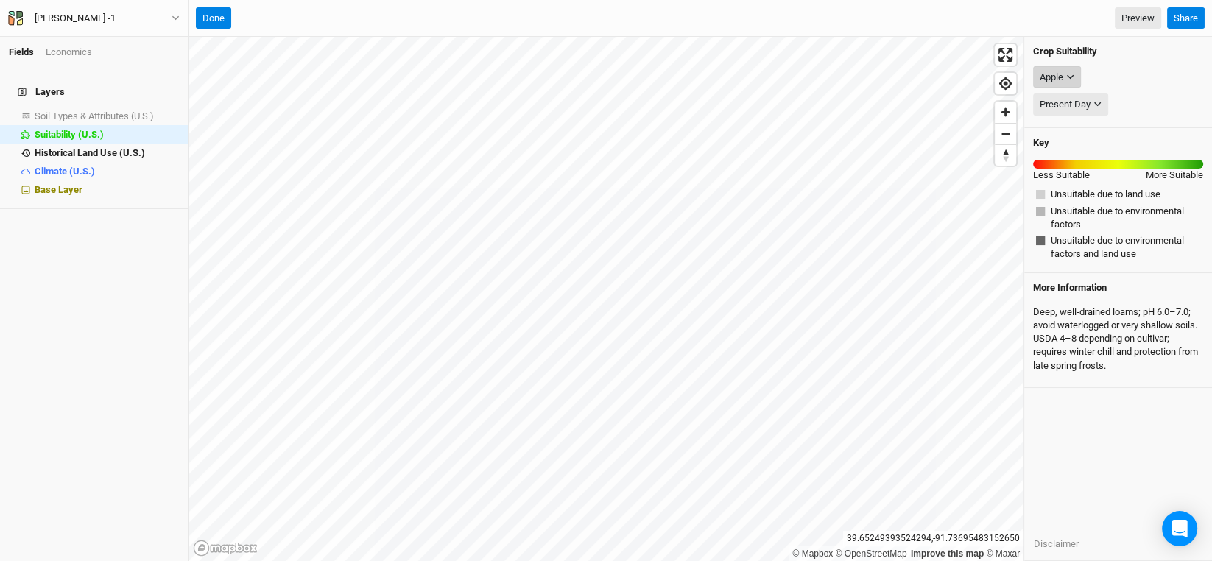
click at [1071, 73] on icon "button" at bounding box center [1070, 77] width 8 height 8
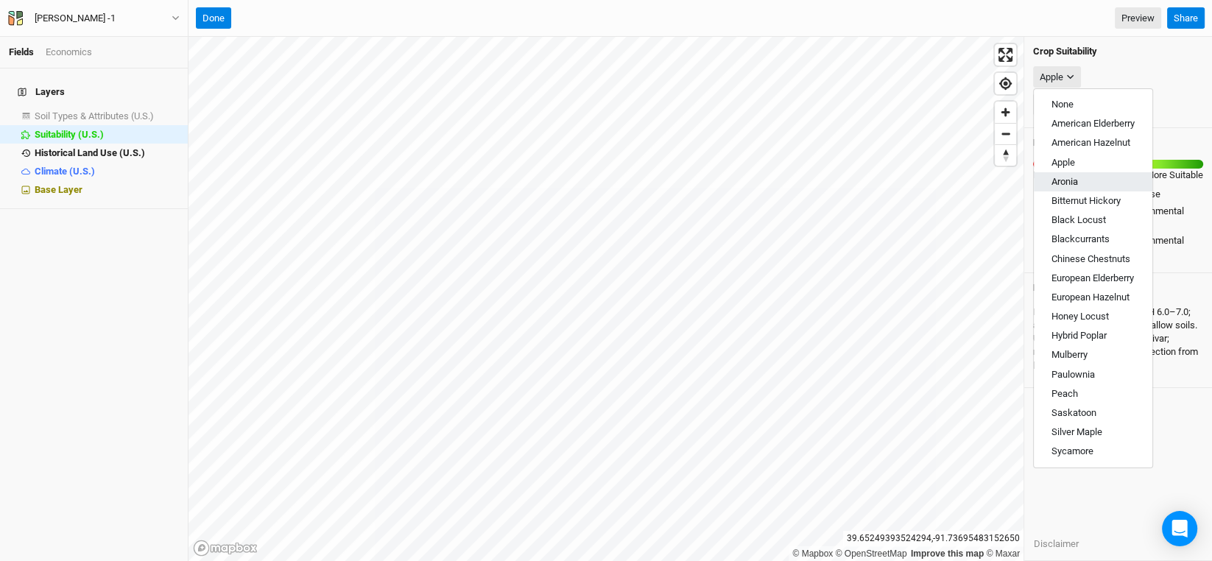
click at [1071, 184] on span "Aronia" at bounding box center [1064, 181] width 27 height 11
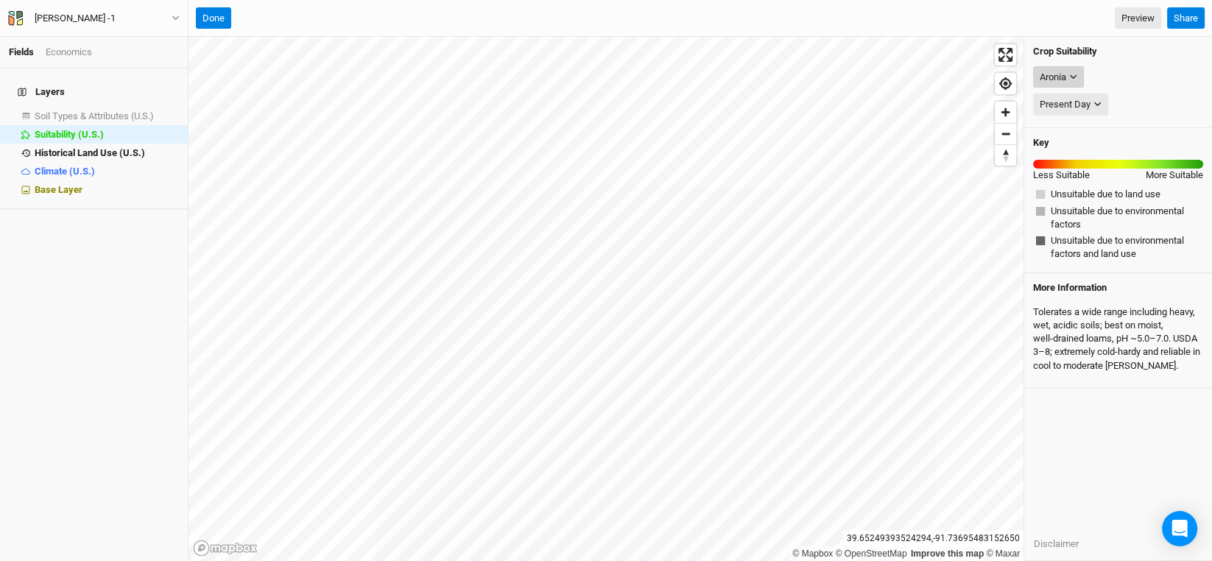
click at [1056, 77] on div "Aronia" at bounding box center [1053, 77] width 27 height 15
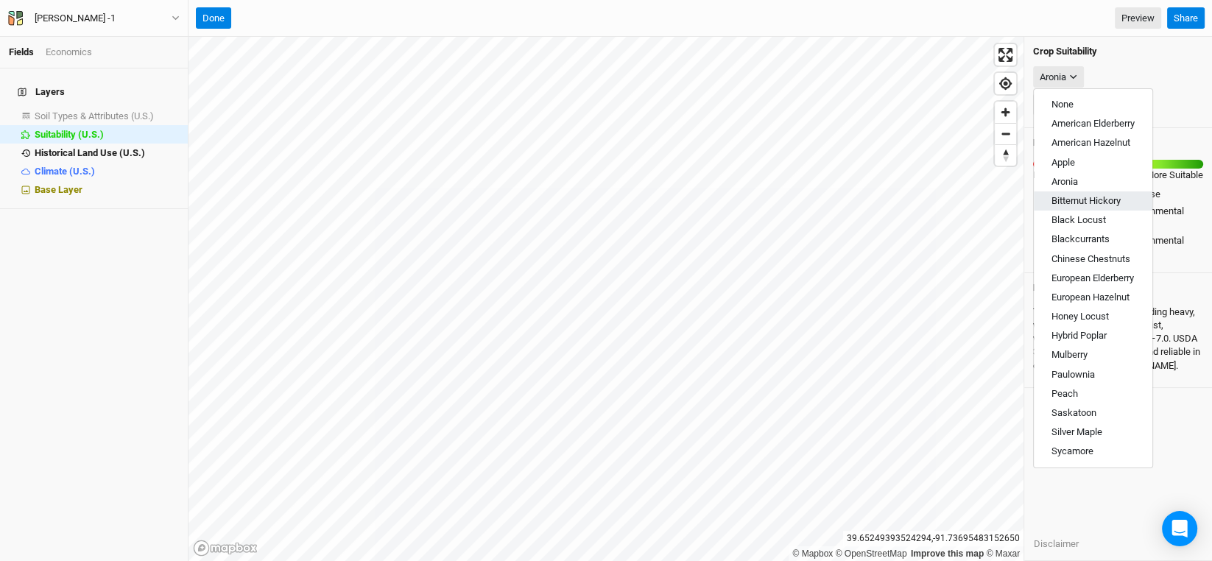
click at [1071, 196] on span "Bitternut Hickory" at bounding box center [1085, 200] width 69 height 11
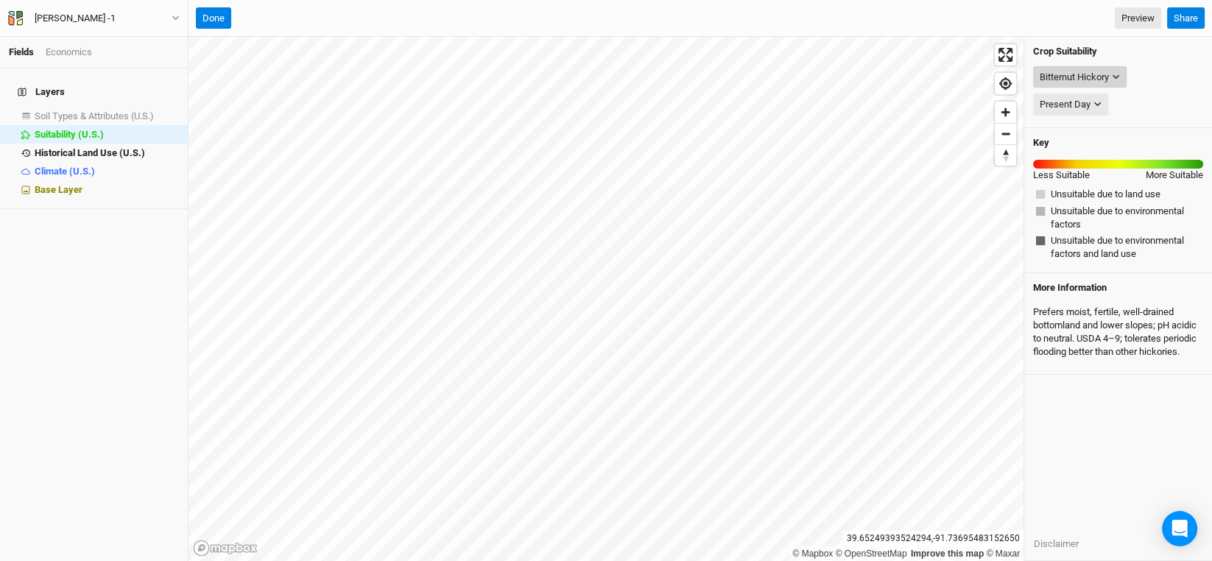
click at [1089, 70] on div "Bitternut Hickory" at bounding box center [1074, 77] width 69 height 15
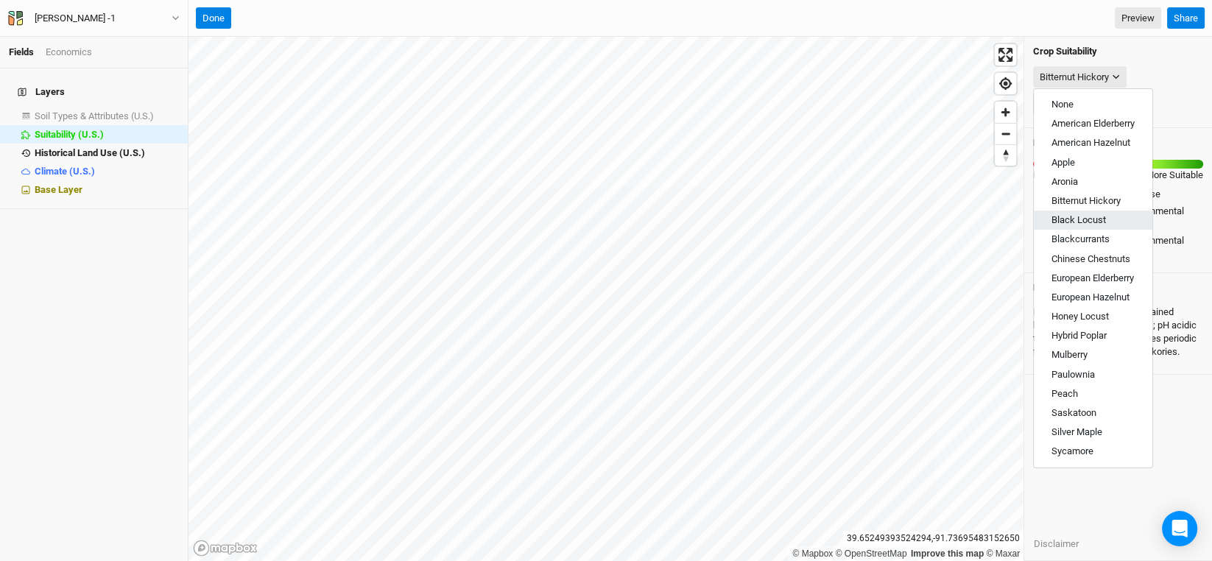
click at [1085, 215] on span "Black Locust" at bounding box center [1078, 219] width 54 height 11
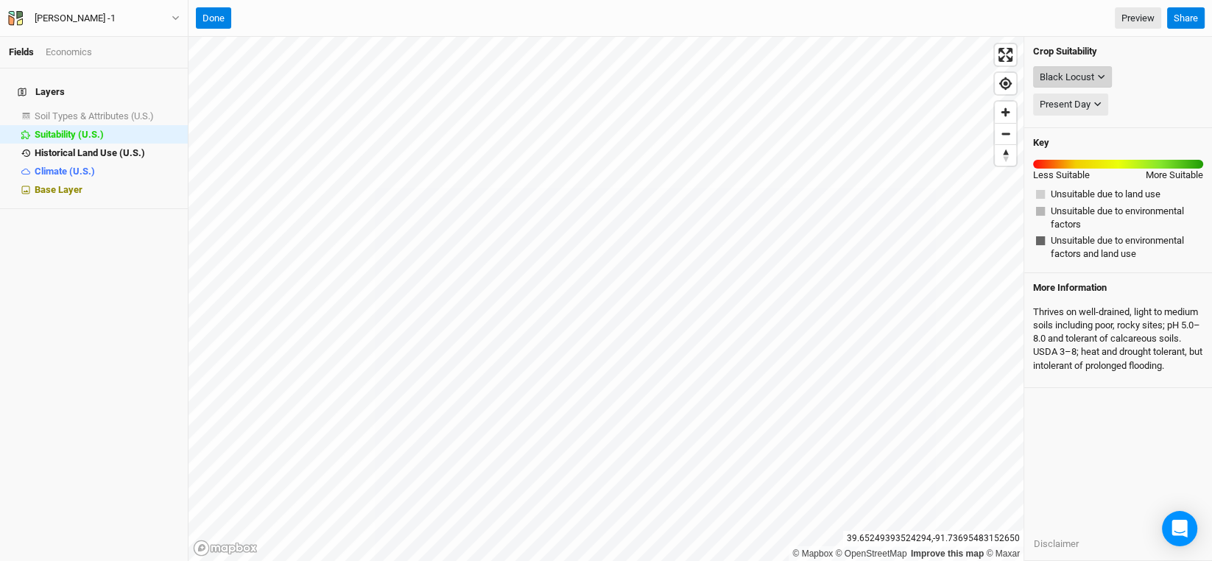
click at [1097, 73] on icon "button" at bounding box center [1101, 77] width 8 height 8
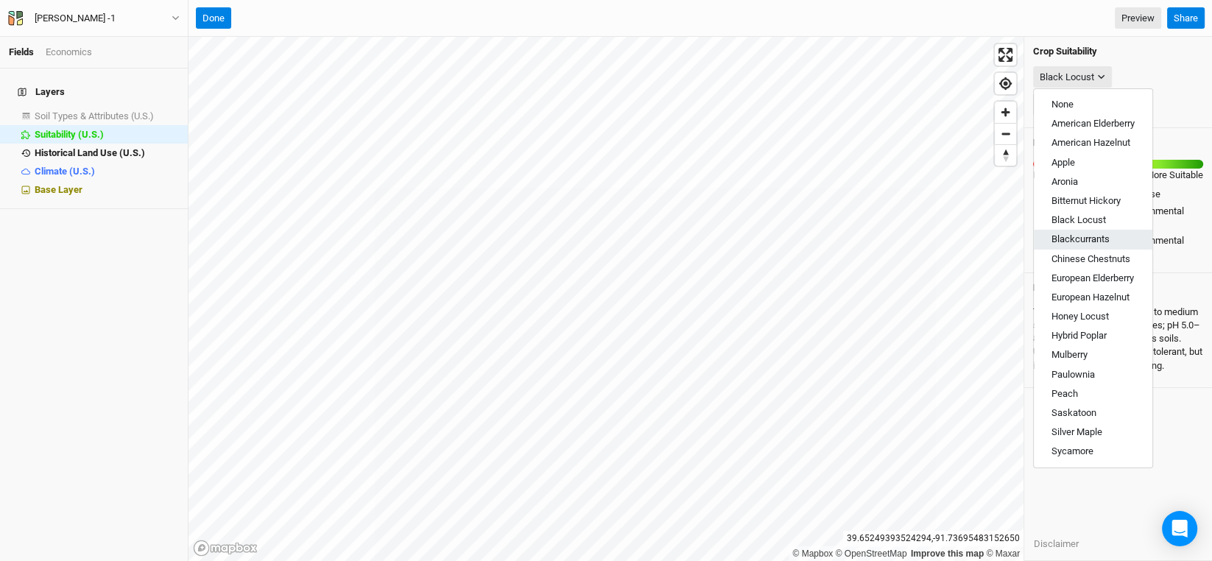
click at [1091, 244] on button "Blackcurrants" at bounding box center [1093, 239] width 119 height 19
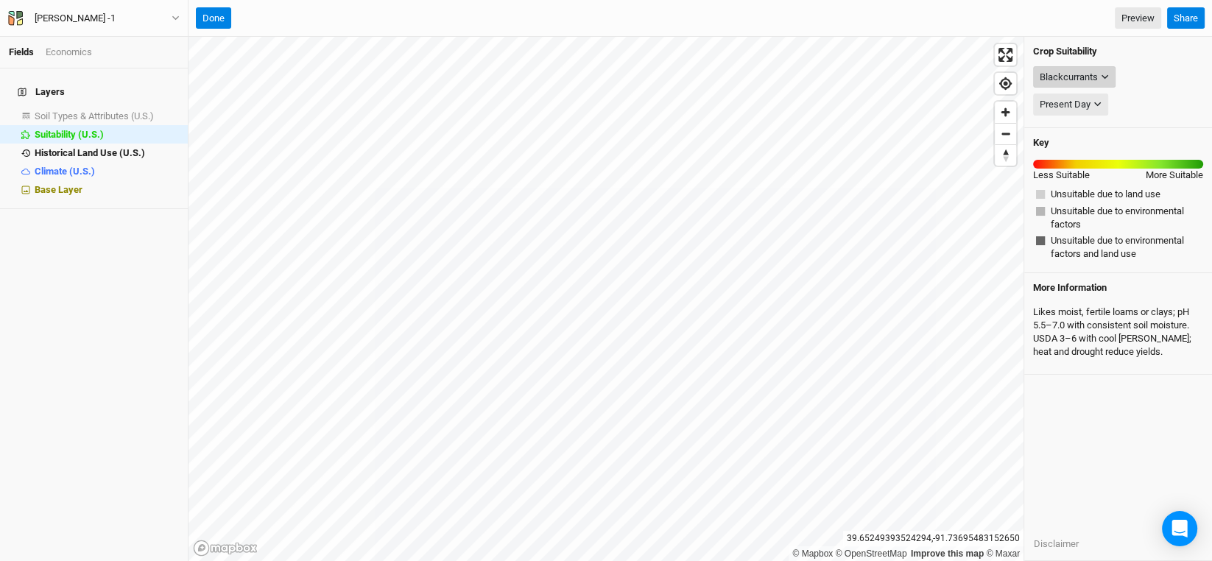
click at [1071, 78] on div "Blackcurrants" at bounding box center [1069, 77] width 58 height 15
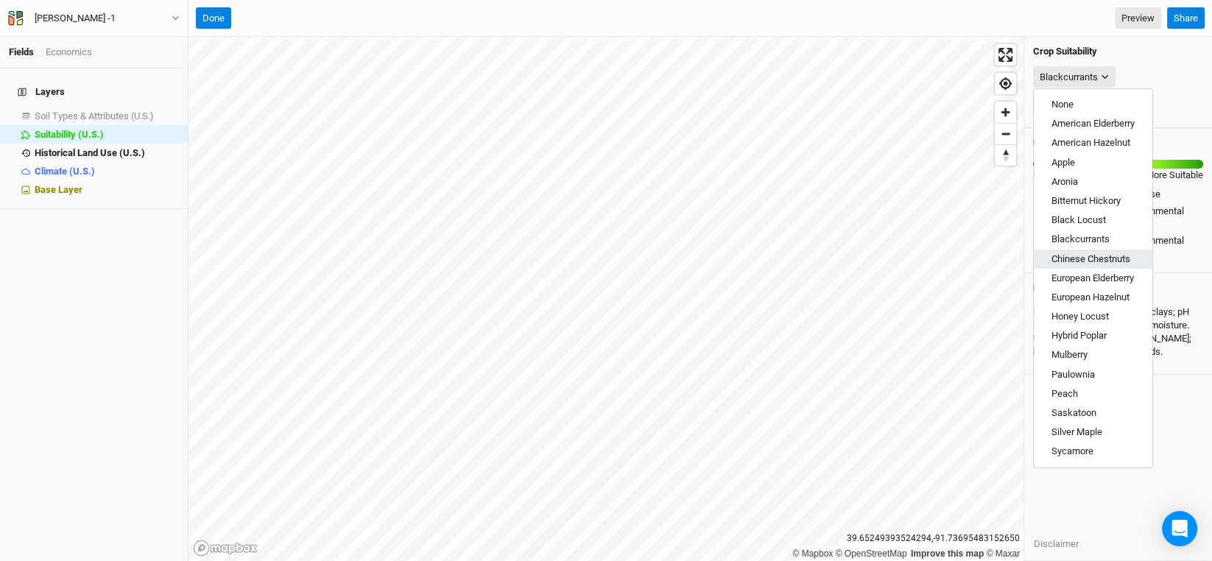
click at [1076, 255] on span "Chinese Chestnuts" at bounding box center [1090, 258] width 79 height 11
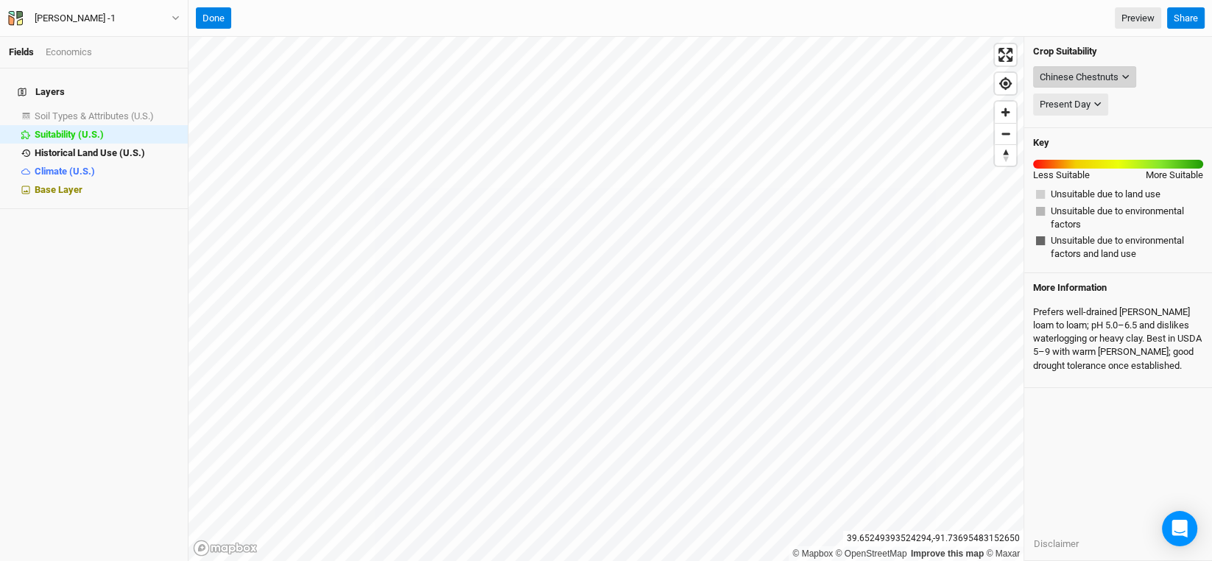
click at [1069, 76] on div "Chinese Chestnuts" at bounding box center [1079, 77] width 79 height 15
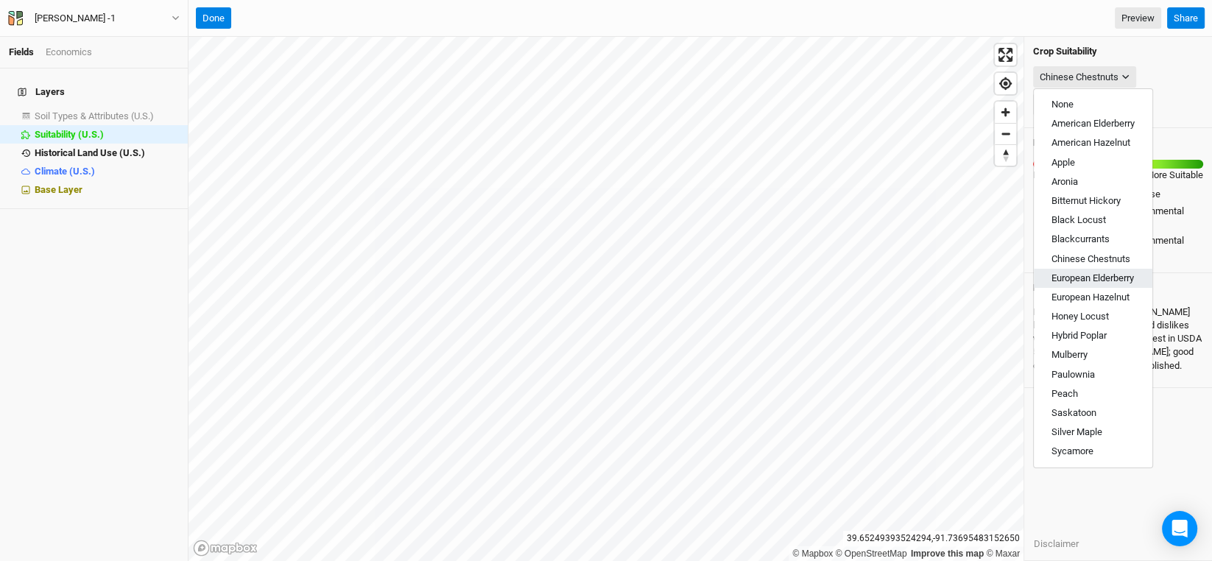
click at [1082, 274] on span "European Elderberry" at bounding box center [1092, 277] width 82 height 11
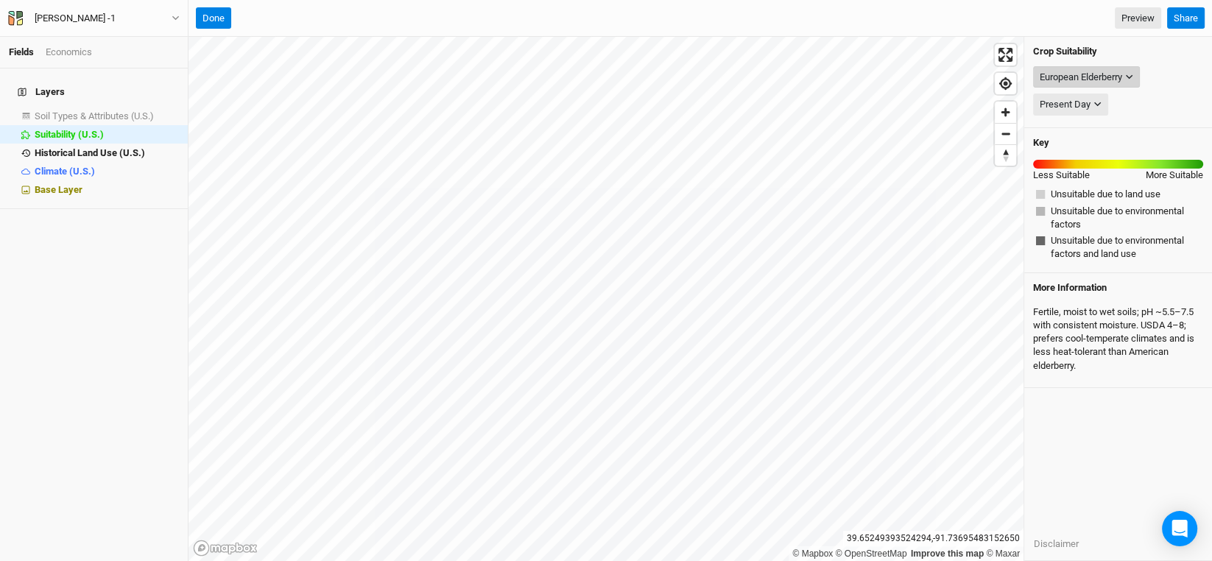
click at [1086, 75] on div "European Elderberry" at bounding box center [1081, 77] width 82 height 15
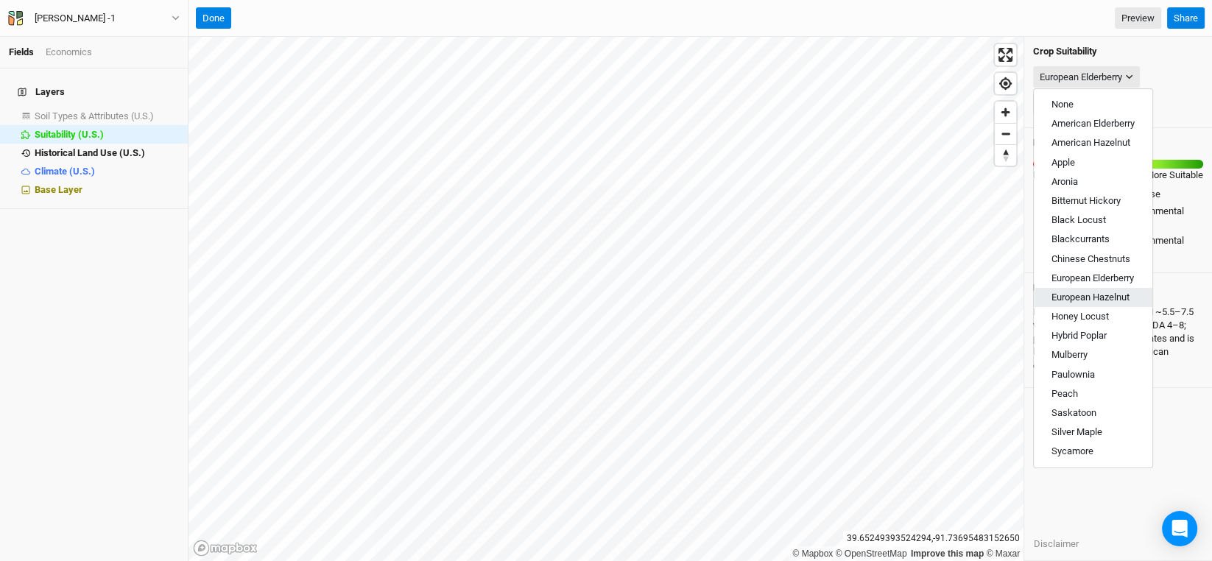
click at [1099, 293] on span "European Hazelnut" at bounding box center [1090, 297] width 78 height 11
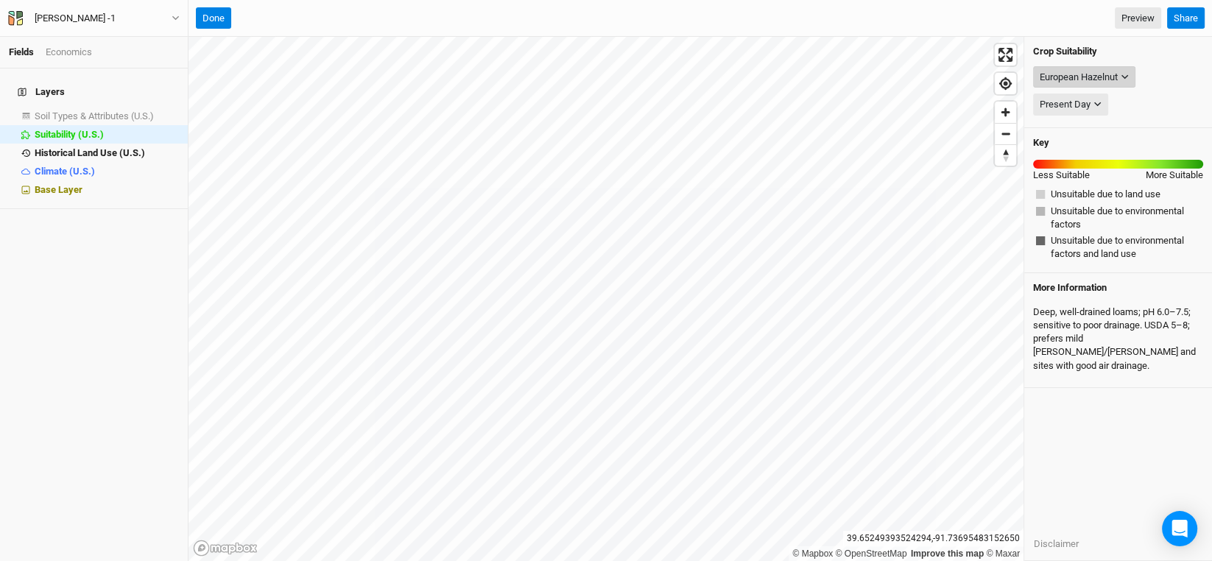
click at [1065, 68] on button "European Hazelnut" at bounding box center [1084, 77] width 102 height 22
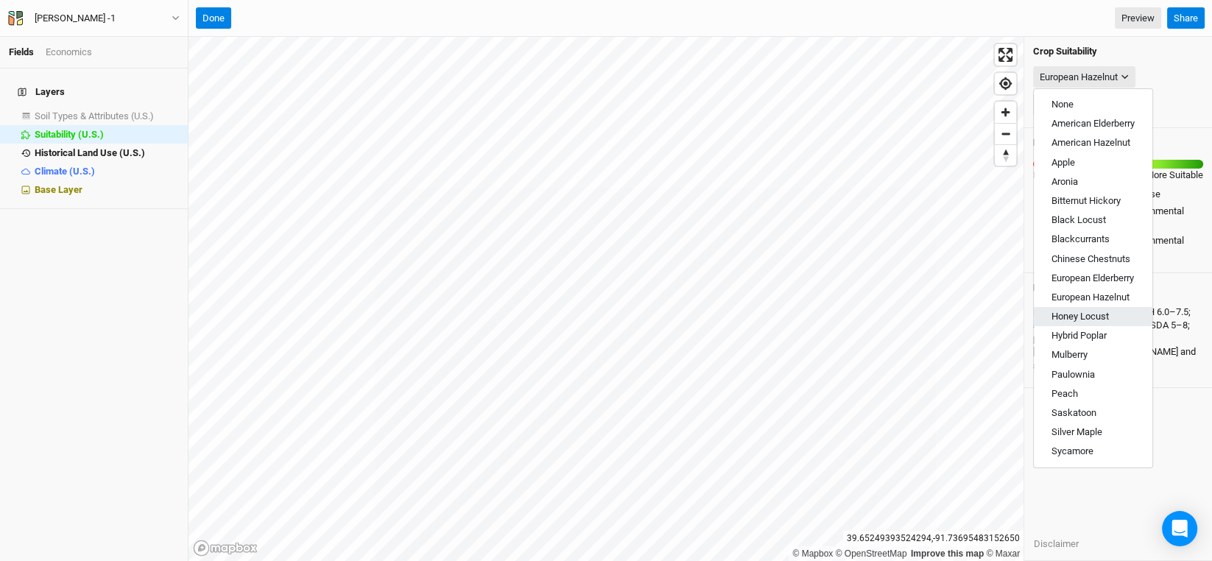
click at [1084, 311] on span "Honey Locust" at bounding box center [1079, 316] width 57 height 11
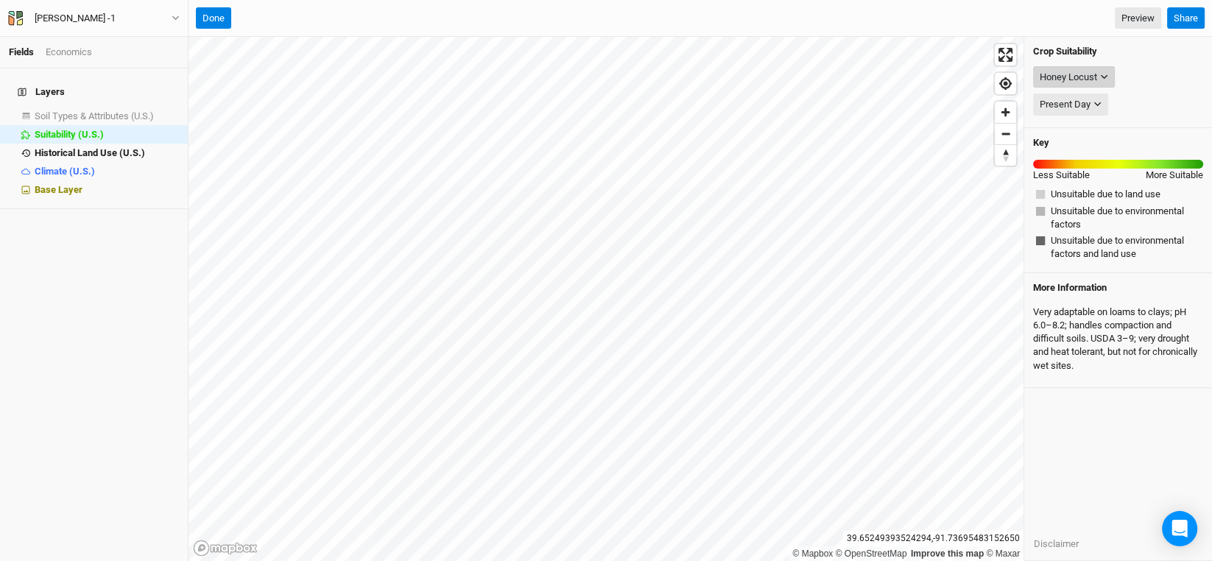
click at [1075, 71] on div "Honey Locust" at bounding box center [1068, 77] width 57 height 15
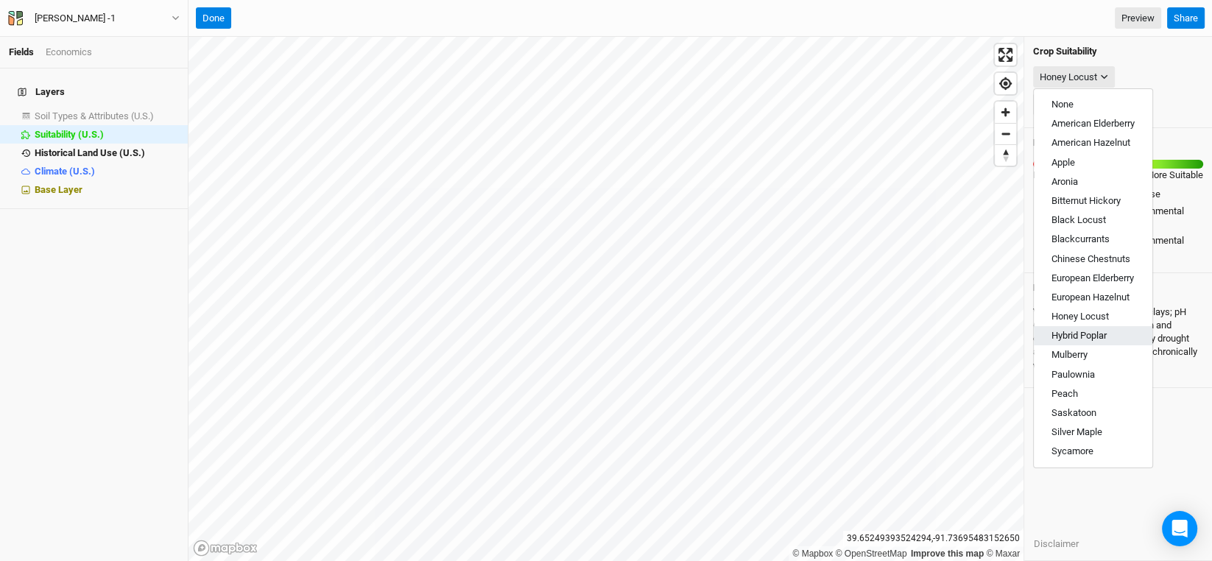
click at [1101, 340] on span "Hybrid Poplar" at bounding box center [1078, 335] width 55 height 11
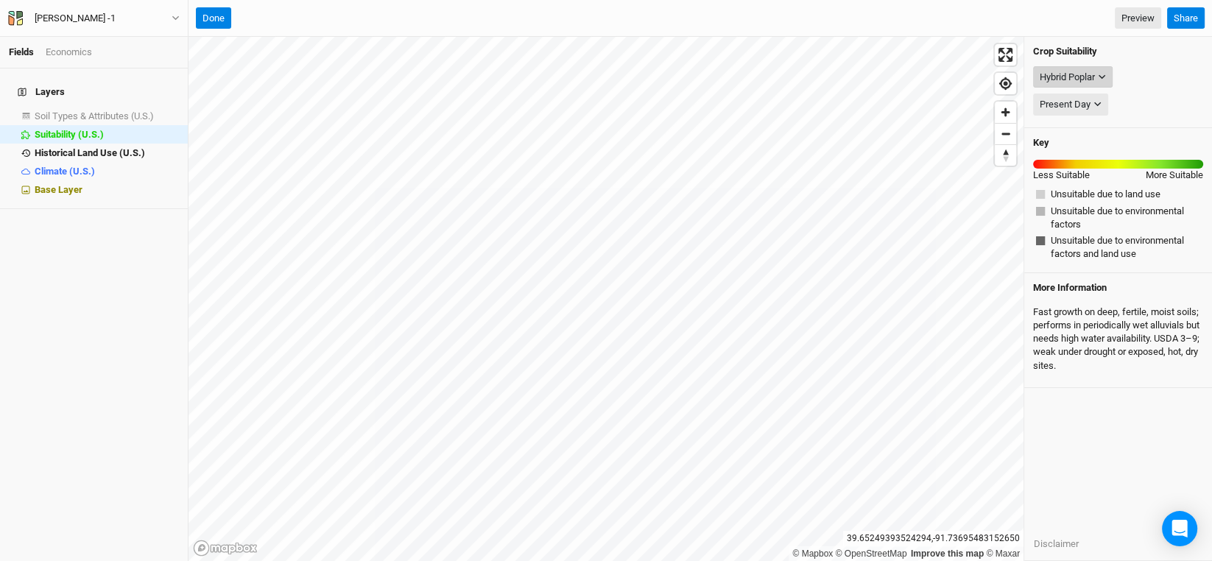
click at [1087, 75] on div "Hybrid Poplar" at bounding box center [1067, 77] width 55 height 15
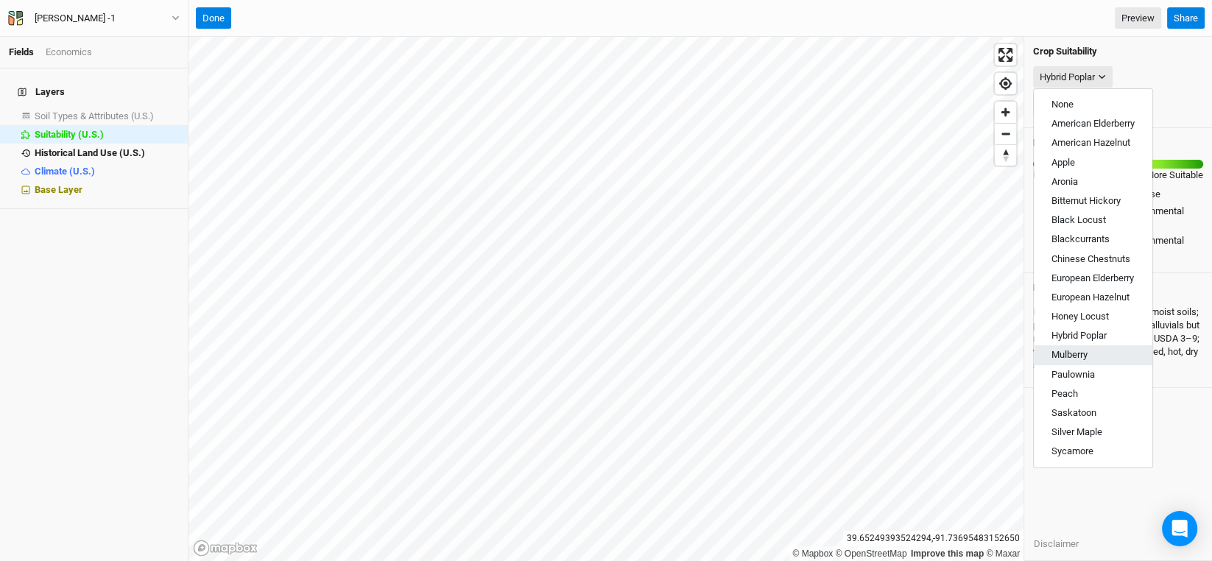
click at [1077, 359] on span "Mulberry" at bounding box center [1069, 354] width 36 height 11
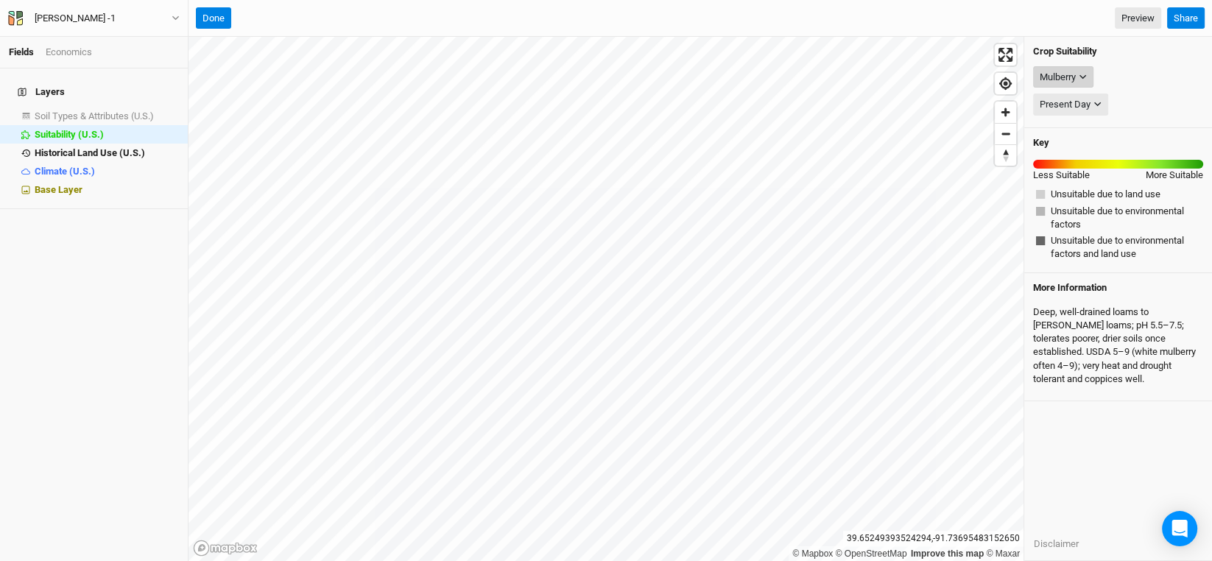
click at [1065, 75] on div "Mulberry" at bounding box center [1058, 77] width 36 height 15
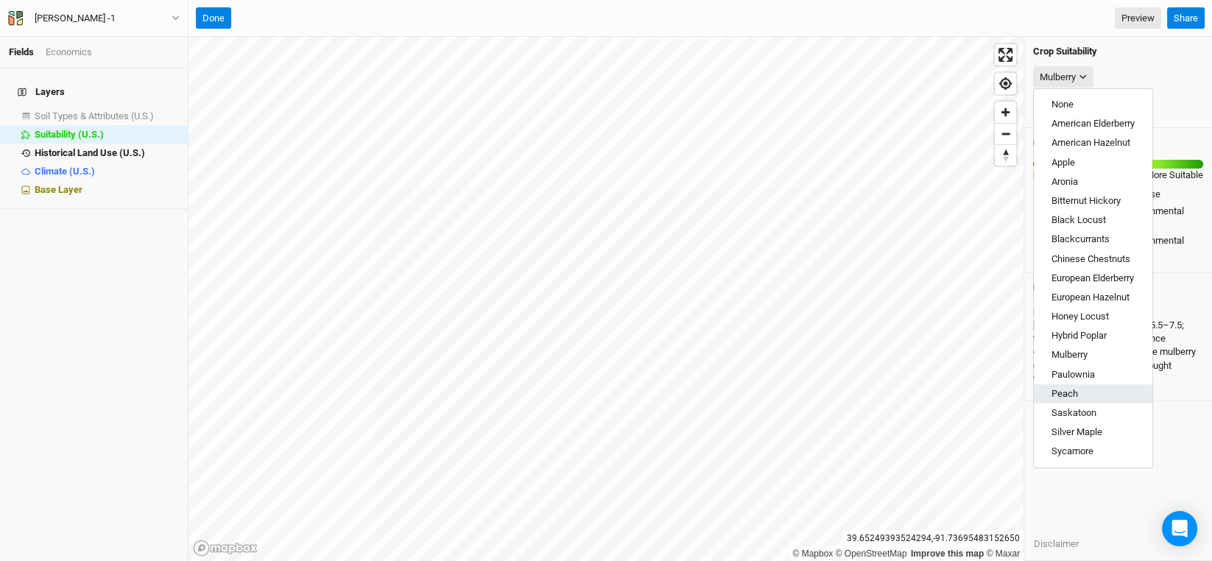
click at [1058, 385] on button "Peach" at bounding box center [1093, 393] width 119 height 19
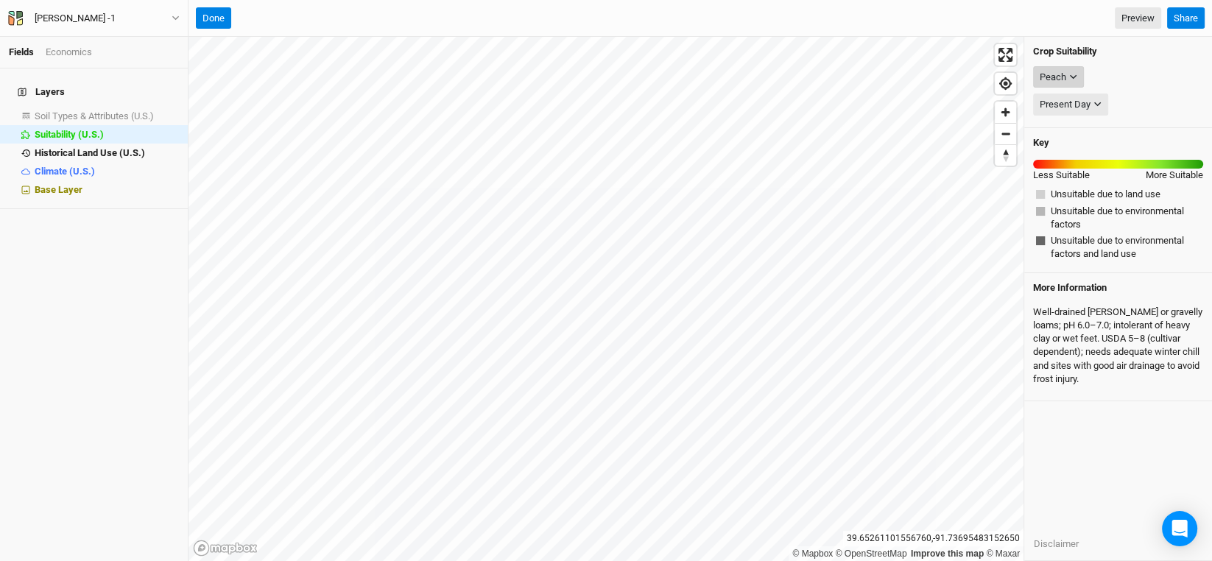
click at [1052, 71] on div "Peach" at bounding box center [1053, 77] width 27 height 15
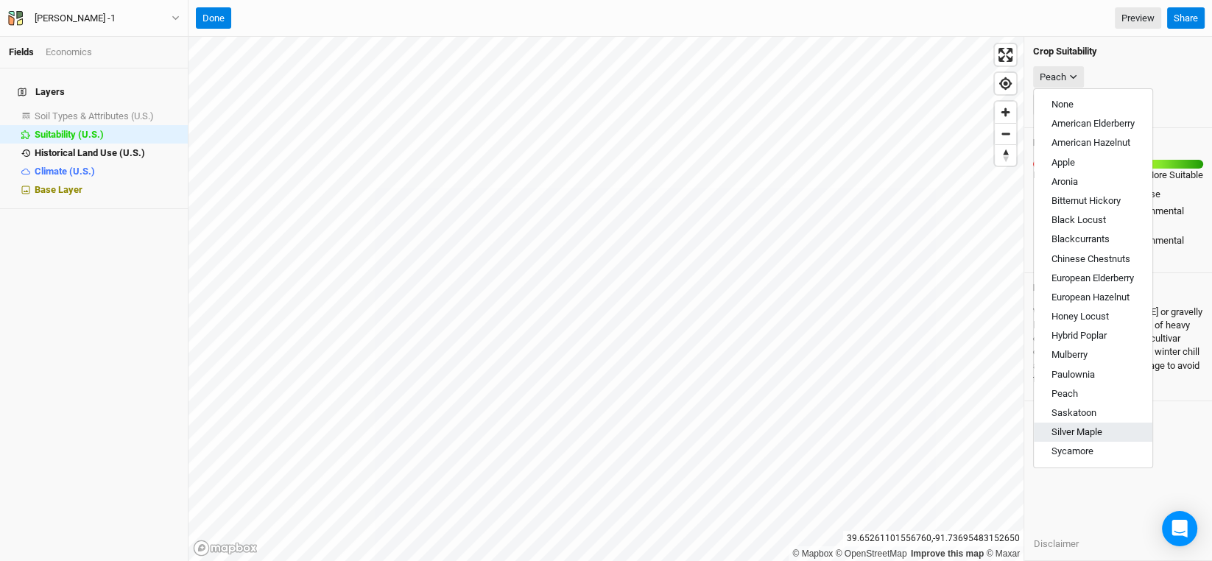
click at [1078, 426] on span "Silver Maple" at bounding box center [1076, 431] width 51 height 11
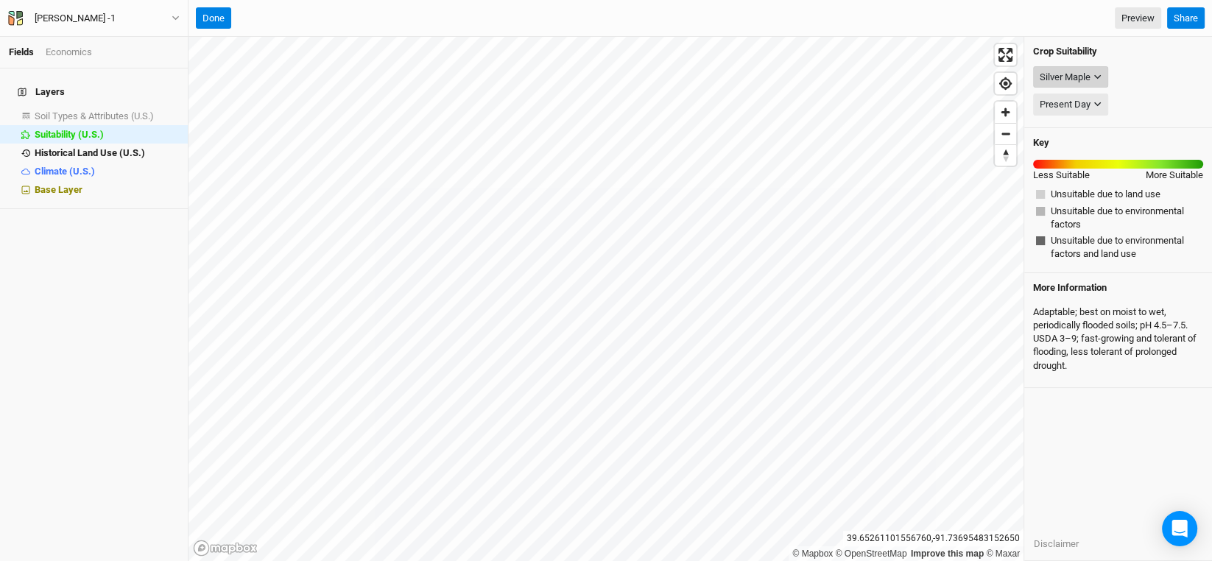
click at [1054, 77] on div "Silver Maple" at bounding box center [1065, 77] width 51 height 15
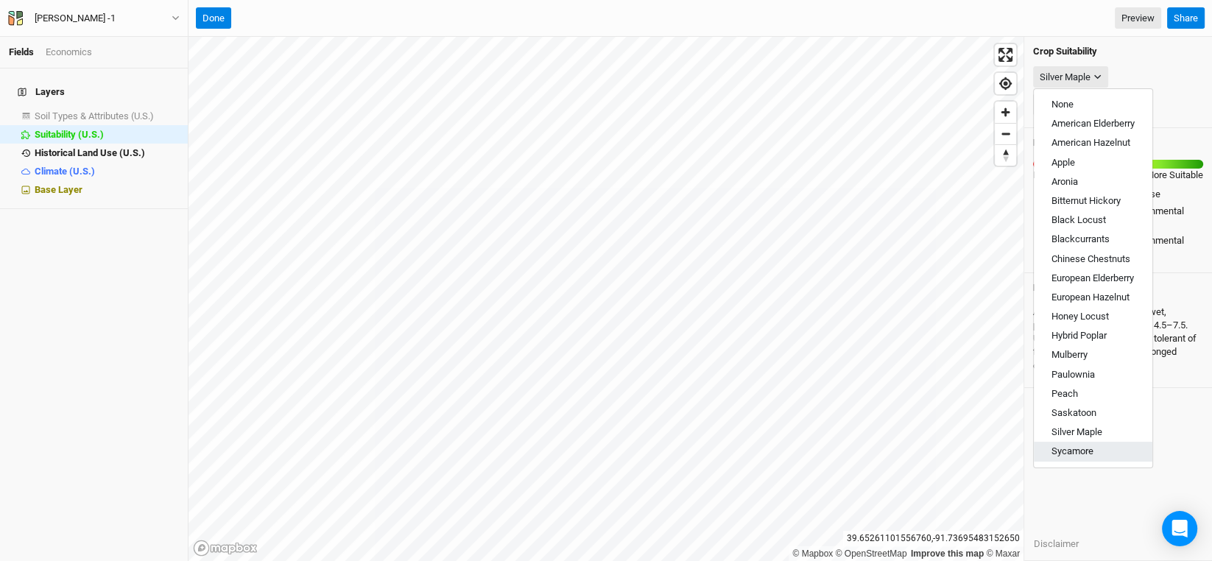
click at [1068, 460] on button "Sycamore" at bounding box center [1093, 451] width 119 height 19
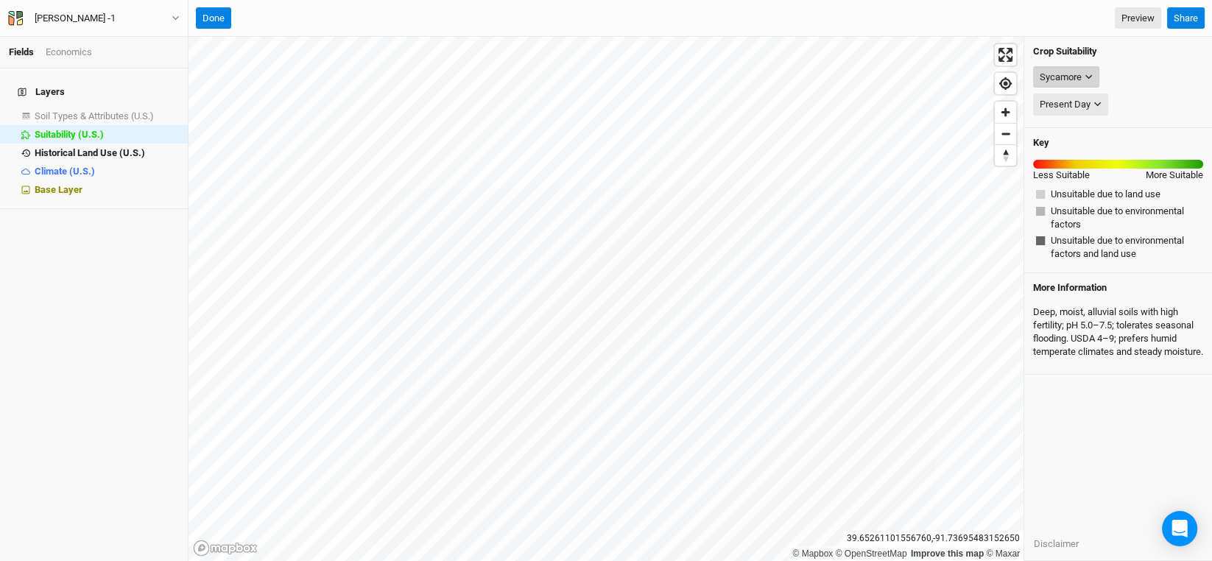
click at [1087, 66] on button "Sycamore" at bounding box center [1066, 77] width 66 height 22
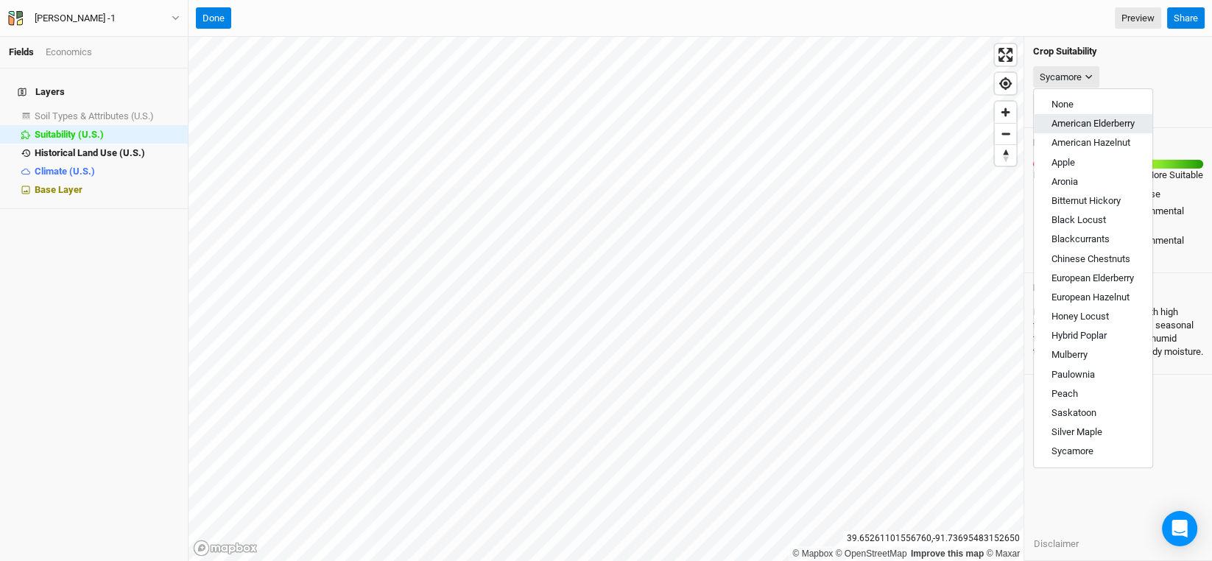
click at [1079, 118] on span "American Elderberry" at bounding box center [1092, 123] width 83 height 11
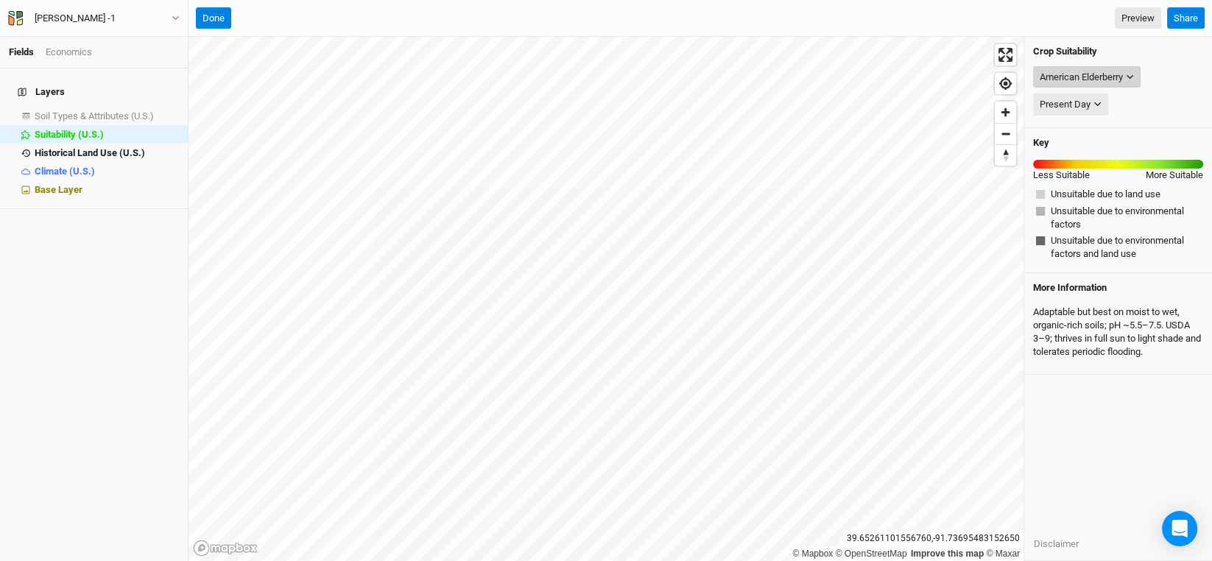
click at [1079, 80] on div "American Elderberry" at bounding box center [1081, 77] width 83 height 15
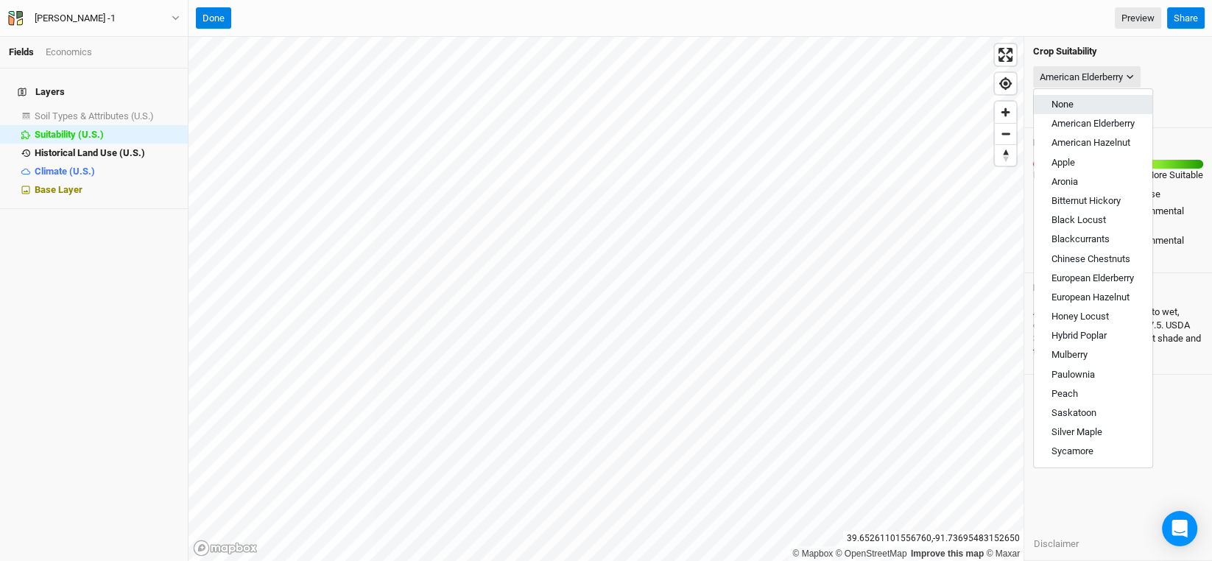
click at [1064, 104] on span "None" at bounding box center [1062, 104] width 22 height 11
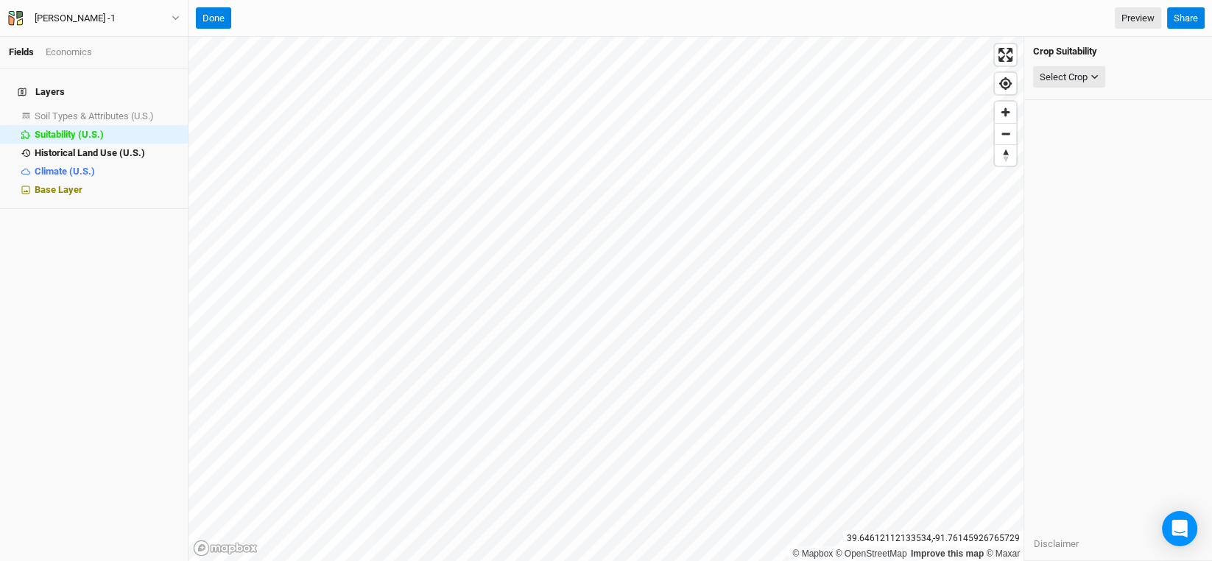
click at [158, 370] on div "Layers Soil Types & Attributes (U.S.) show Suitability (U.S.) hide Historical L…" at bounding box center [94, 314] width 188 height 493
